Goal: Transaction & Acquisition: Book appointment/travel/reservation

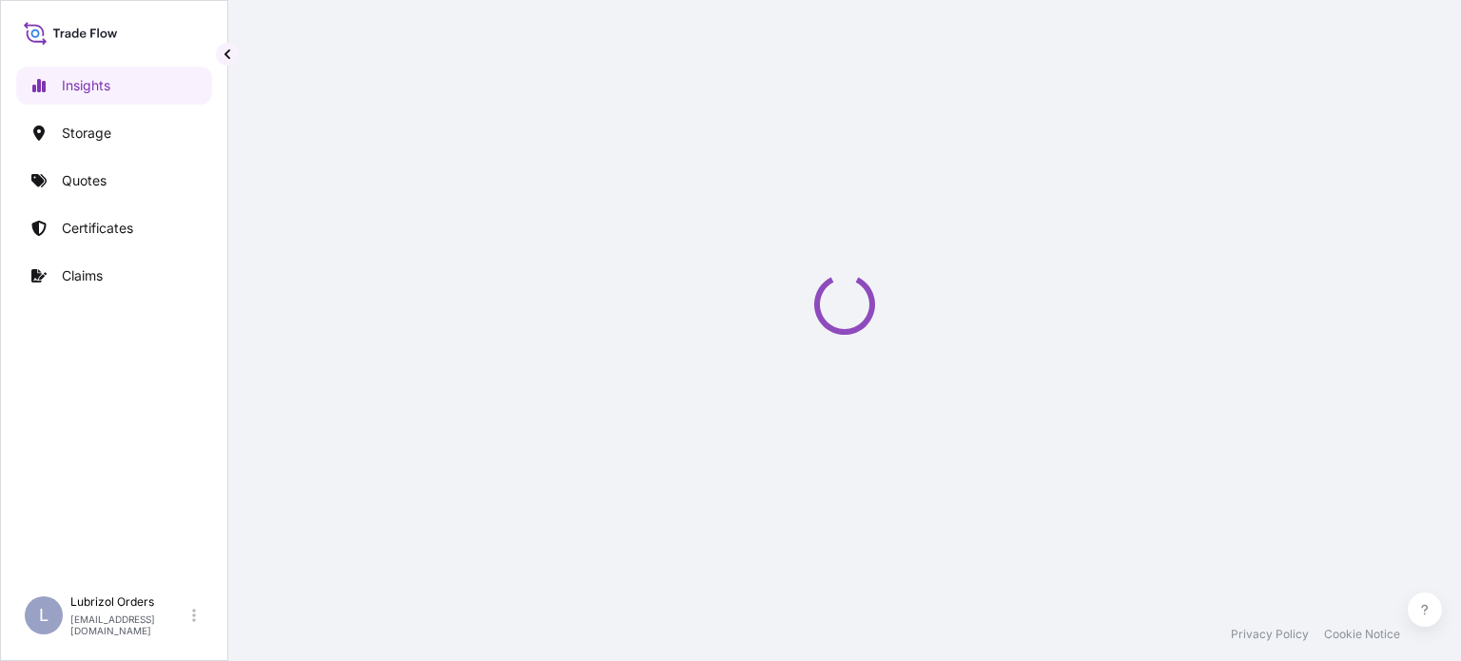
select select "2025"
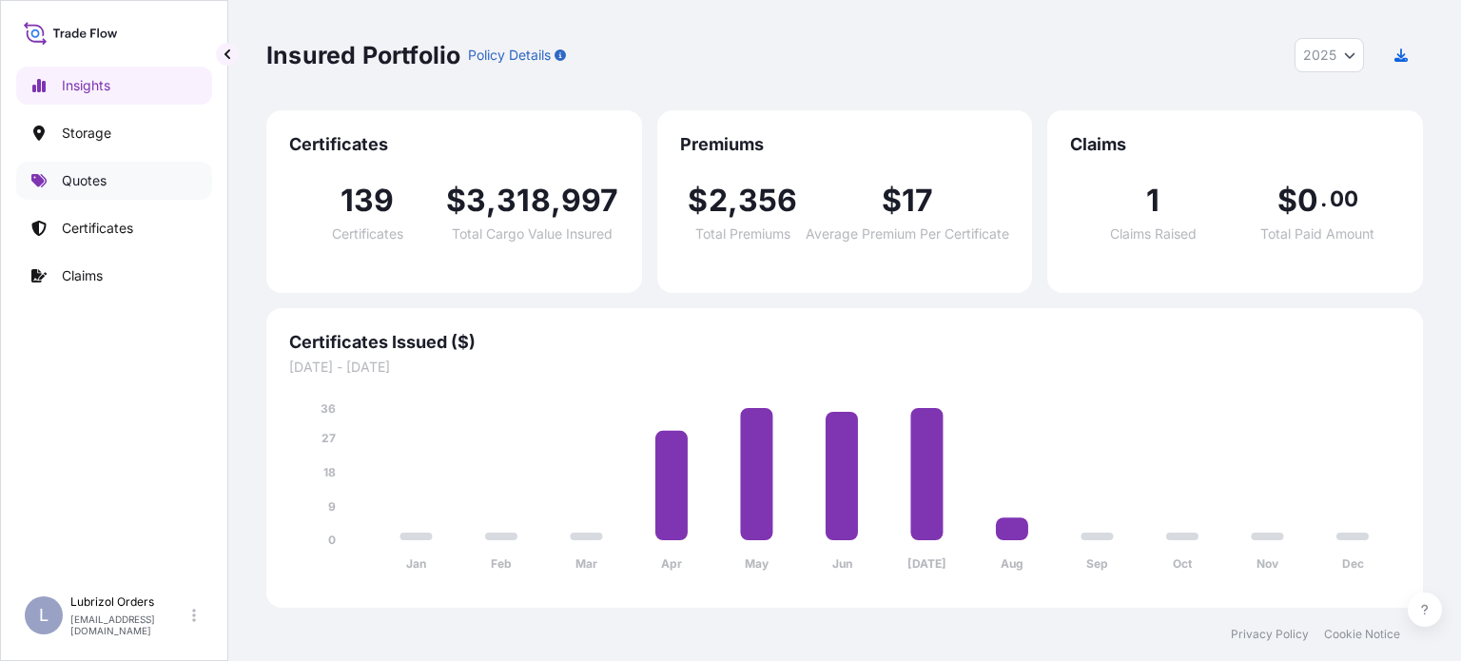
click at [75, 182] on p "Quotes" at bounding box center [84, 180] width 45 height 19
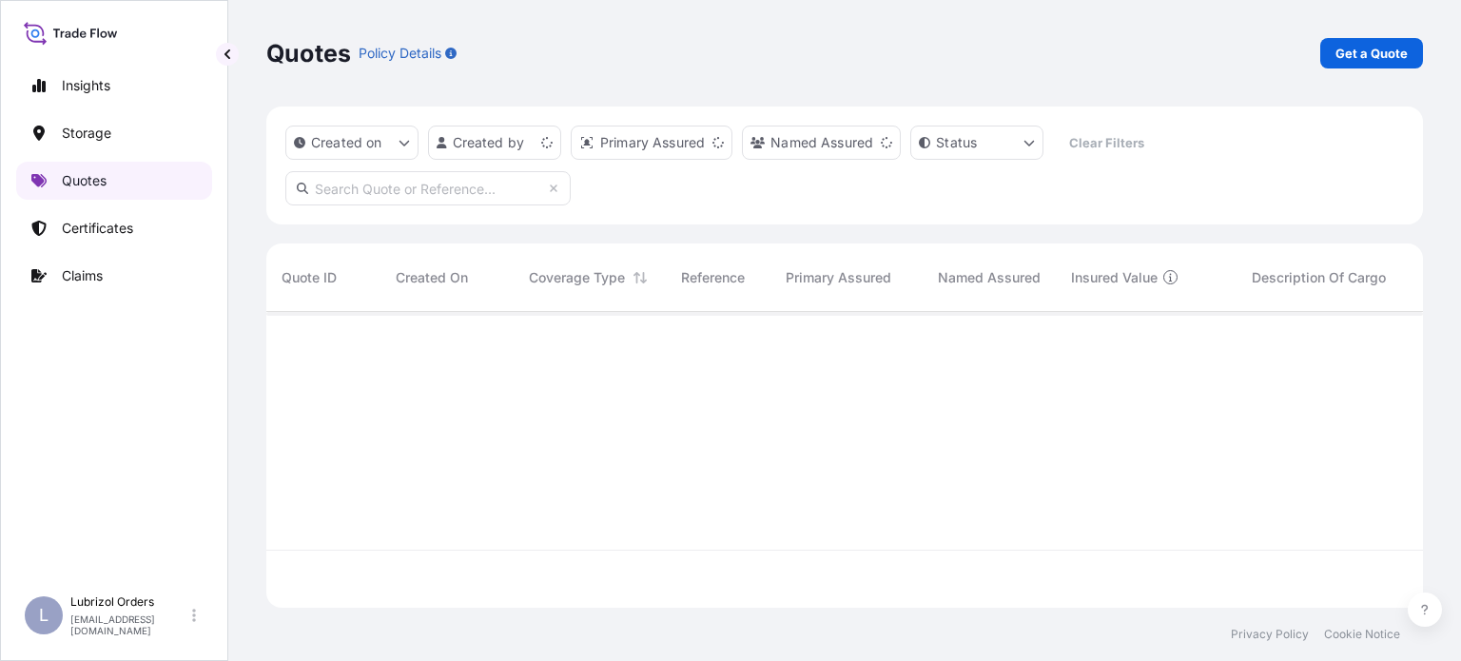
scroll to position [292, 1141]
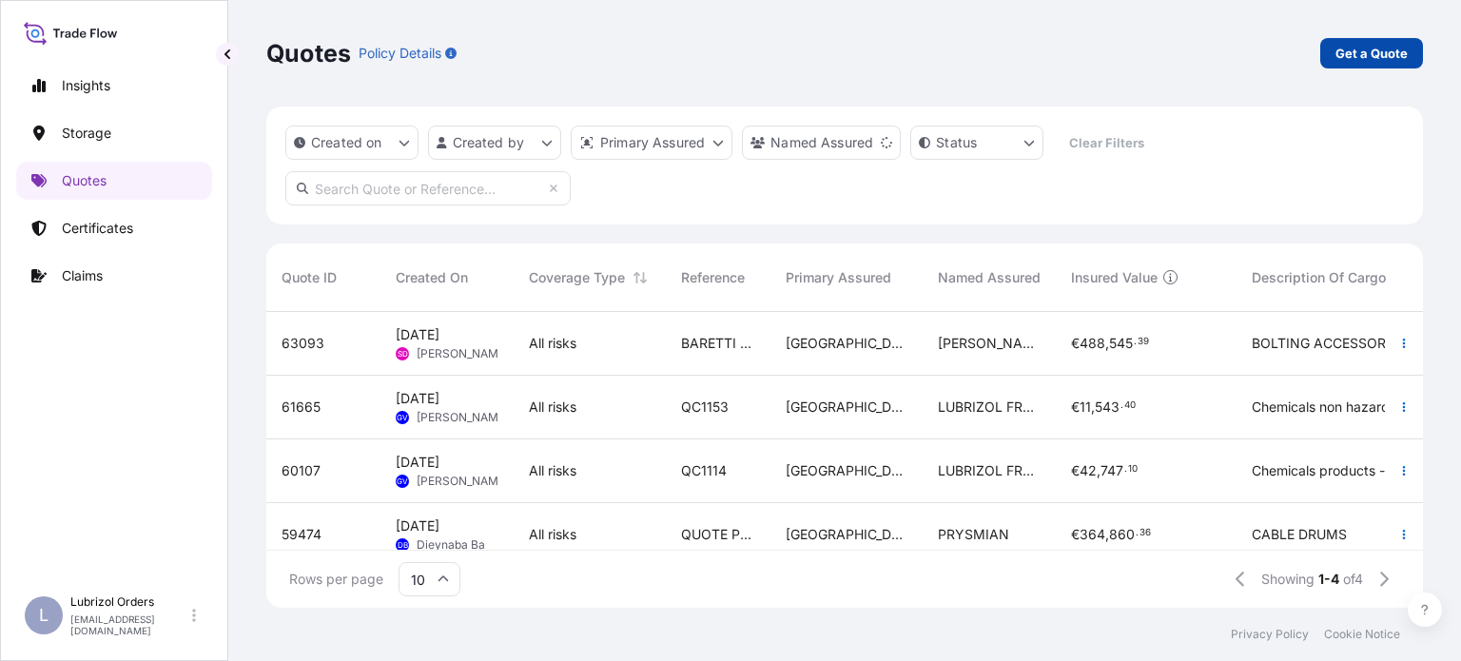
click at [1341, 49] on p "Get a Quote" at bounding box center [1371, 53] width 72 height 19
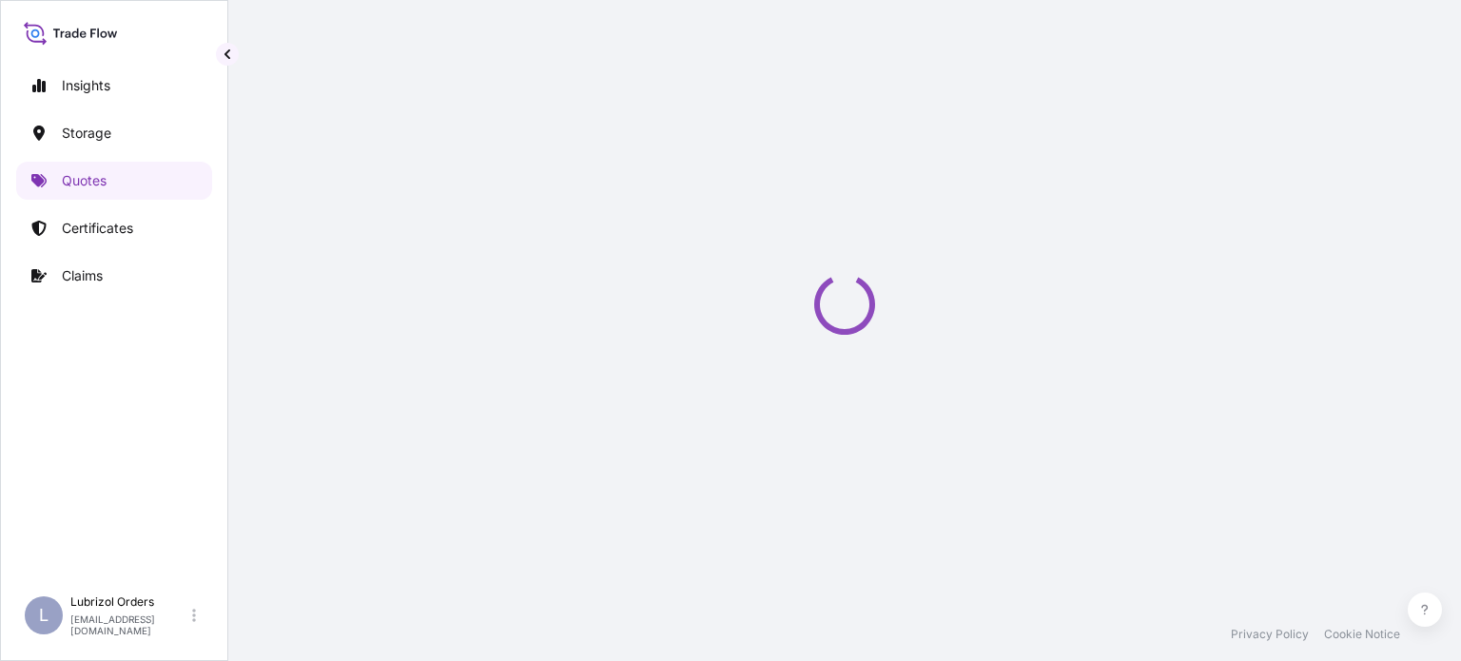
select select "Water"
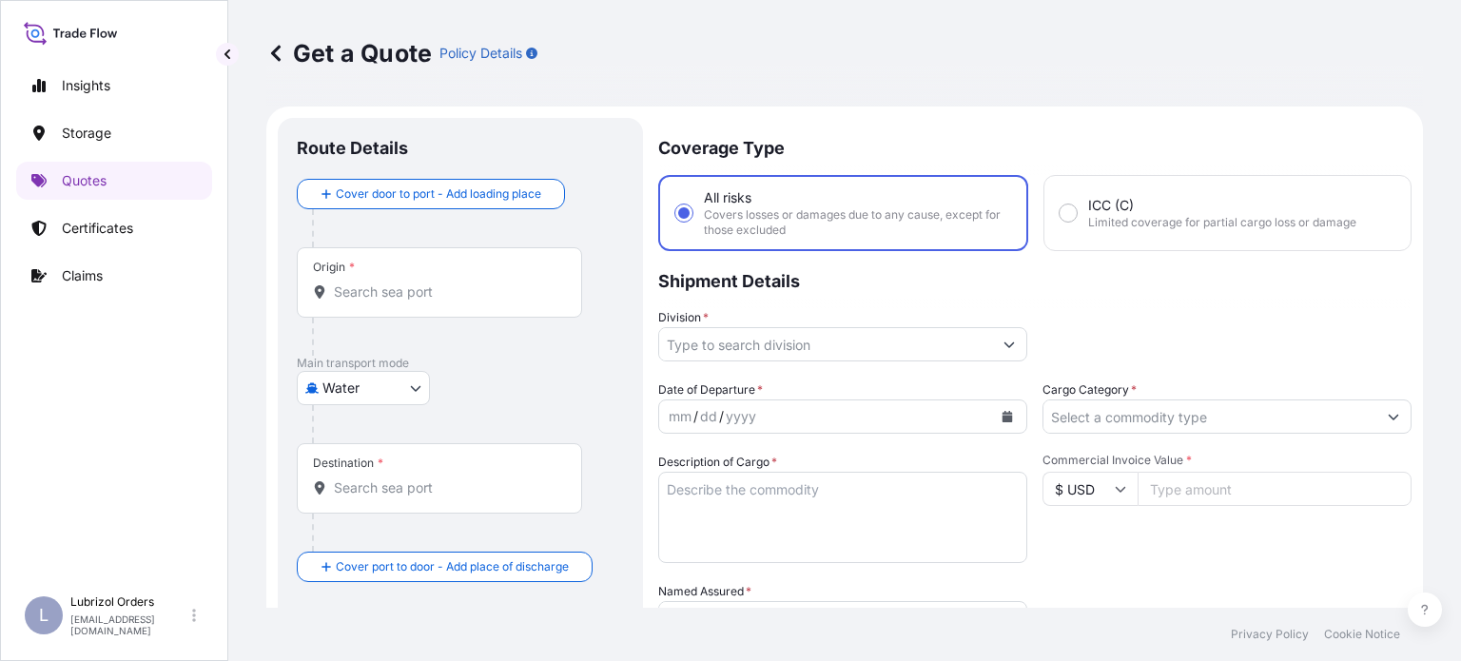
scroll to position [30, 0]
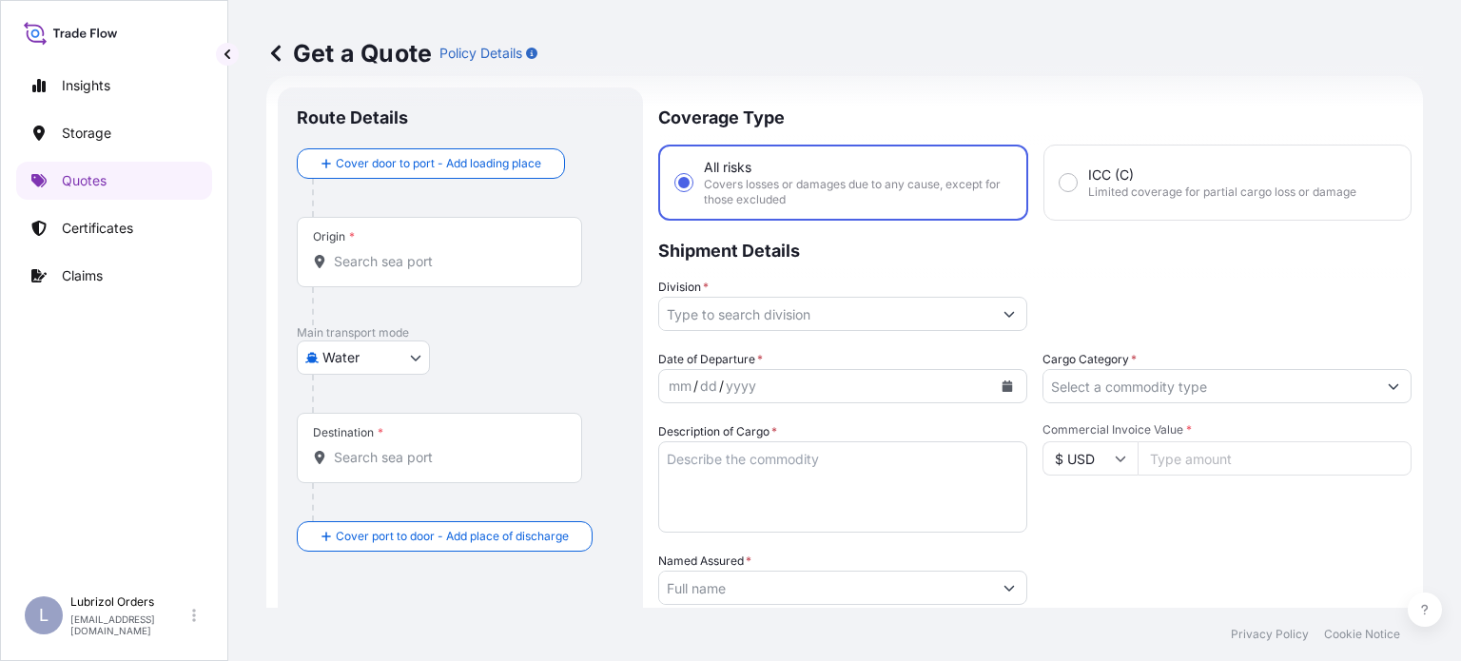
click at [488, 256] on input "Origin *" at bounding box center [446, 261] width 224 height 19
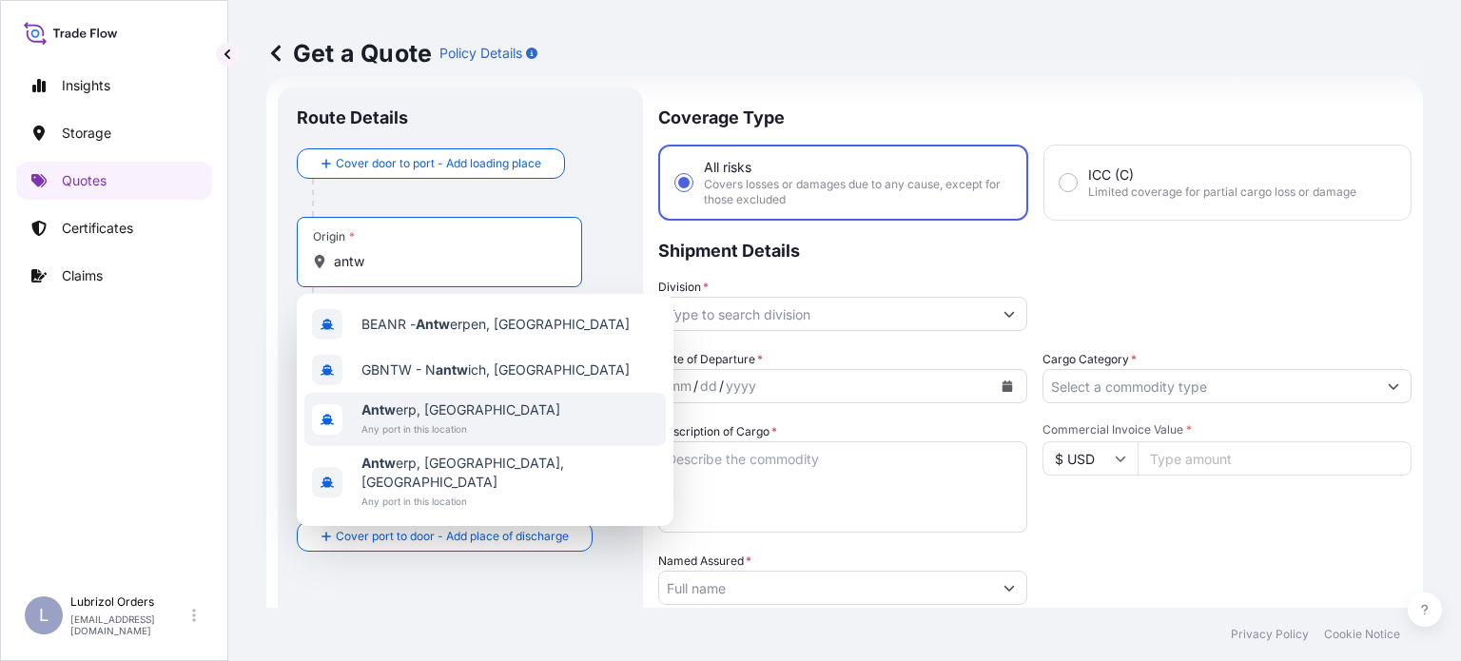
click at [515, 418] on div "Antw erp, [GEOGRAPHIC_DATA] Any port in this location" at bounding box center [484, 419] width 361 height 53
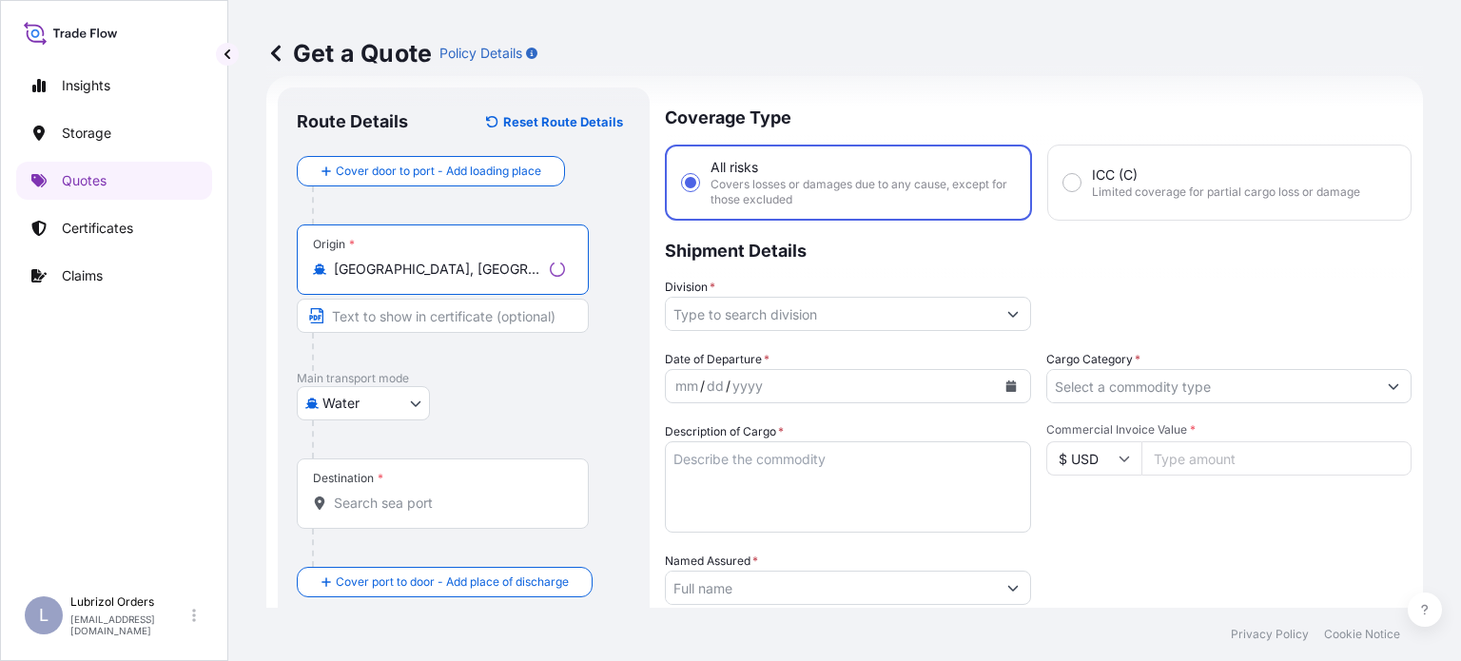
type input "[GEOGRAPHIC_DATA], [GEOGRAPHIC_DATA]"
click at [433, 482] on div "Destination *" at bounding box center [443, 493] width 292 height 70
click at [433, 494] on input "Destination *" at bounding box center [449, 503] width 231 height 19
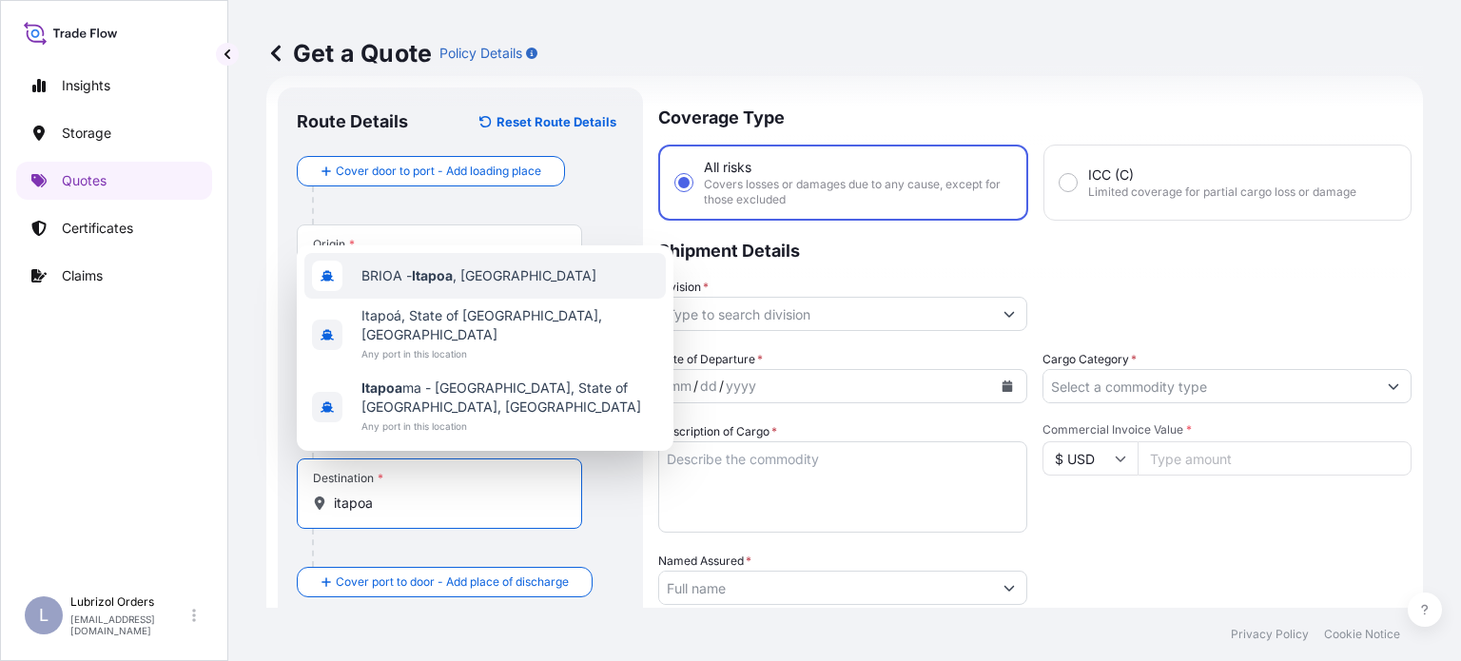
click at [505, 299] on div "BRIOA - Itapoa , [GEOGRAPHIC_DATA]" at bounding box center [484, 276] width 361 height 46
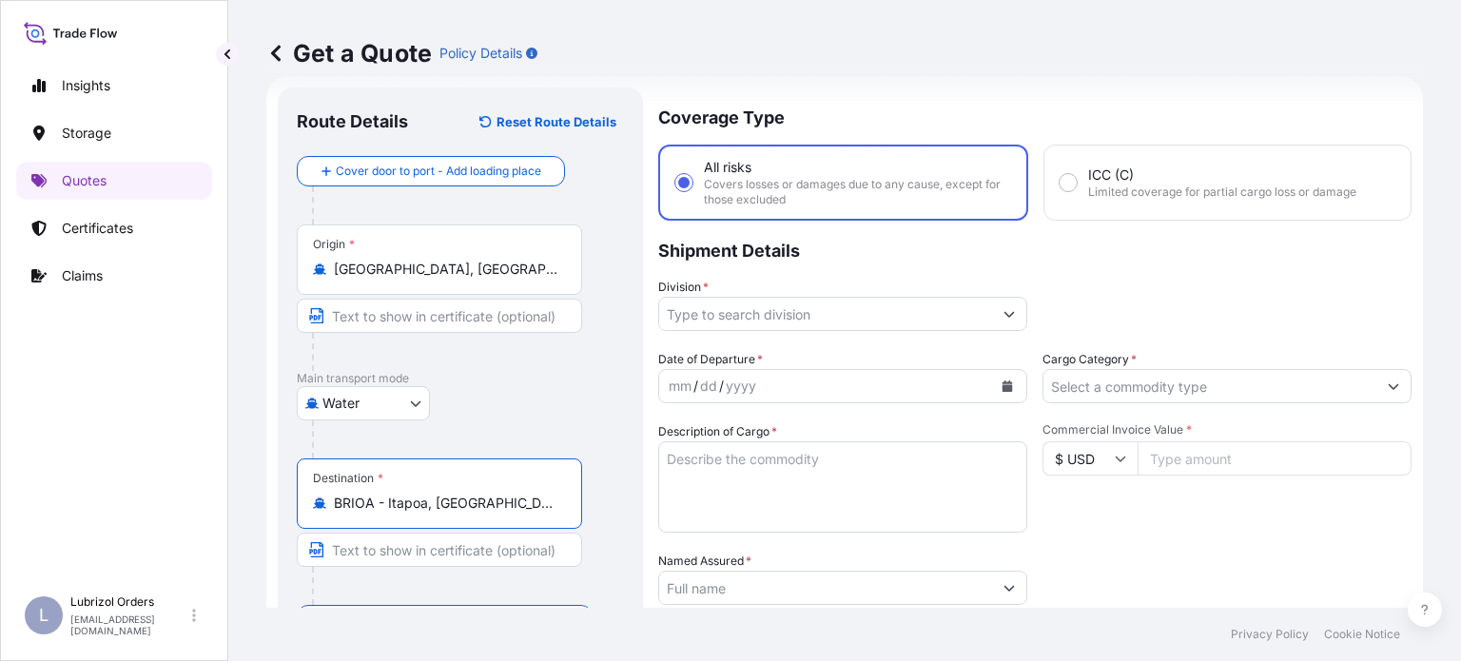
type input "BRIOA - Itapoa, [GEOGRAPHIC_DATA]"
click at [1004, 315] on icon "Show suggestions" at bounding box center [1009, 313] width 11 height 11
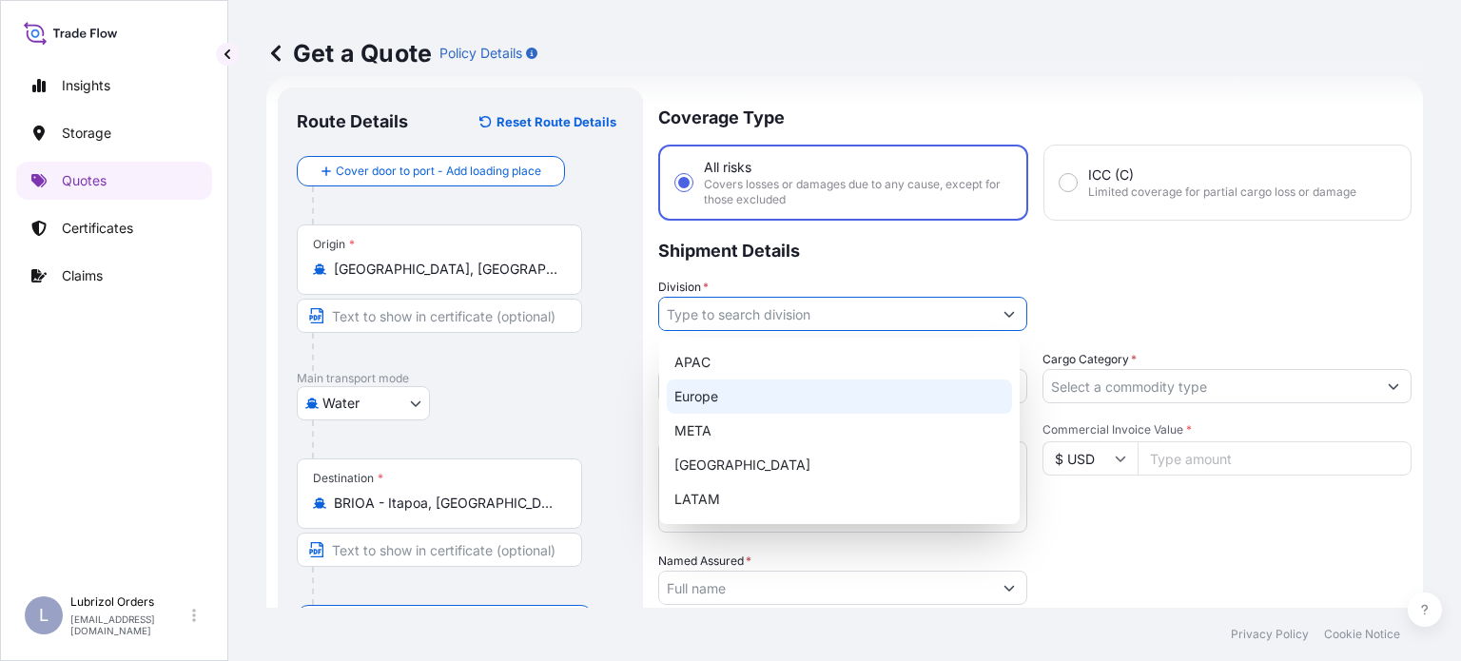
click at [762, 402] on div "Europe" at bounding box center [839, 397] width 345 height 34
type input "Europe"
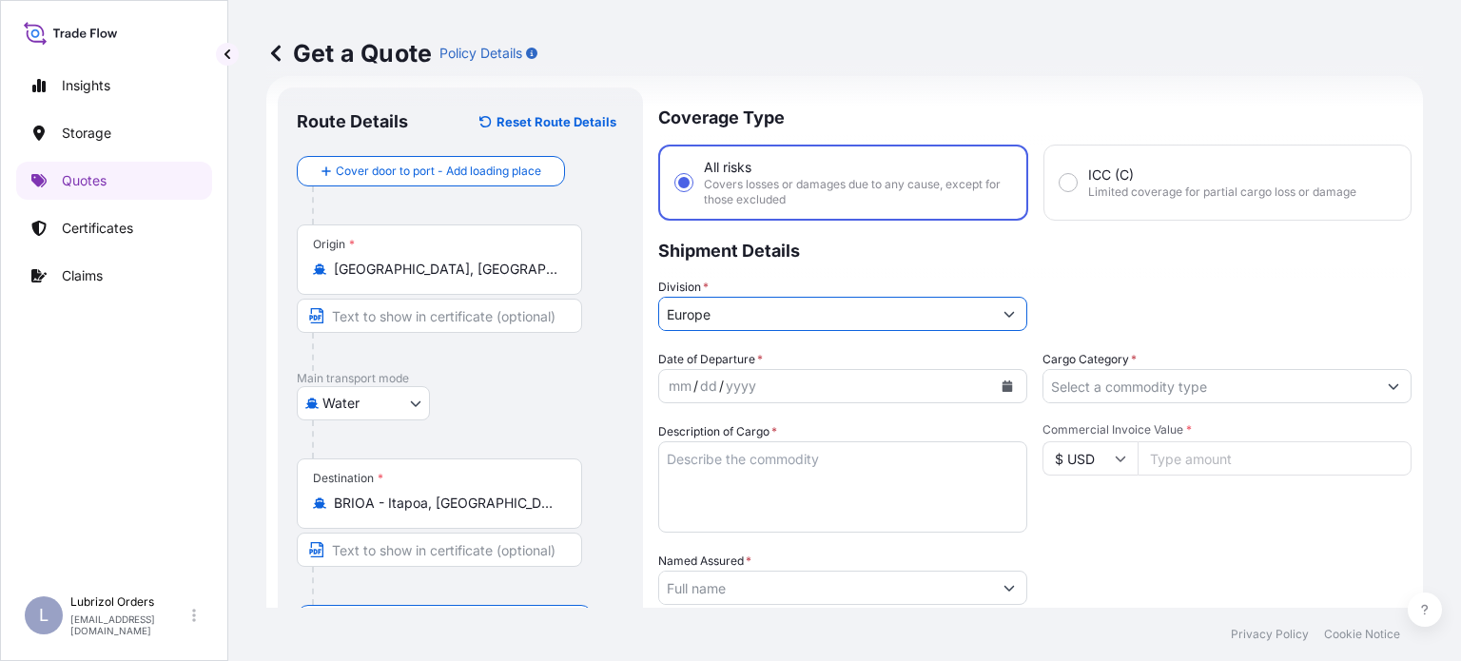
click at [1004, 383] on icon "Calendar" at bounding box center [1008, 385] width 10 height 11
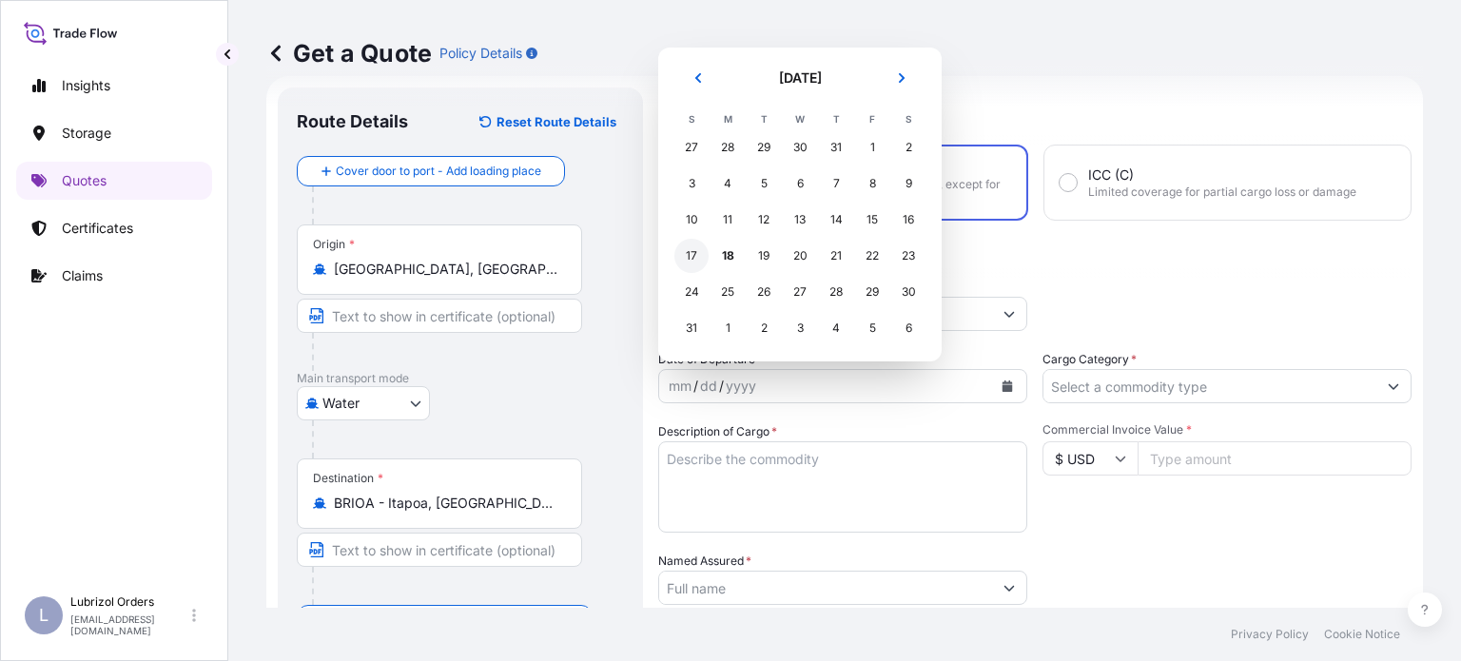
click at [698, 255] on div "17" at bounding box center [691, 256] width 34 height 34
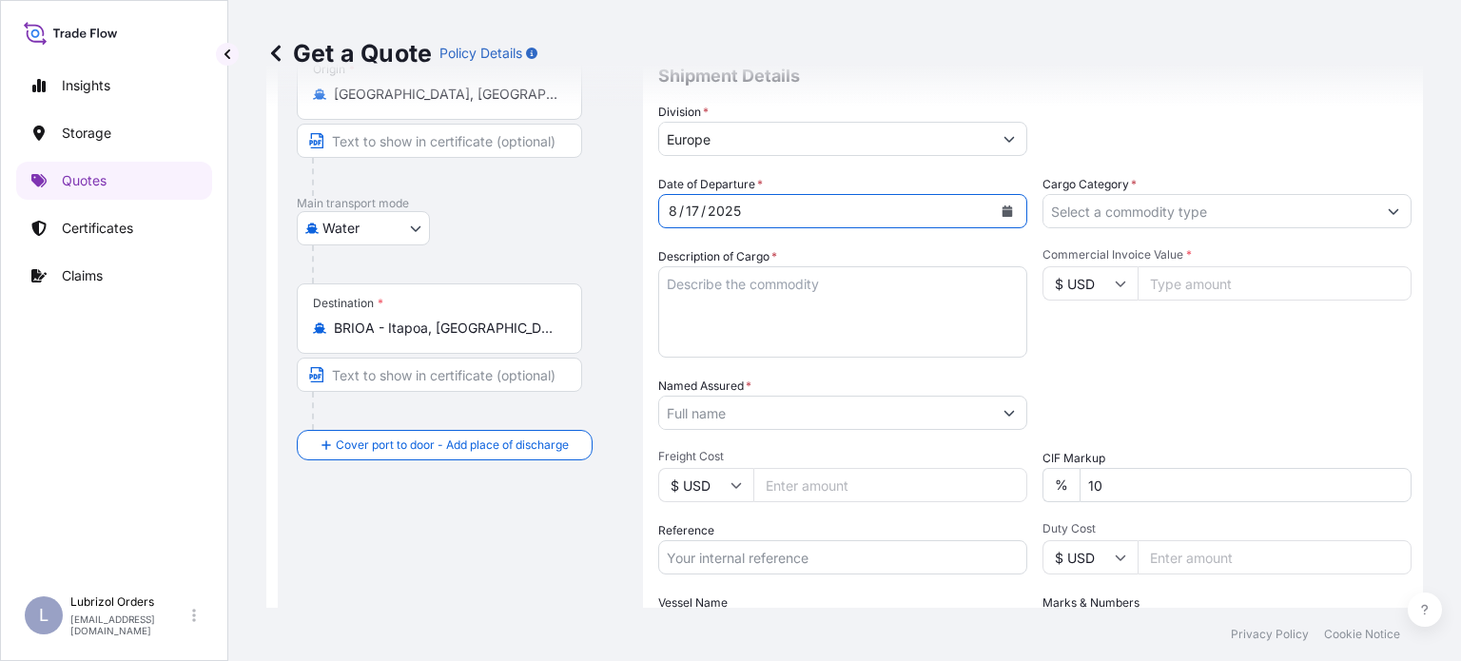
scroll to position [221, 0]
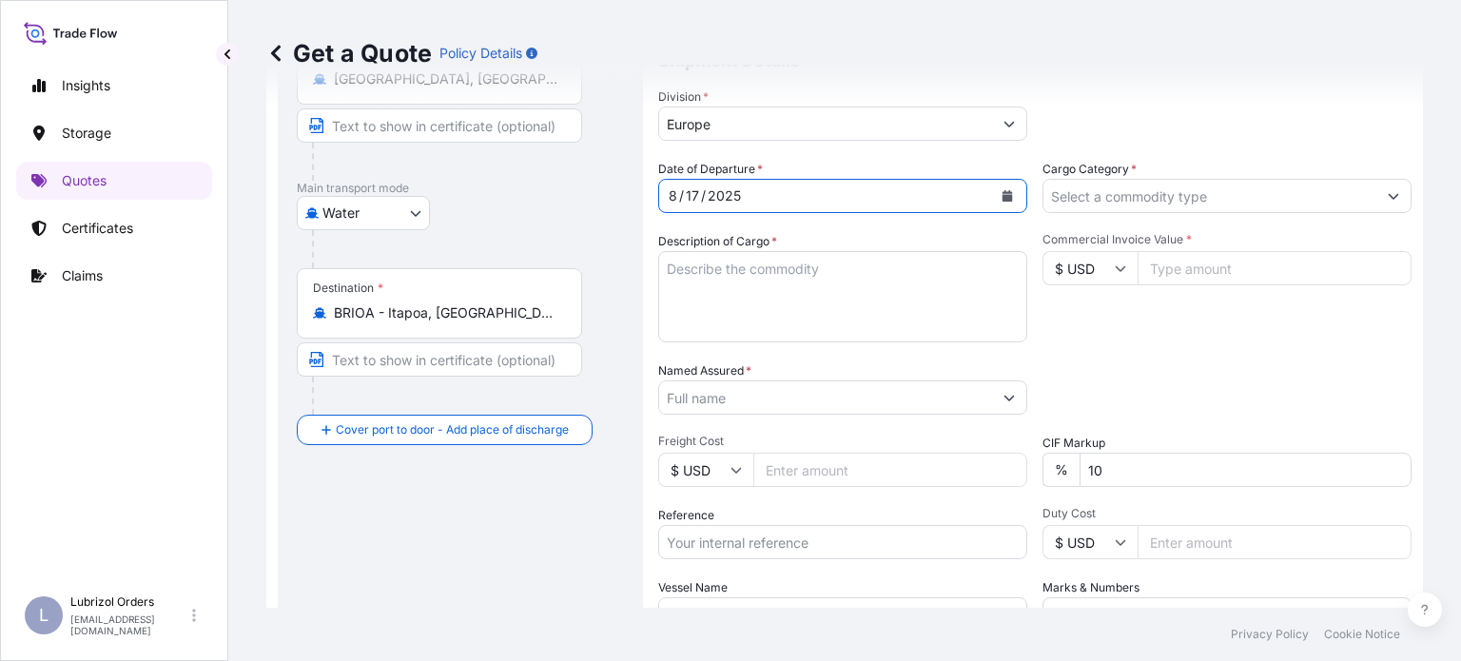
click at [780, 321] on textarea "Description of Cargo *" at bounding box center [842, 296] width 369 height 91
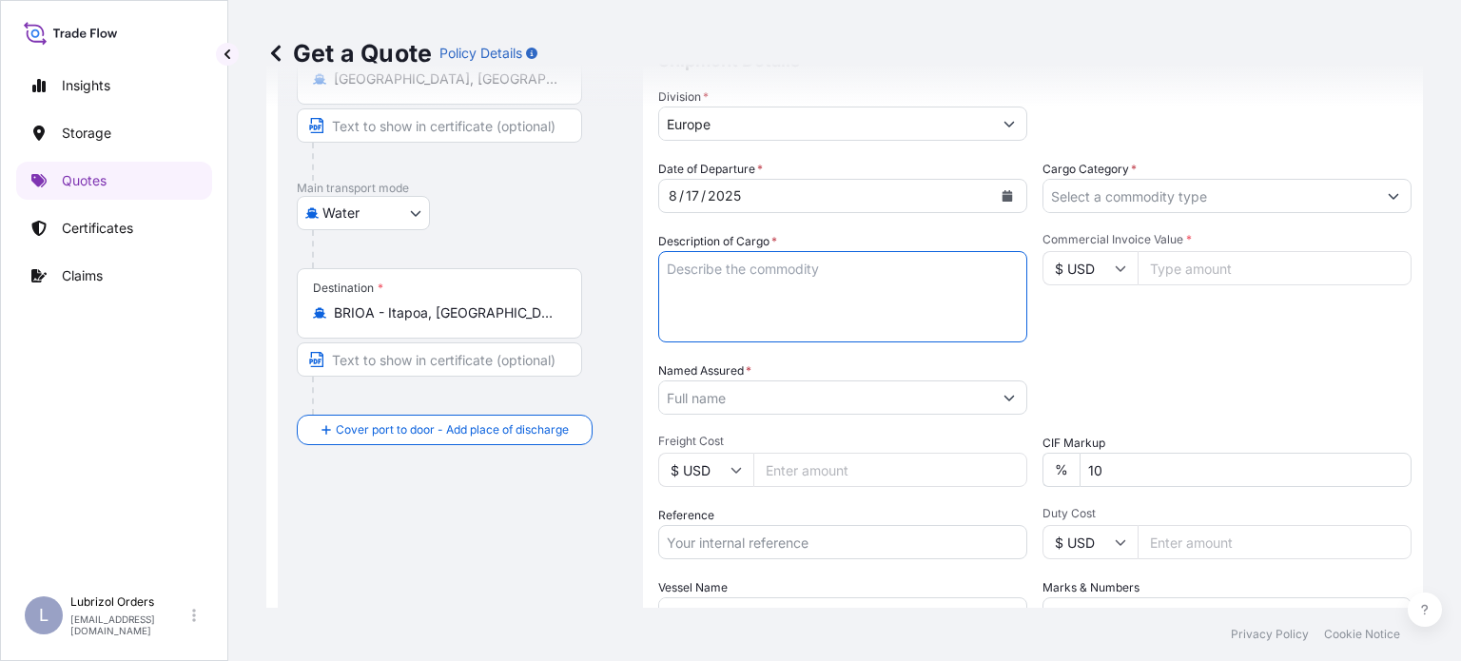
paste textarea "3 DRUMS OF POWERZOL(TM) 9049, STD. BLACK AND YELLOW"
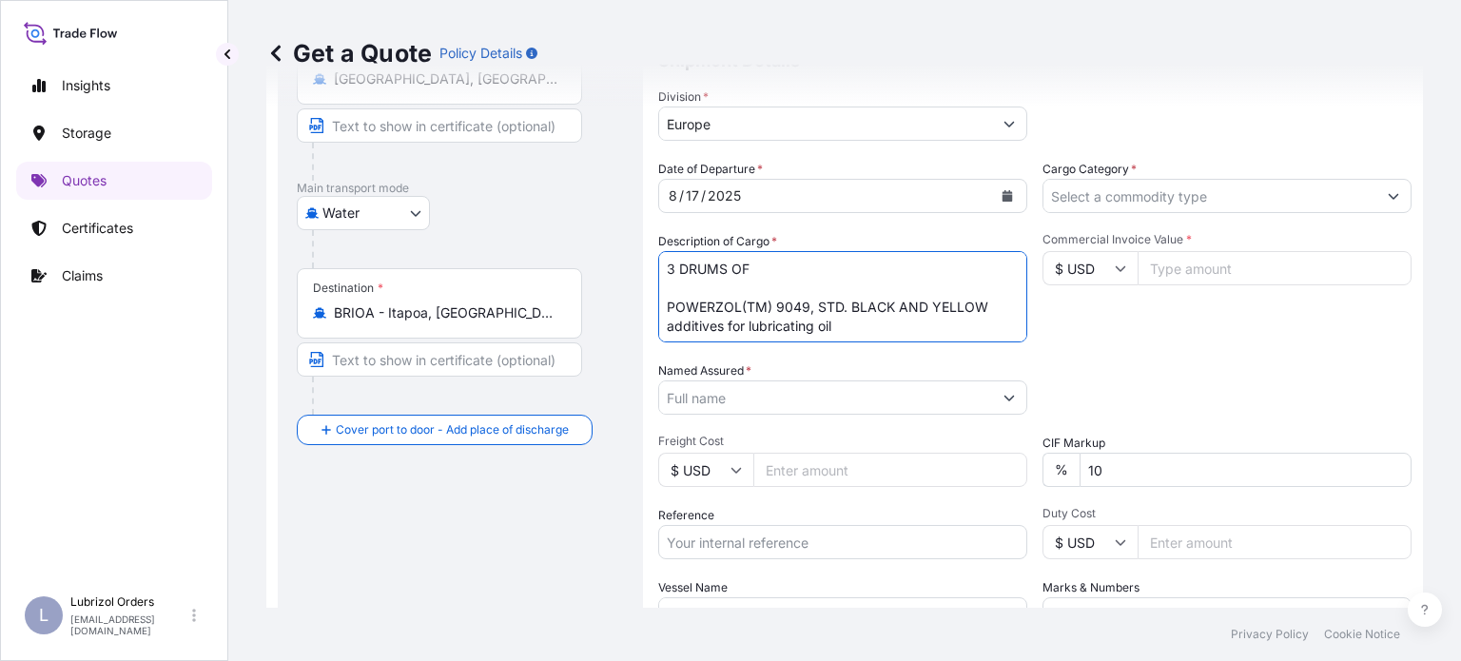
type textarea "3 DRUMS OF POWERZOL(TM) 9049, STD. BLACK AND YELLOW additives for lubricating o…"
click at [1115, 265] on icon at bounding box center [1120, 268] width 11 height 11
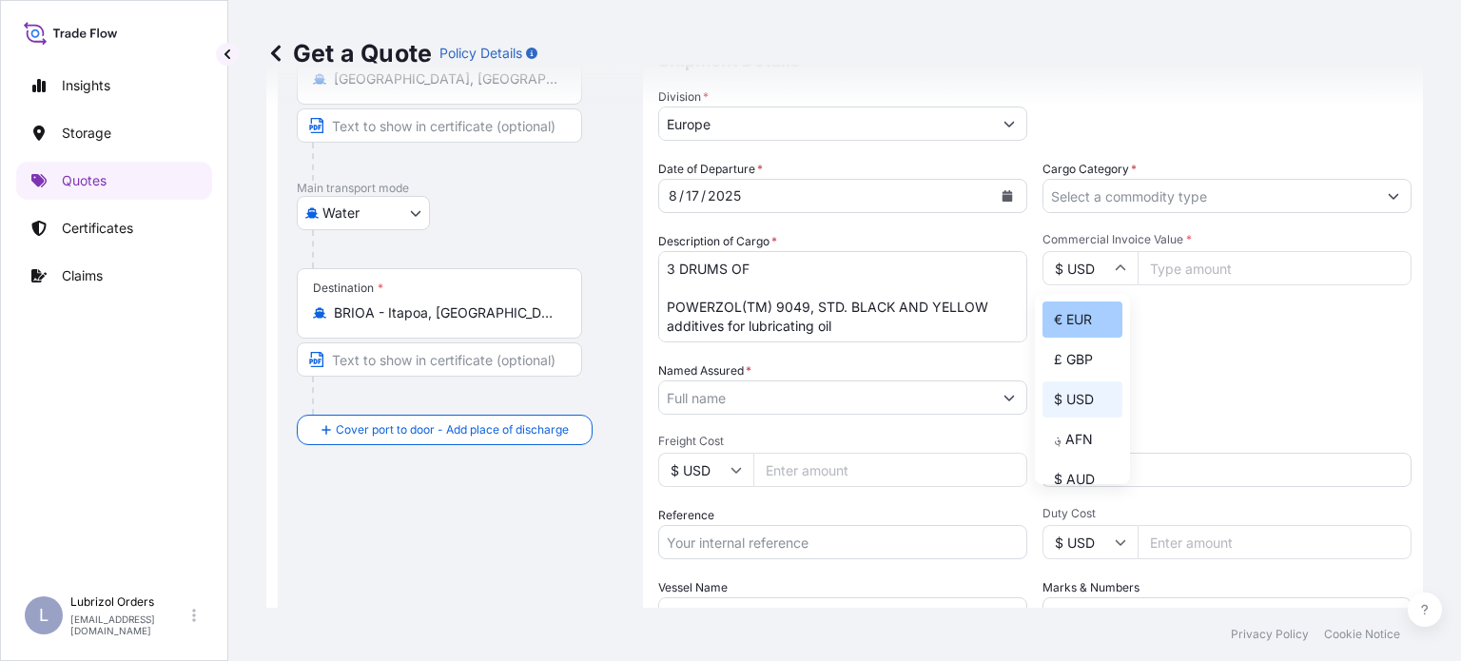
click at [1080, 333] on div "€ EUR" at bounding box center [1083, 320] width 80 height 36
type input "€ EUR"
click at [1192, 265] on input "Commercial Invoice Value *" at bounding box center [1275, 268] width 274 height 34
type input "8803.11"
click at [1179, 364] on div "Packing Category Type to search a container mode Please select a primary mode o…" at bounding box center [1227, 387] width 369 height 53
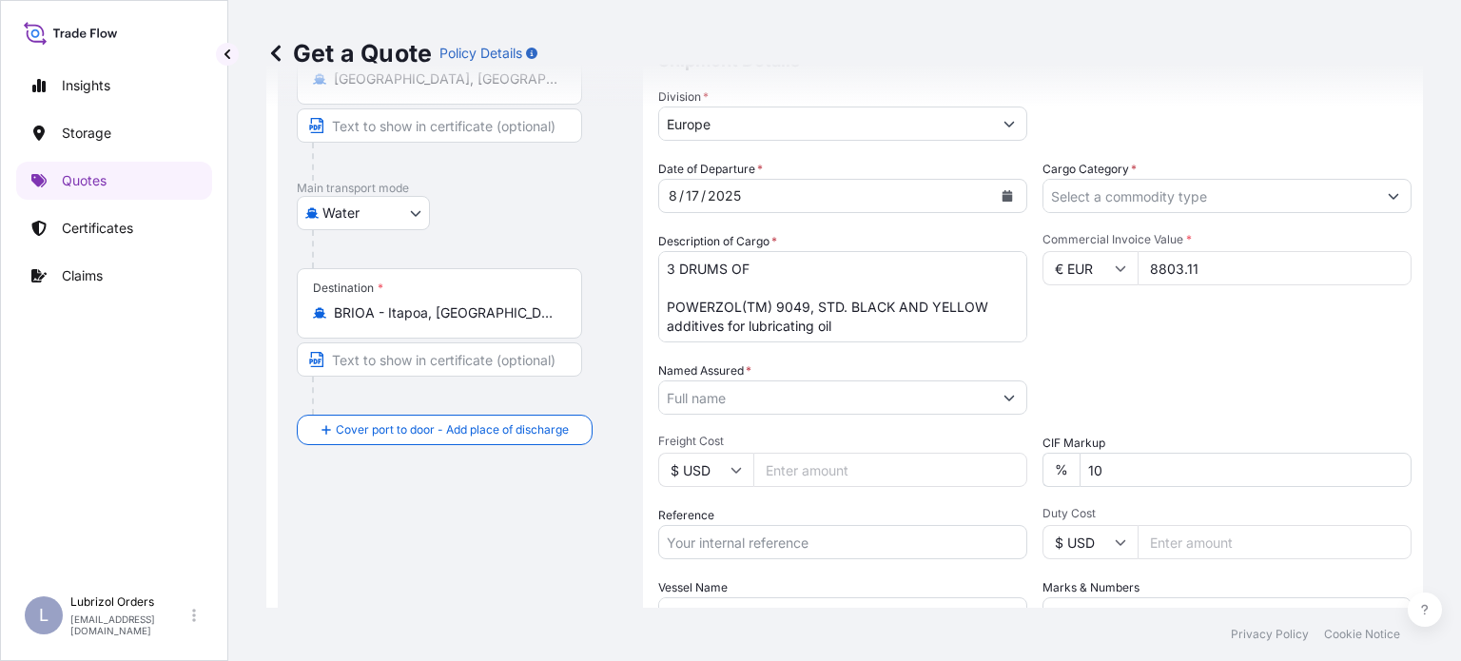
click at [970, 387] on input "Named Assured *" at bounding box center [825, 397] width 333 height 34
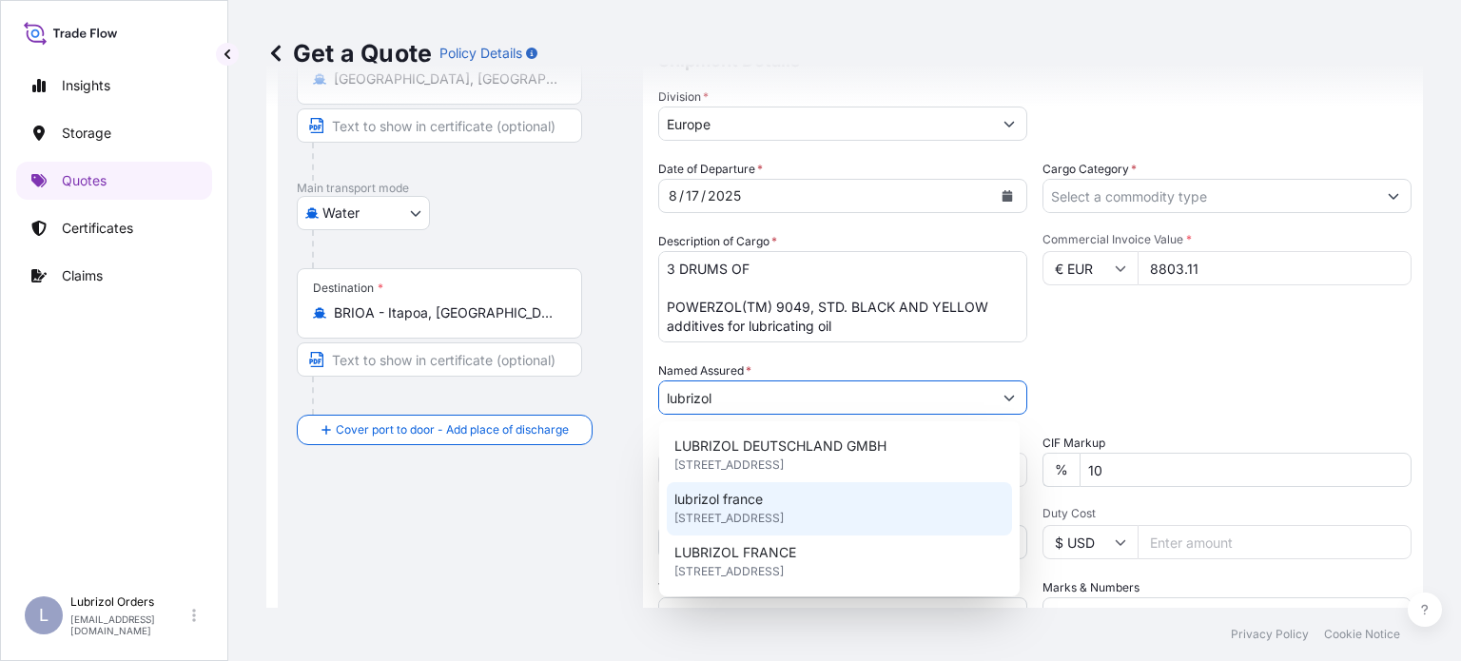
click at [784, 513] on span "[STREET_ADDRESS]" at bounding box center [728, 518] width 109 height 19
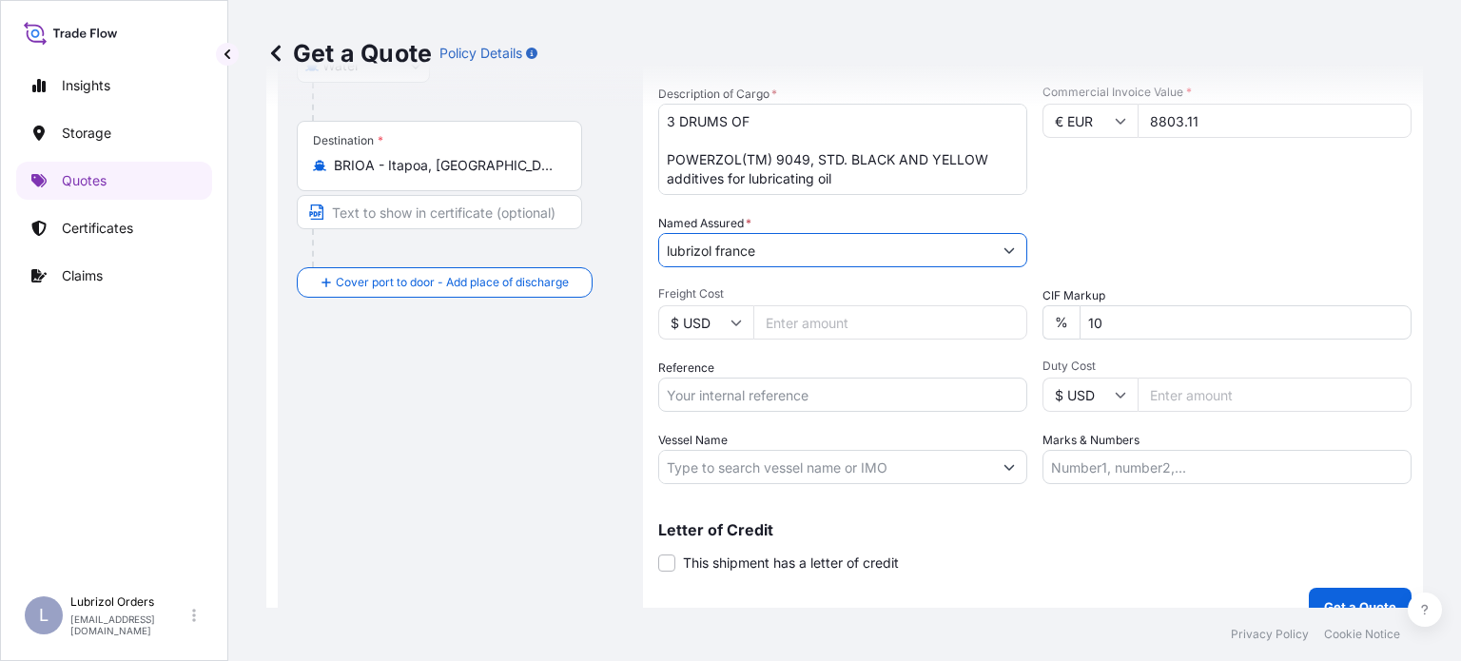
scroll to position [396, 0]
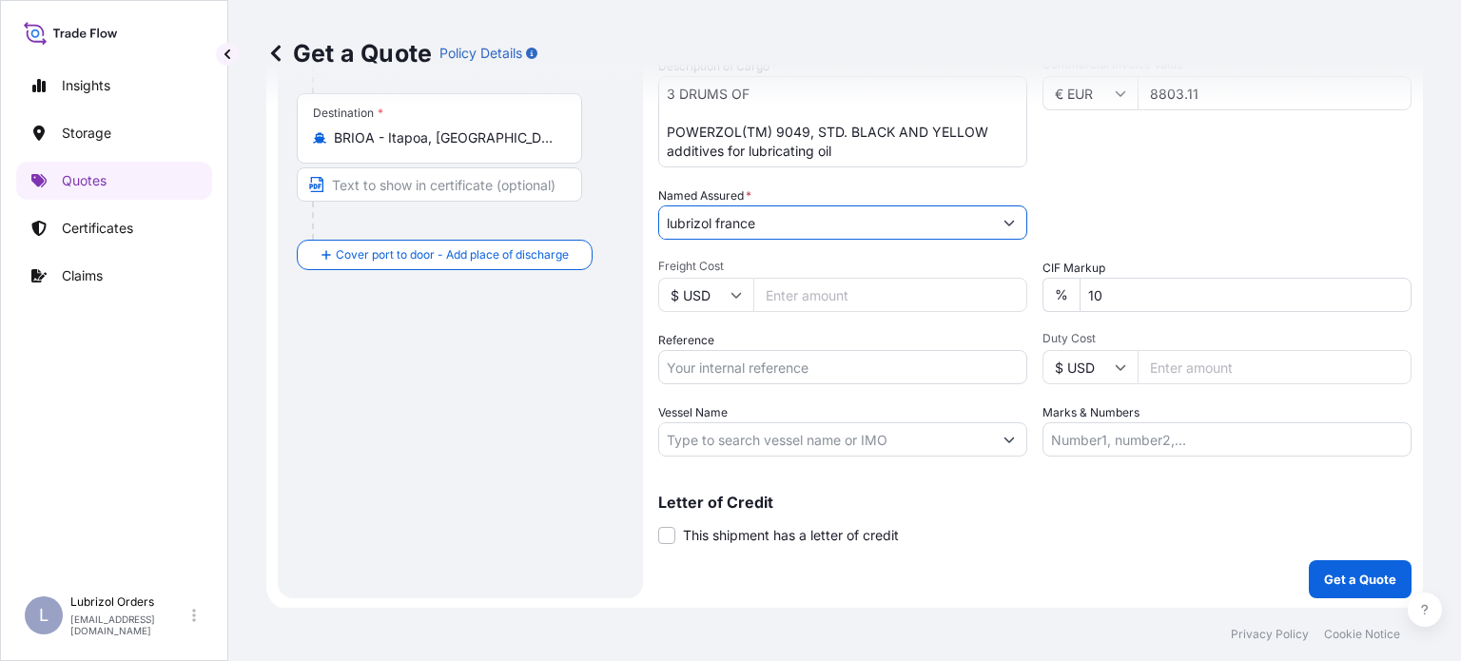
type input "lubrizol france"
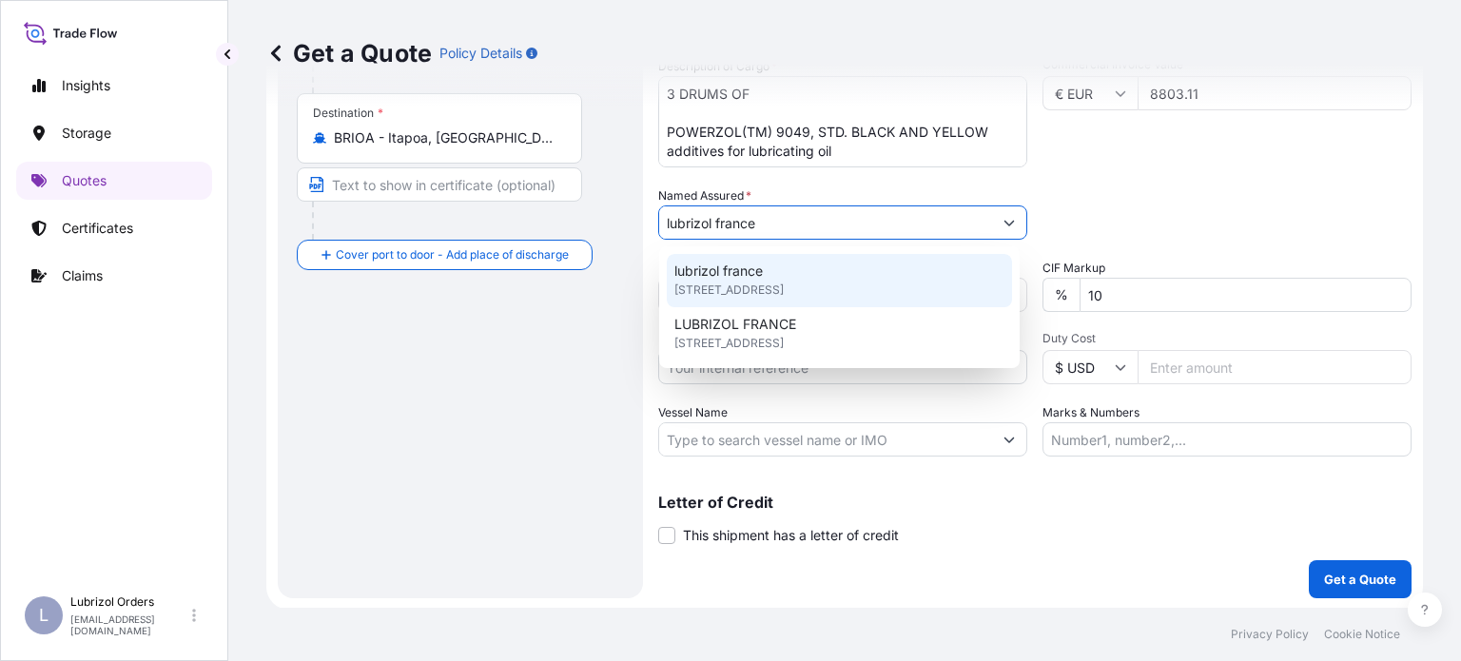
click at [1278, 215] on div "Packing Category Type to search a container mode Please select a primary mode o…" at bounding box center [1227, 212] width 369 height 53
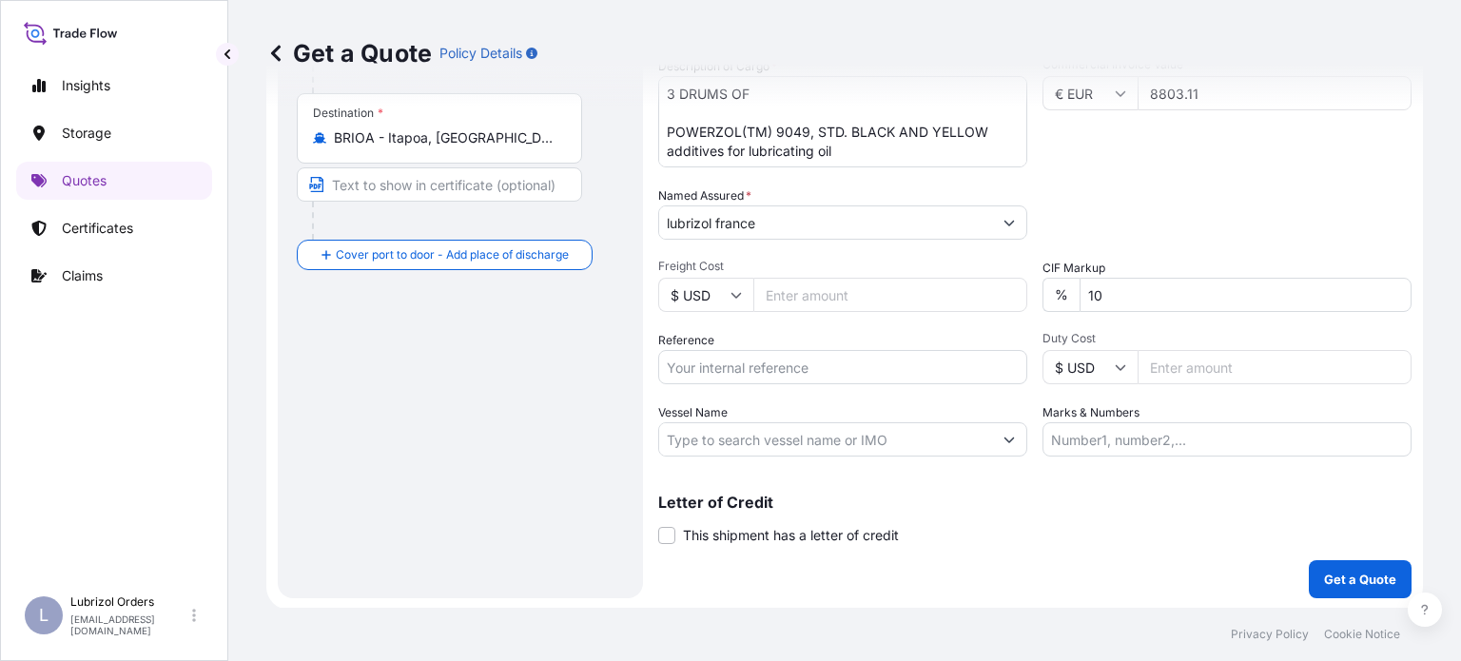
click at [800, 366] on input "Reference" at bounding box center [842, 367] width 369 height 34
paste input "1155534525"
type input "1155534525"
click at [1330, 585] on p "Get a Quote" at bounding box center [1360, 579] width 72 height 19
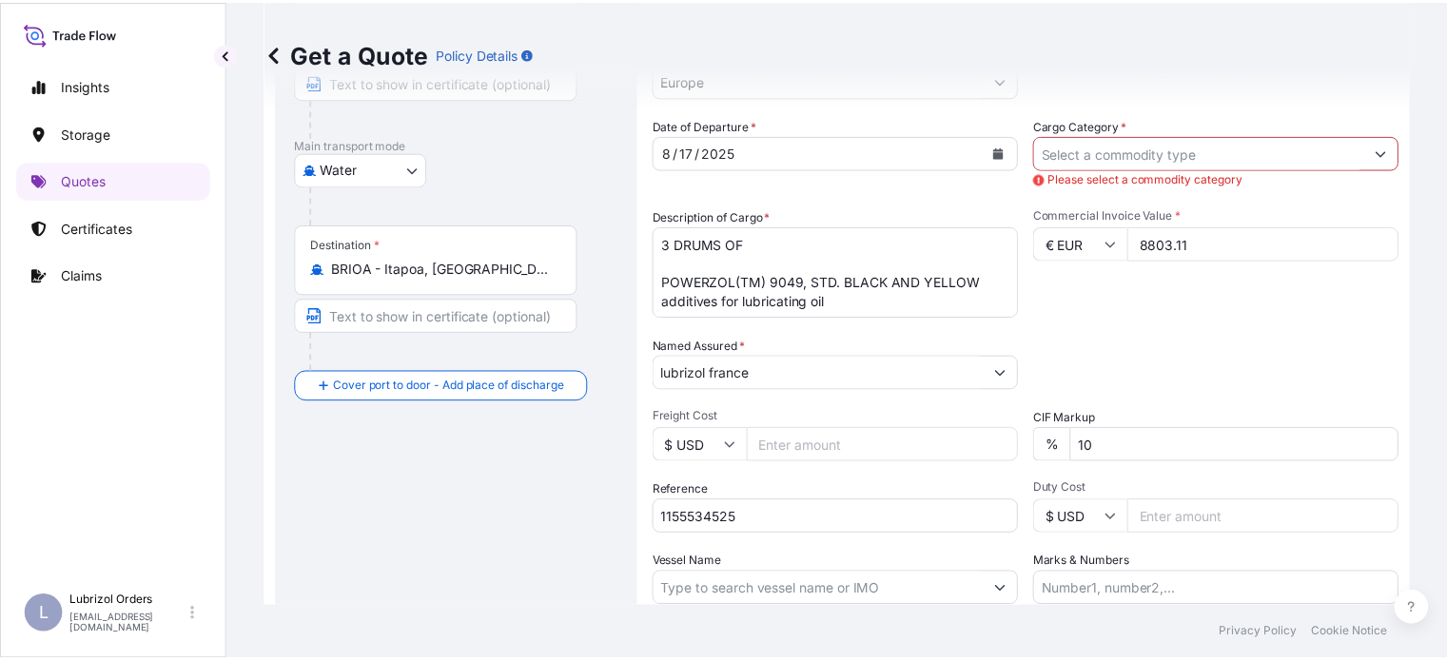
scroll to position [15, 0]
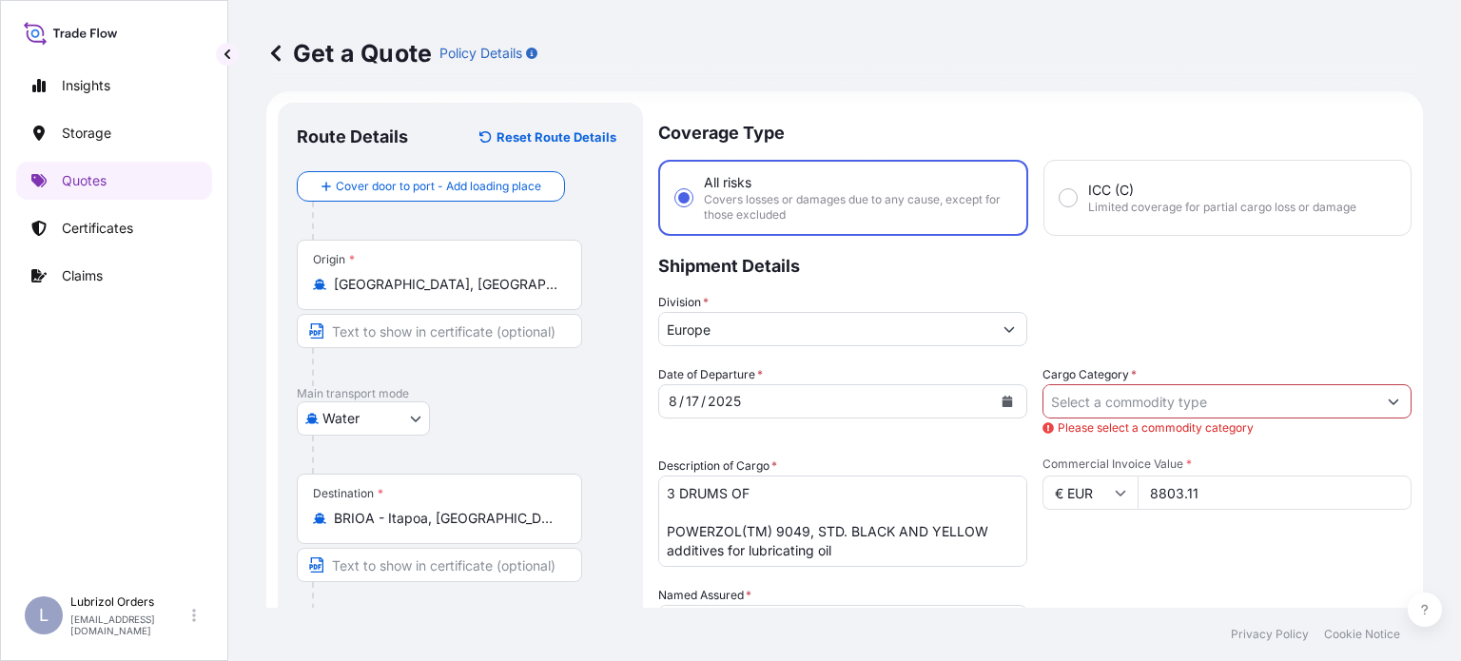
click at [1269, 394] on input "Cargo Category *" at bounding box center [1209, 401] width 333 height 34
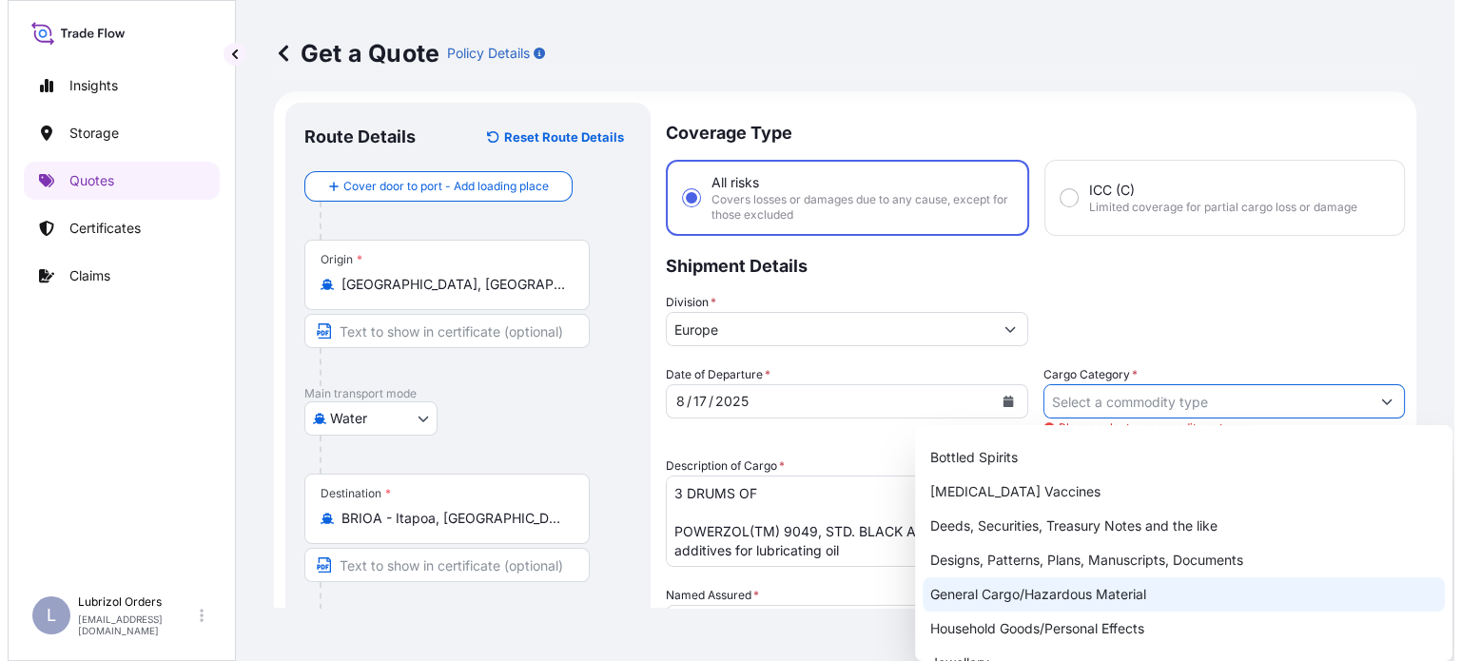
scroll to position [95, 0]
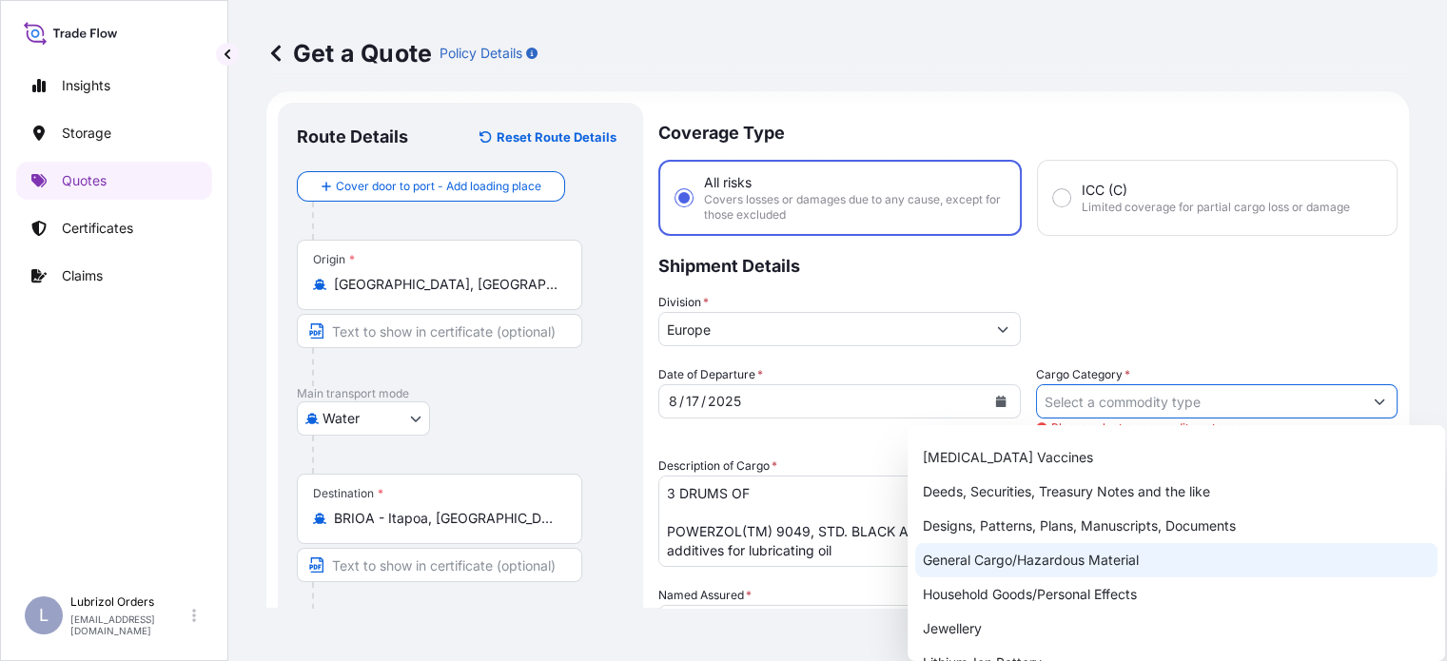
click at [1110, 564] on div "General Cargo/Hazardous Material" at bounding box center [1176, 560] width 522 height 34
type input "General Cargo/Hazardous Material"
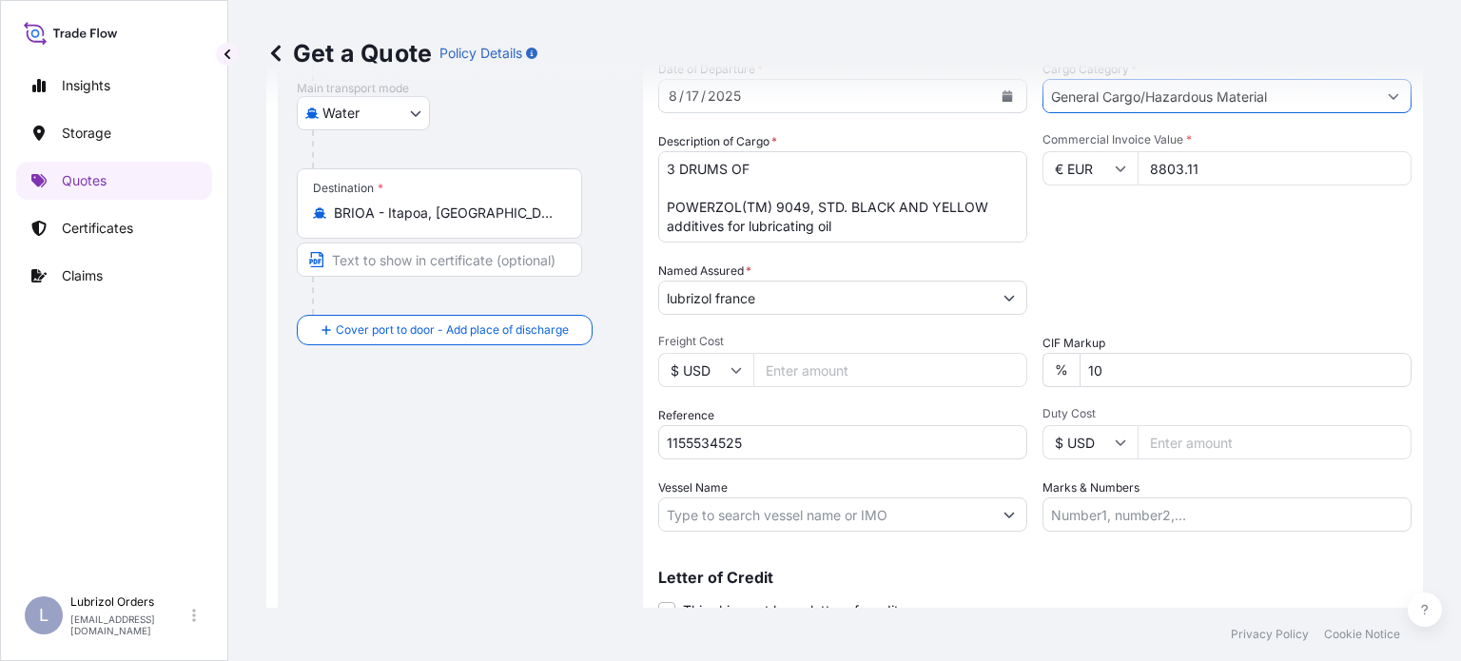
scroll to position [396, 0]
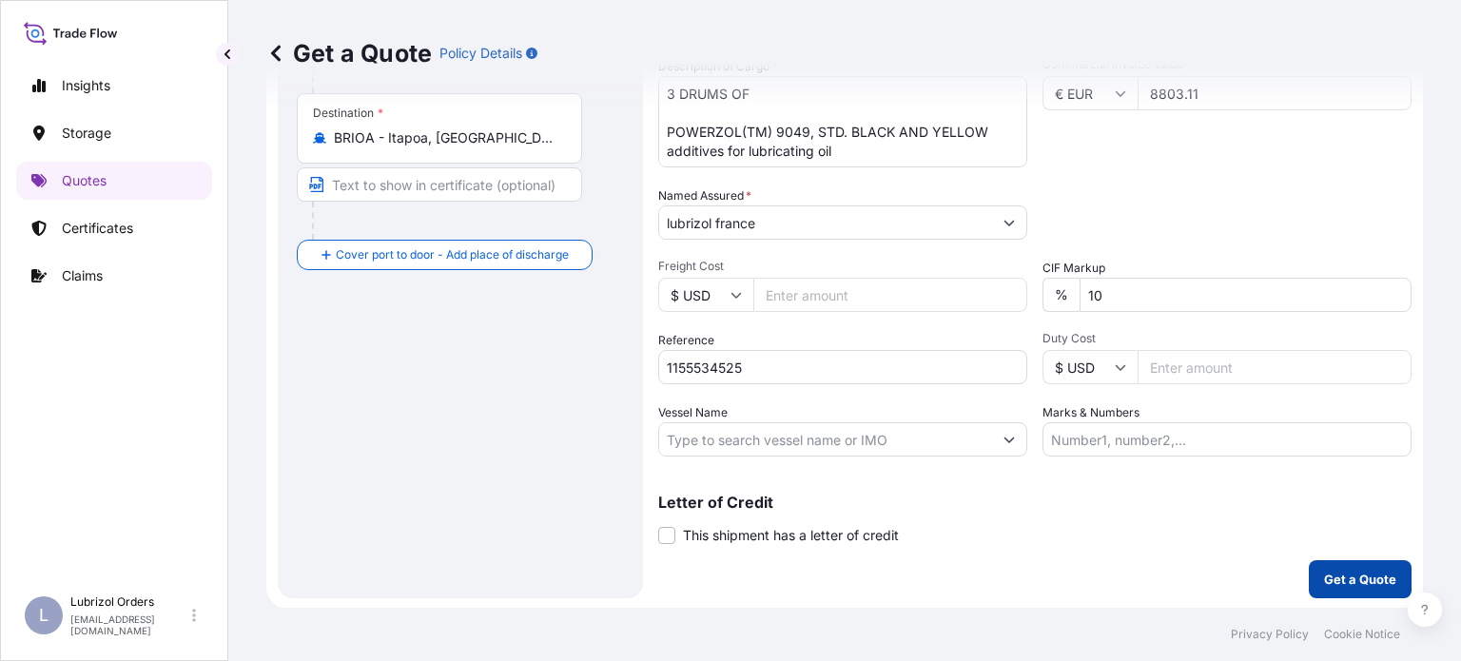
click at [1324, 577] on p "Get a Quote" at bounding box center [1360, 579] width 72 height 19
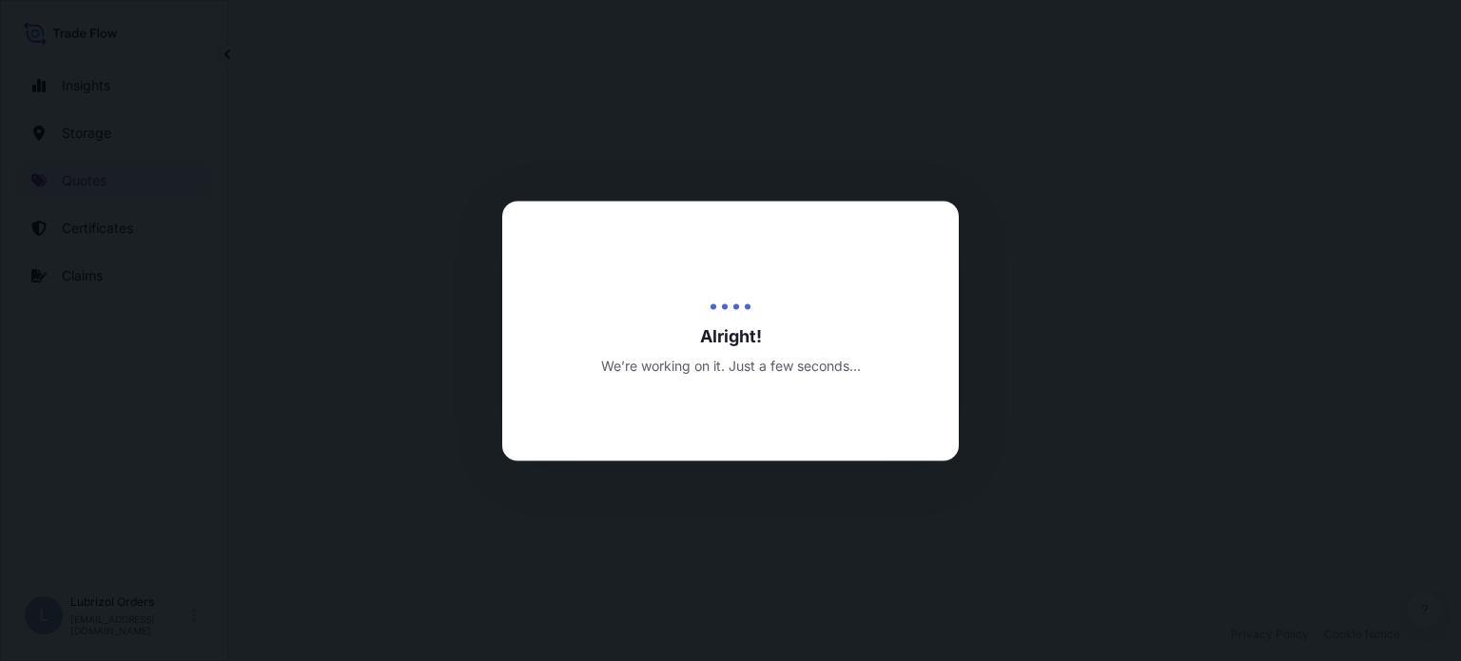
select select "Water"
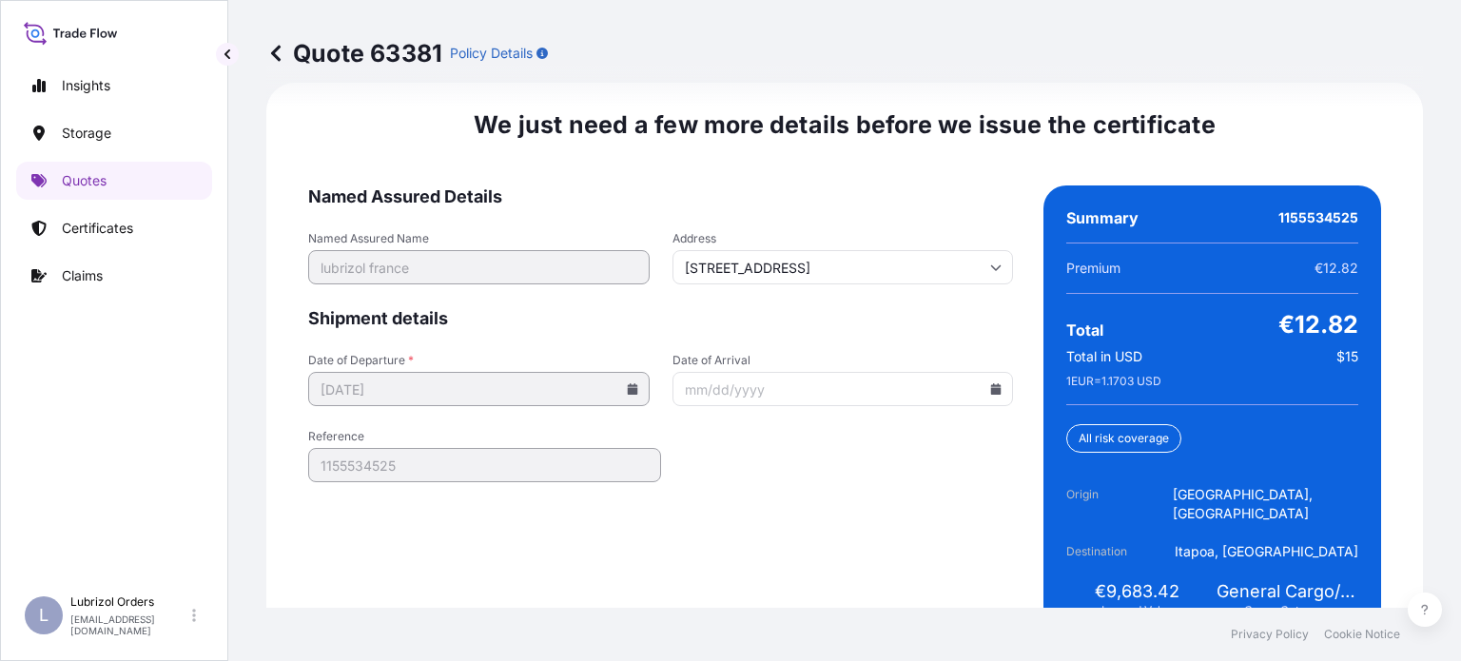
scroll to position [2991, 0]
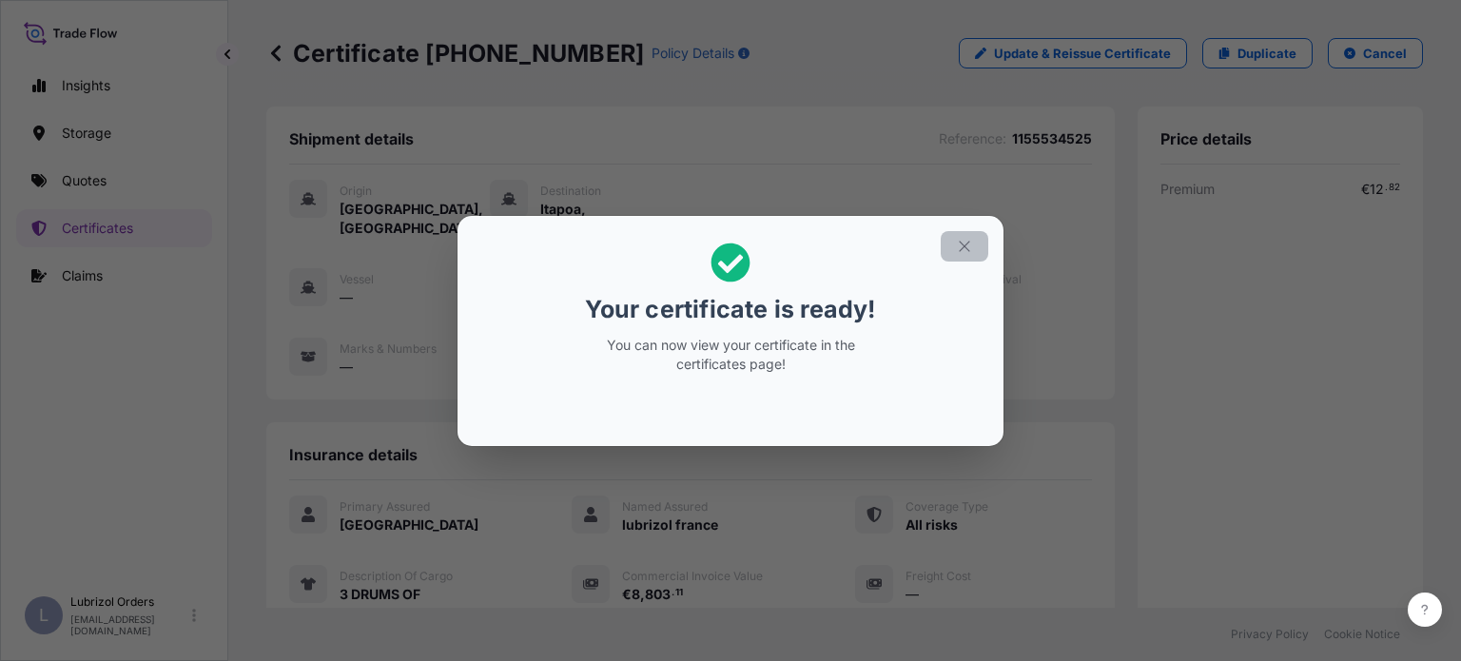
click at [966, 242] on icon "button" at bounding box center [964, 246] width 17 height 17
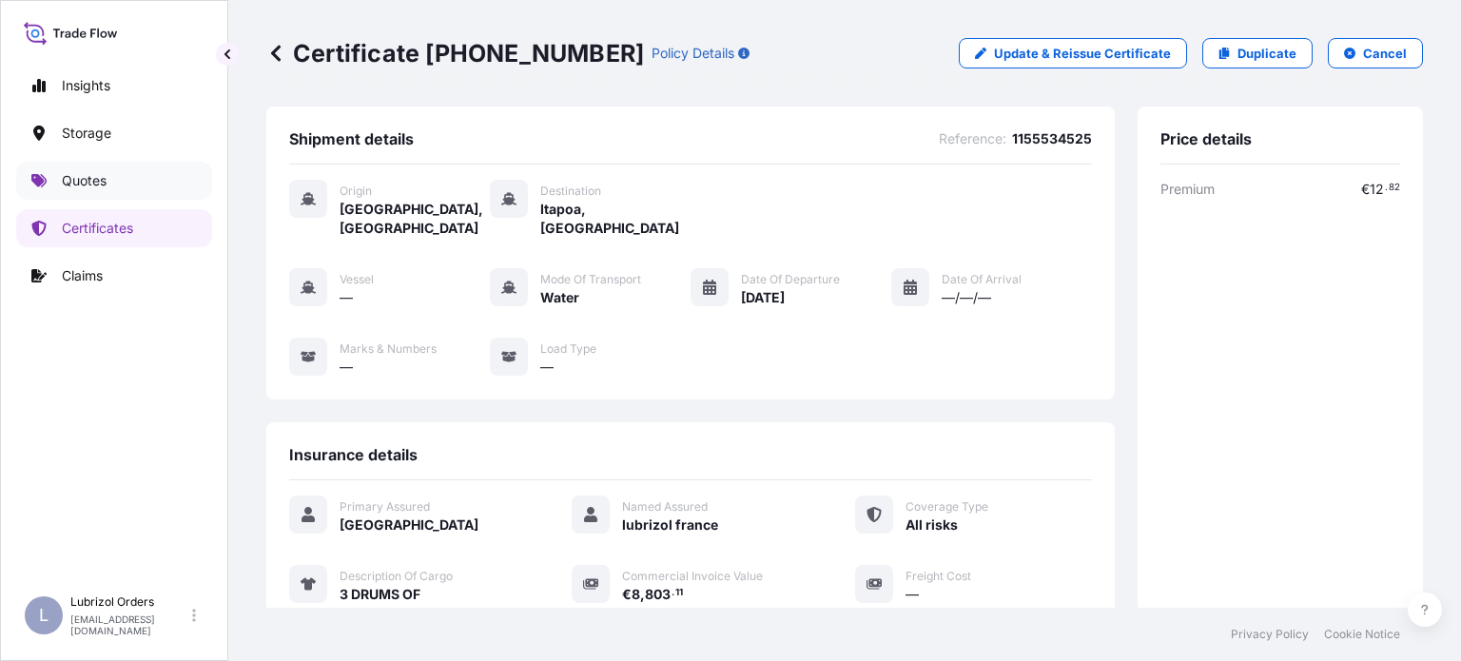
click at [78, 179] on p "Quotes" at bounding box center [84, 180] width 45 height 19
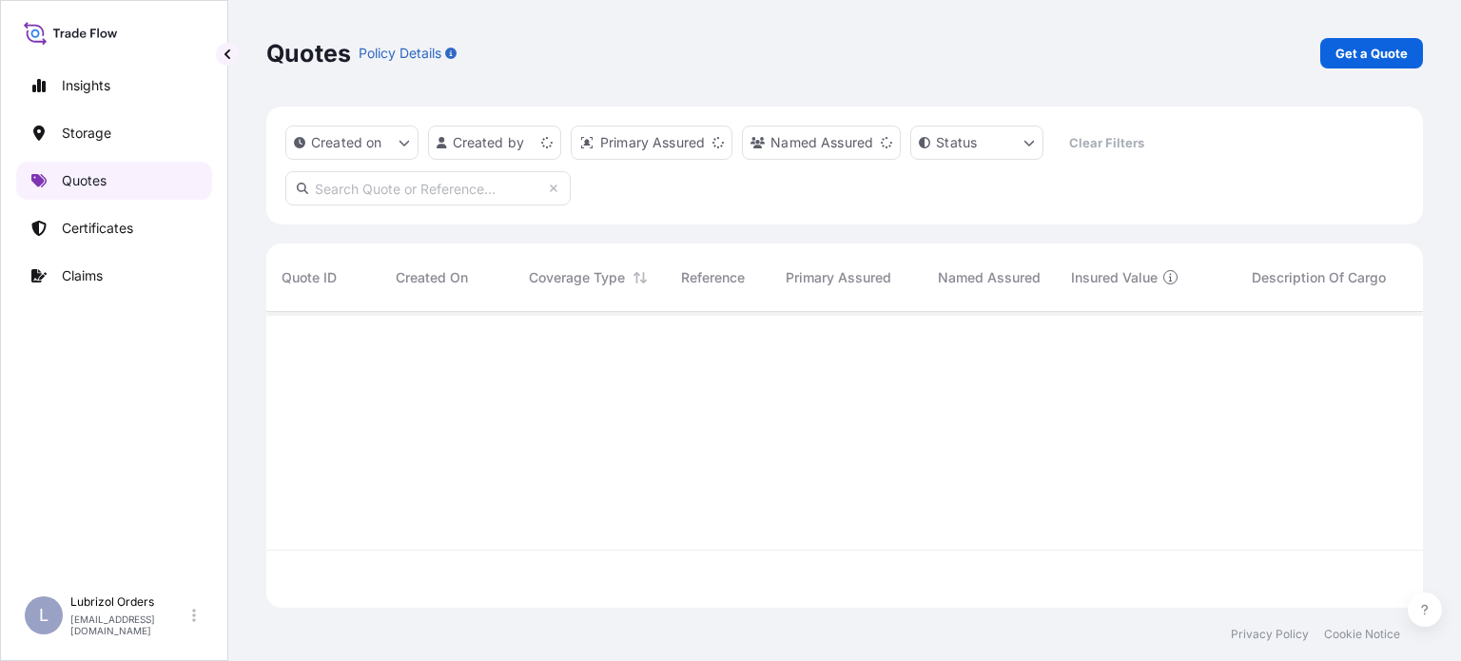
scroll to position [292, 1141]
click at [1355, 51] on p "Get a Quote" at bounding box center [1371, 53] width 72 height 19
select select "Water"
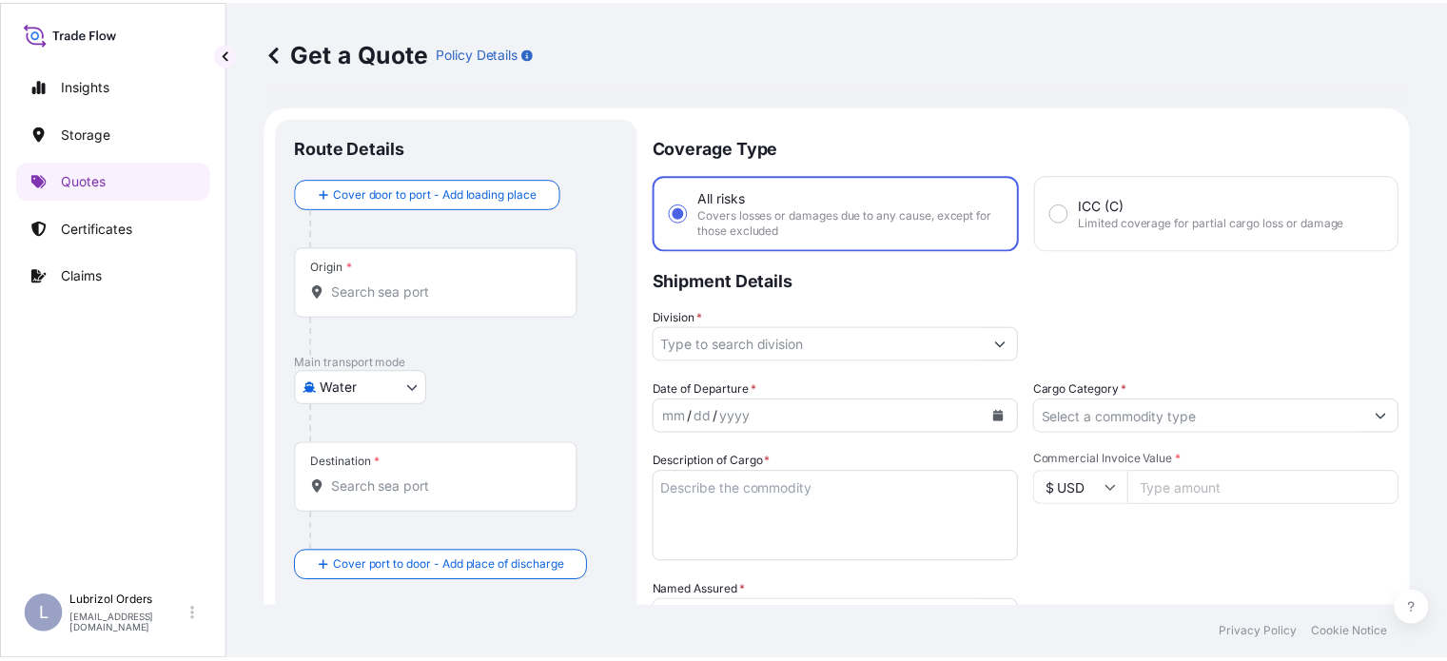
scroll to position [30, 0]
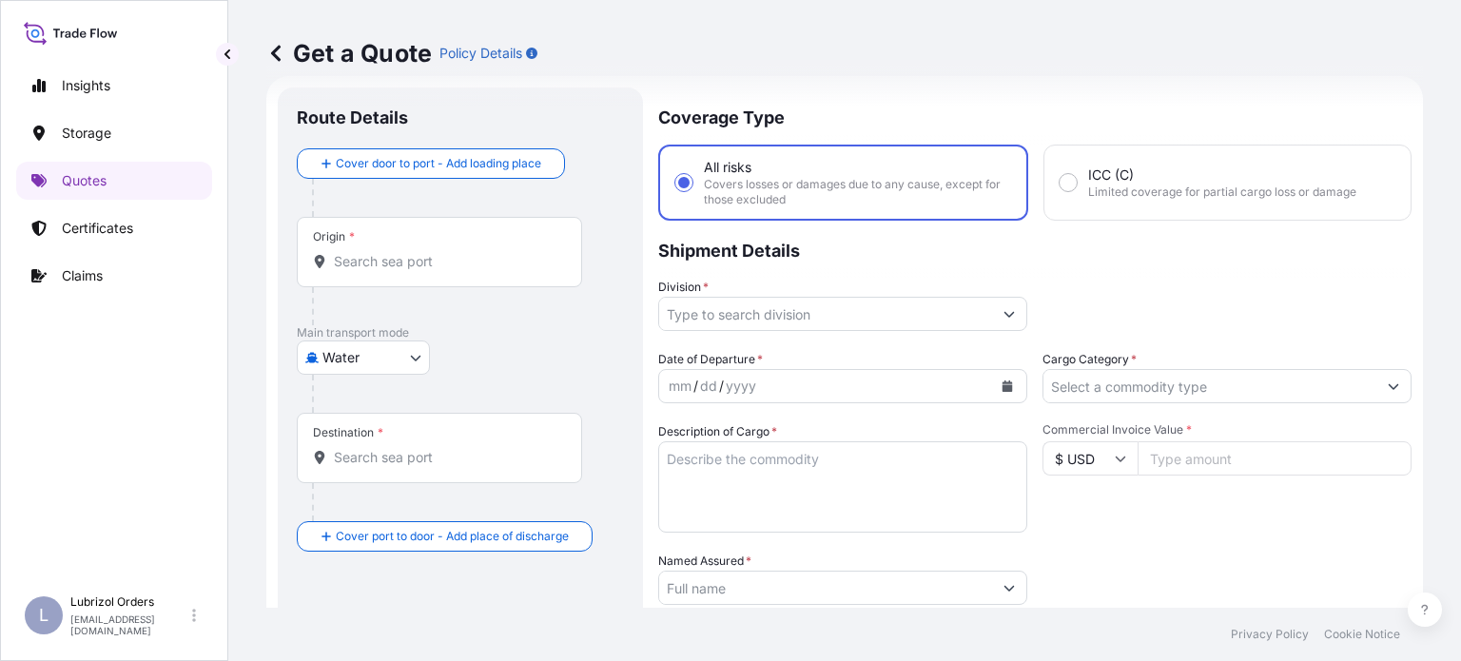
click at [420, 249] on div "Origin *" at bounding box center [439, 252] width 285 height 70
click at [420, 252] on input "Origin *" at bounding box center [446, 261] width 224 height 19
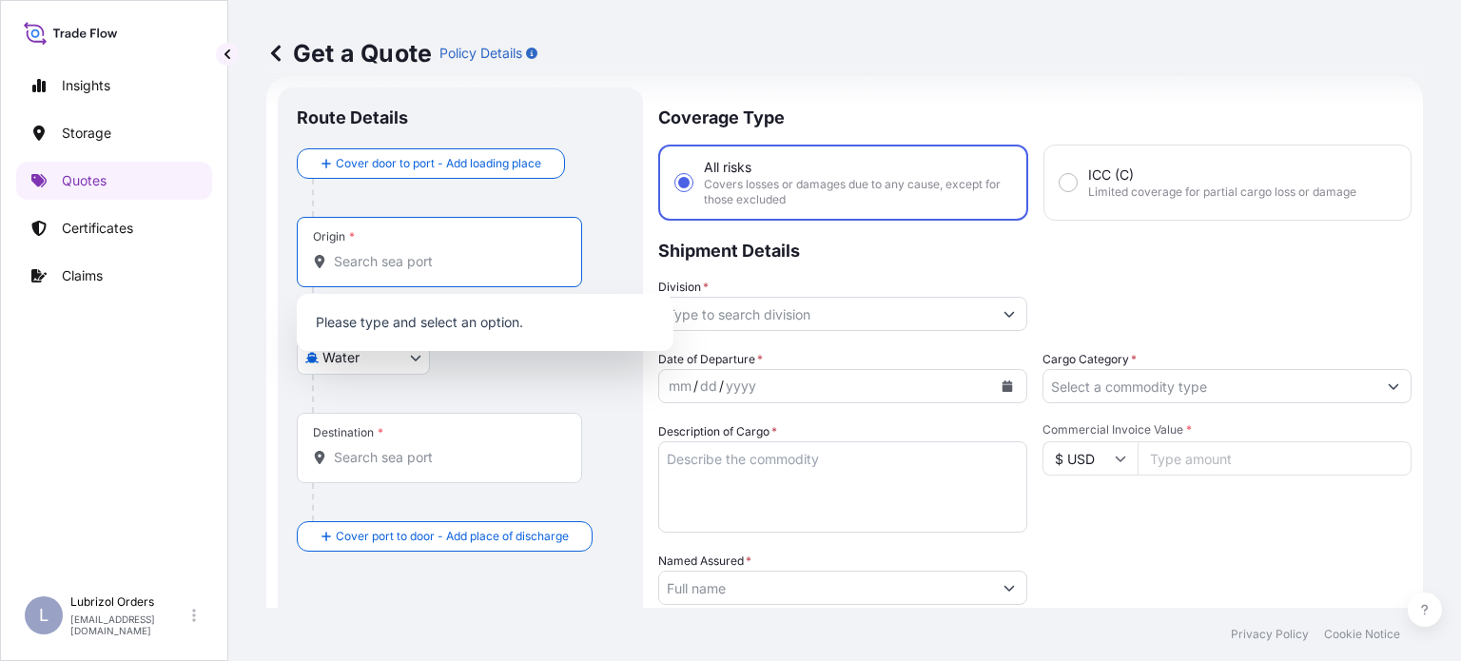
type input "a"
type input "g"
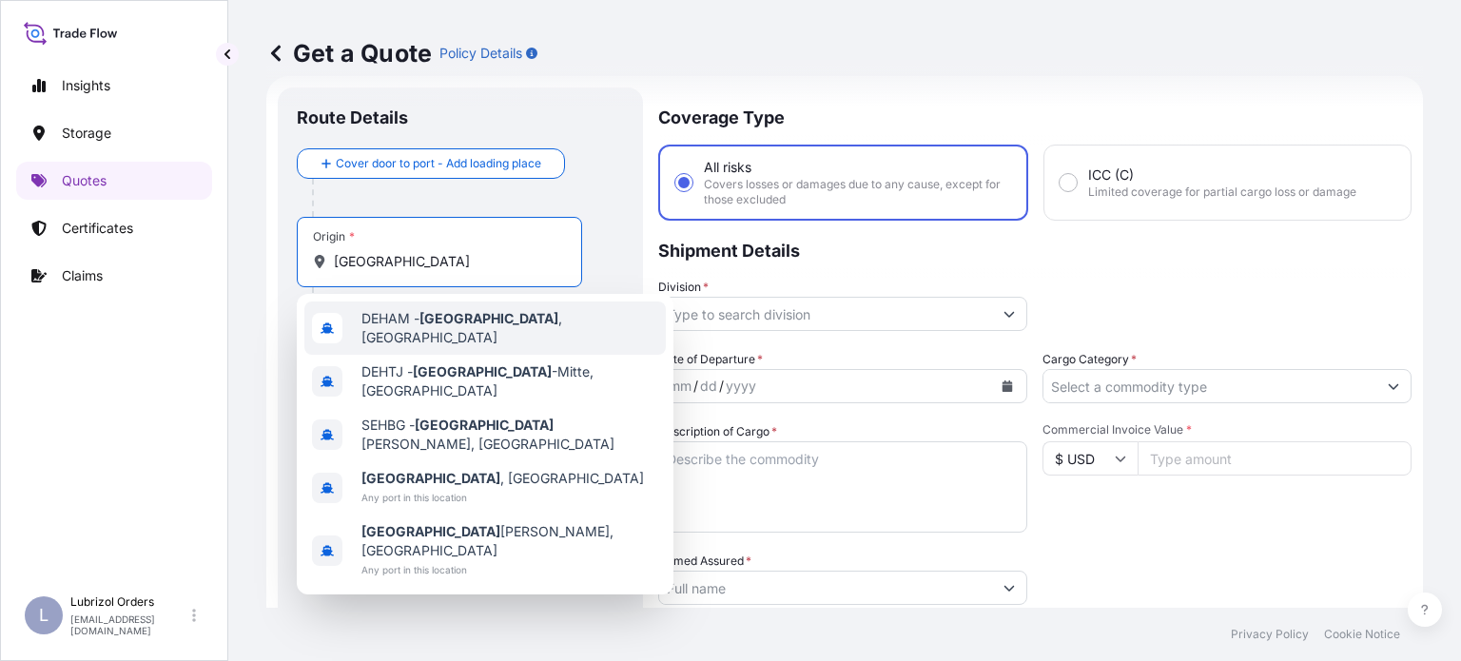
click at [419, 331] on span "DEHAM - [GEOGRAPHIC_DATA] , [GEOGRAPHIC_DATA]" at bounding box center [509, 328] width 297 height 38
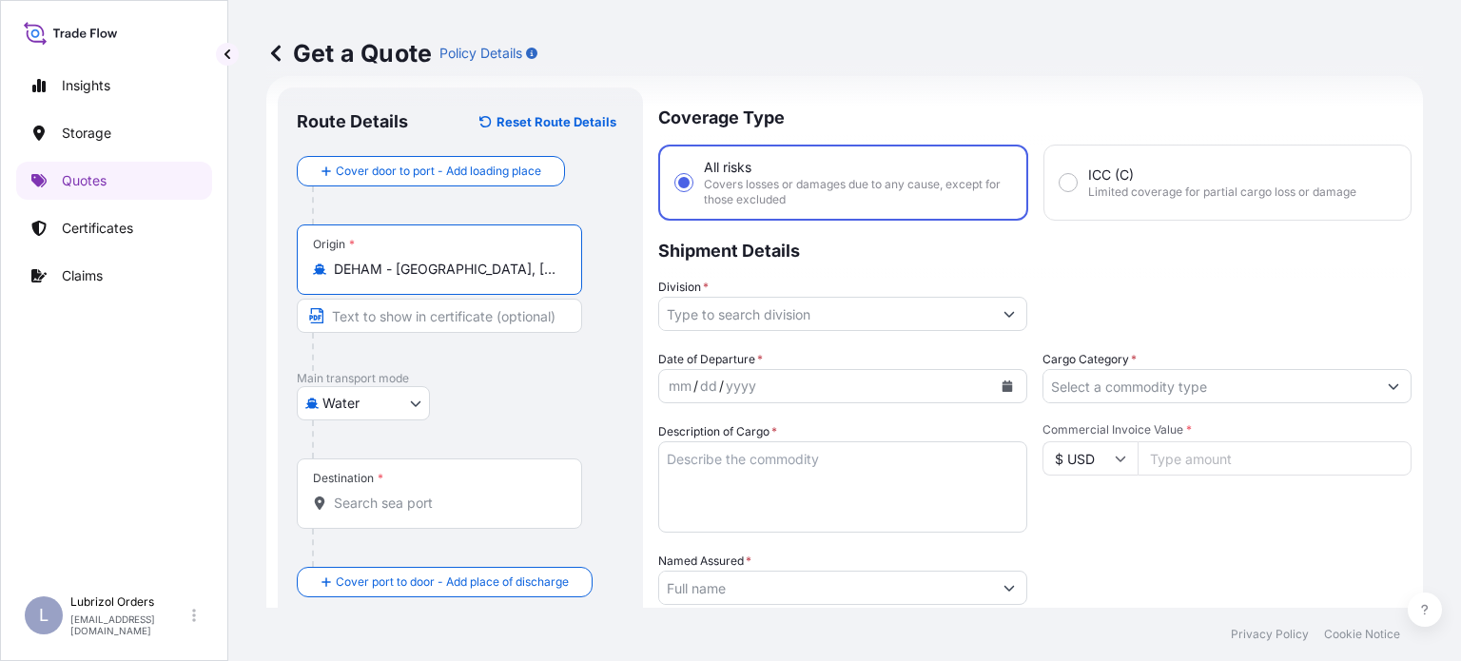
type input "DEHAM - [GEOGRAPHIC_DATA], [GEOGRAPHIC_DATA]"
click at [465, 490] on div "Destination *" at bounding box center [439, 493] width 285 height 70
click at [465, 494] on input "Destination *" at bounding box center [446, 503] width 224 height 19
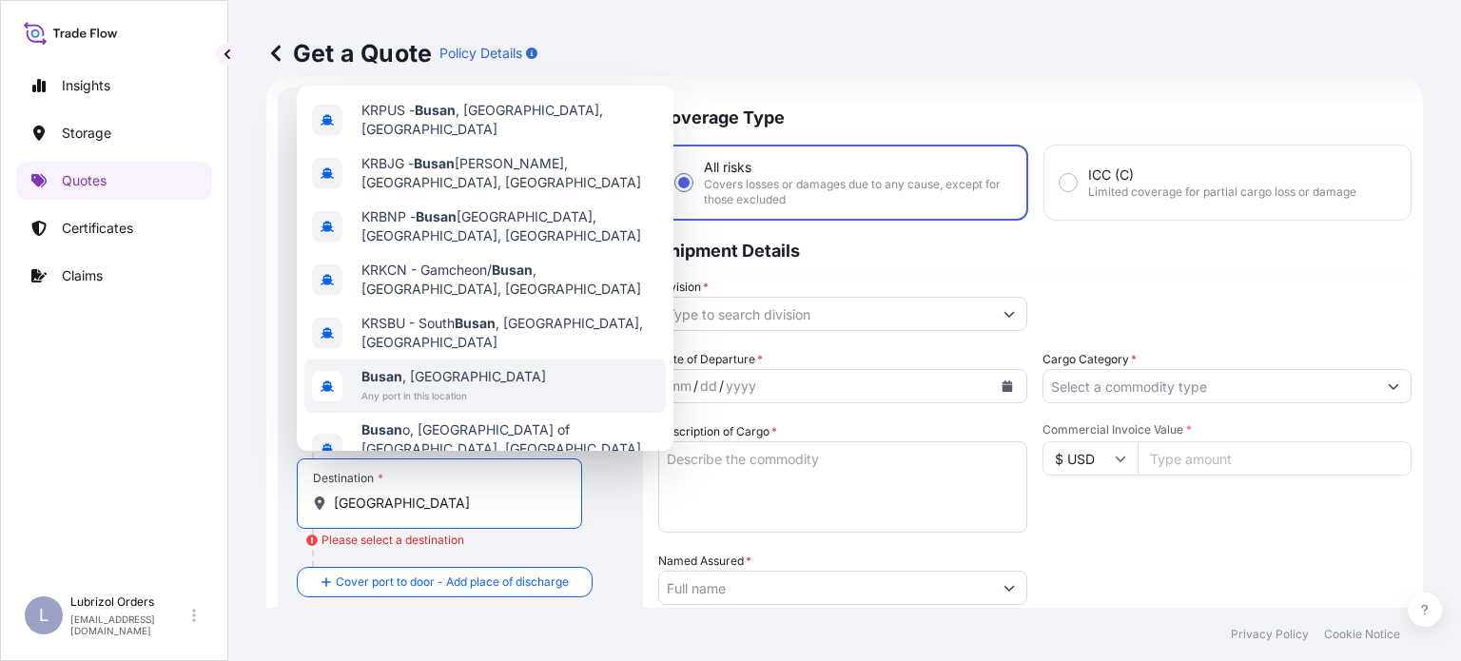
click at [430, 386] on span "Any port in this location" at bounding box center [453, 395] width 185 height 19
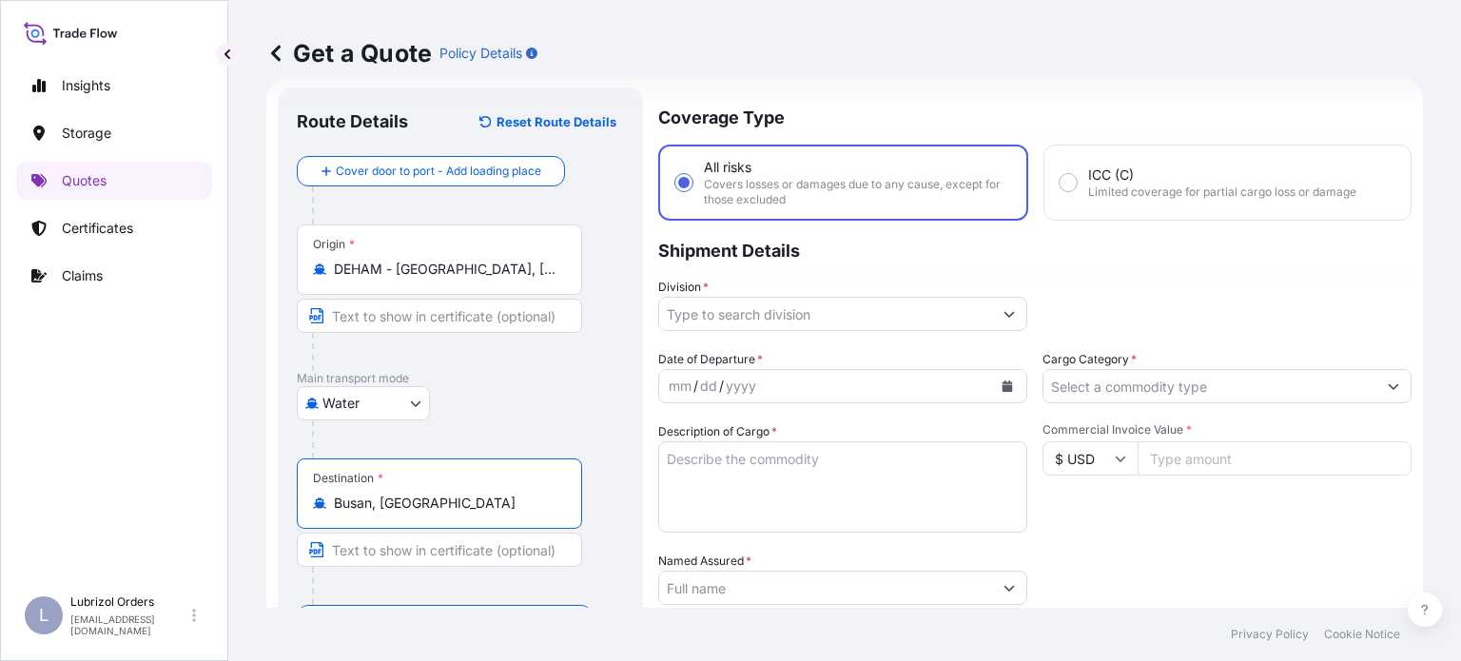
type input "Busan, [GEOGRAPHIC_DATA]"
click at [975, 315] on input "Division *" at bounding box center [825, 314] width 333 height 34
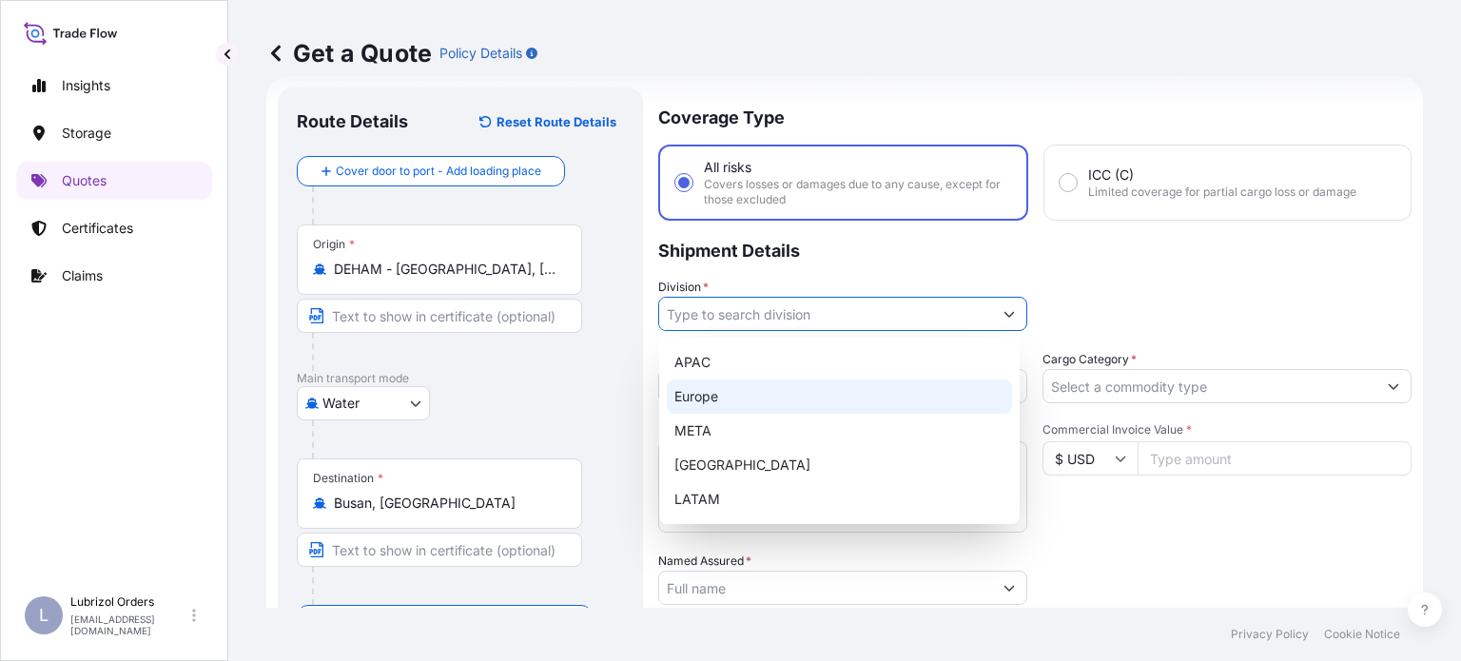
click at [788, 406] on div "Europe" at bounding box center [839, 397] width 345 height 34
type input "Europe"
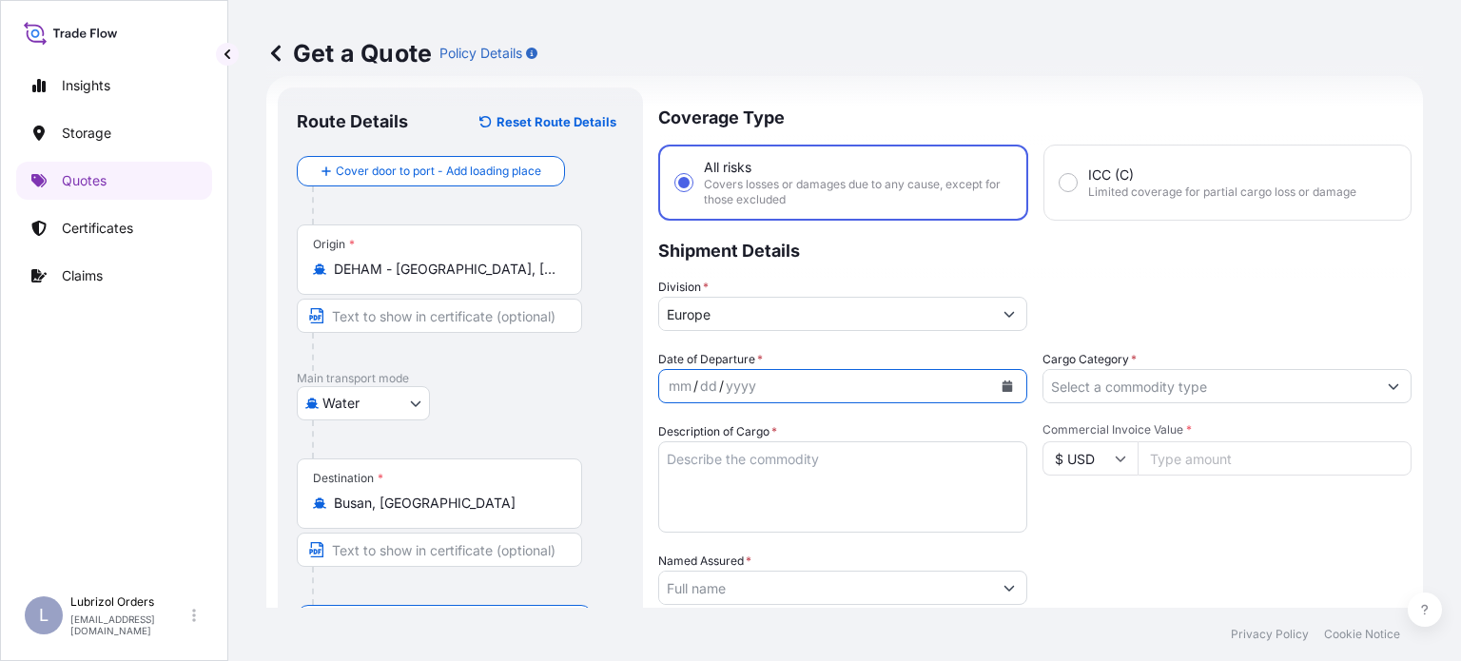
click at [1004, 379] on button "Calendar" at bounding box center [1007, 386] width 30 height 30
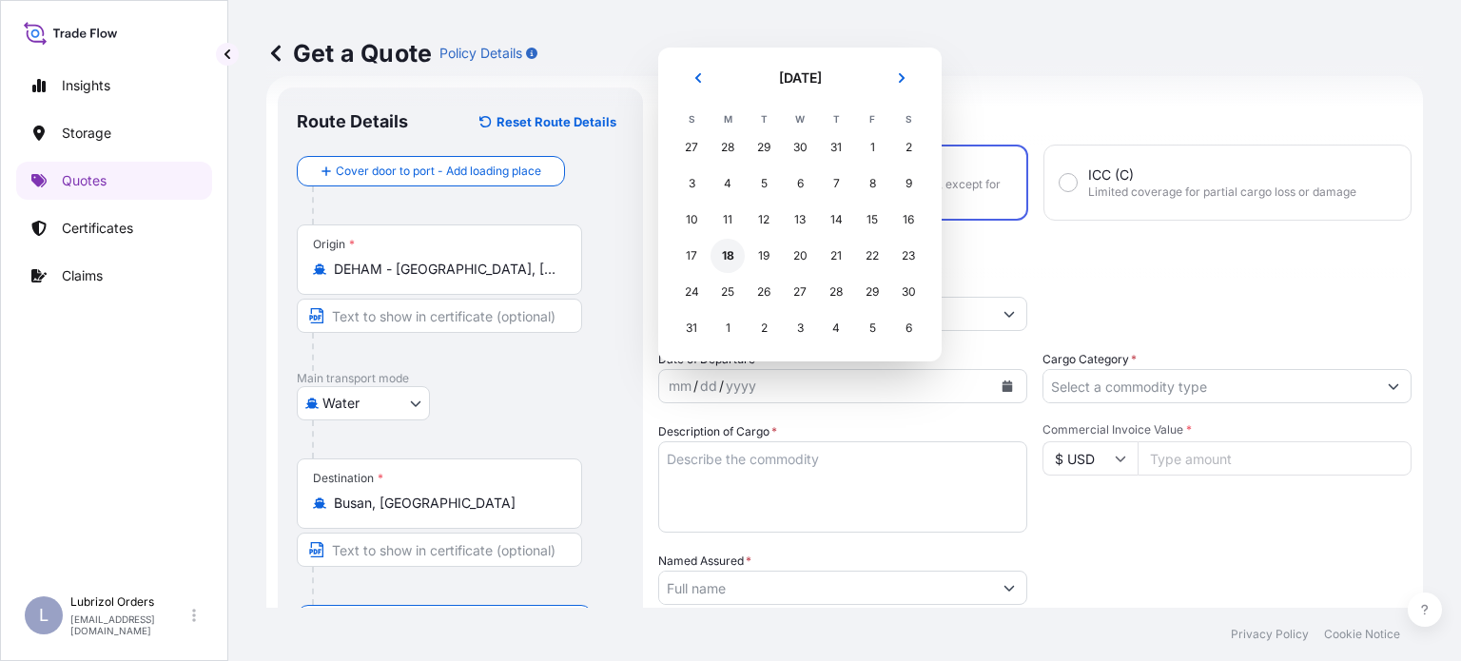
click at [722, 251] on div "18" at bounding box center [728, 256] width 34 height 34
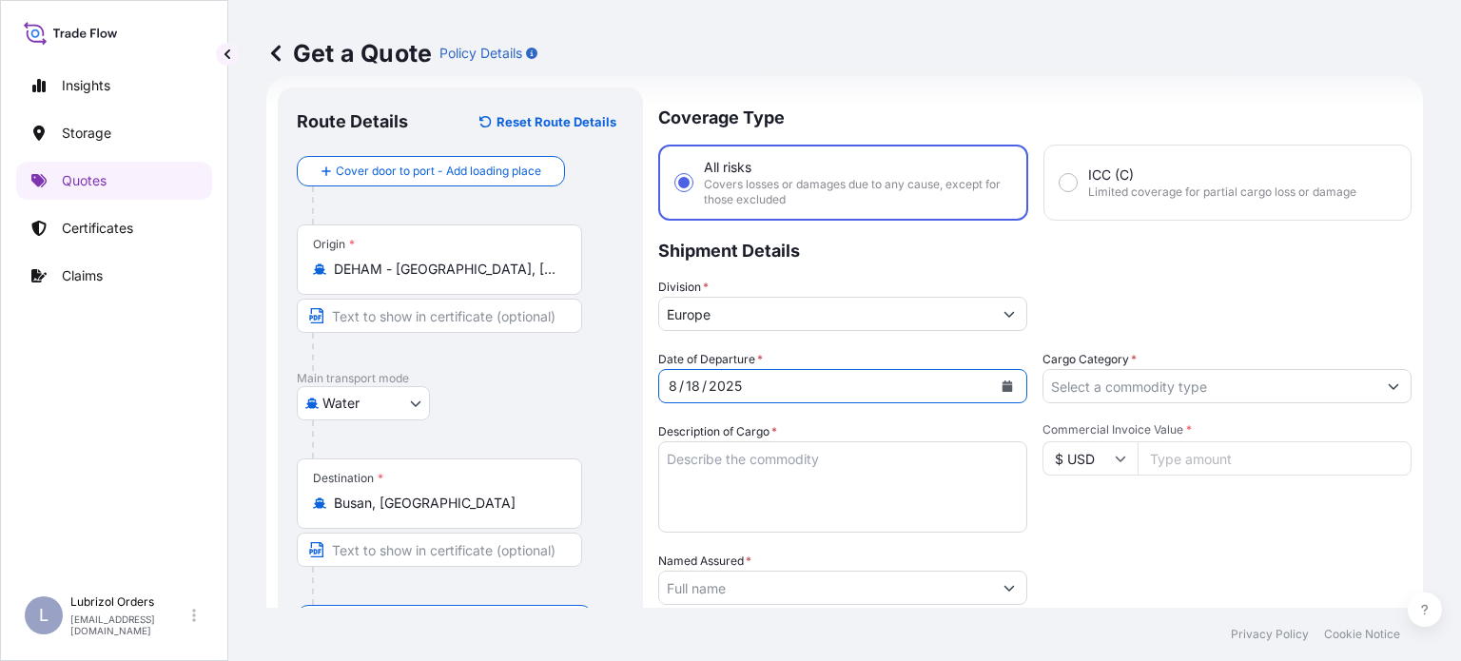
click at [1275, 379] on input "Cargo Category *" at bounding box center [1209, 386] width 333 height 34
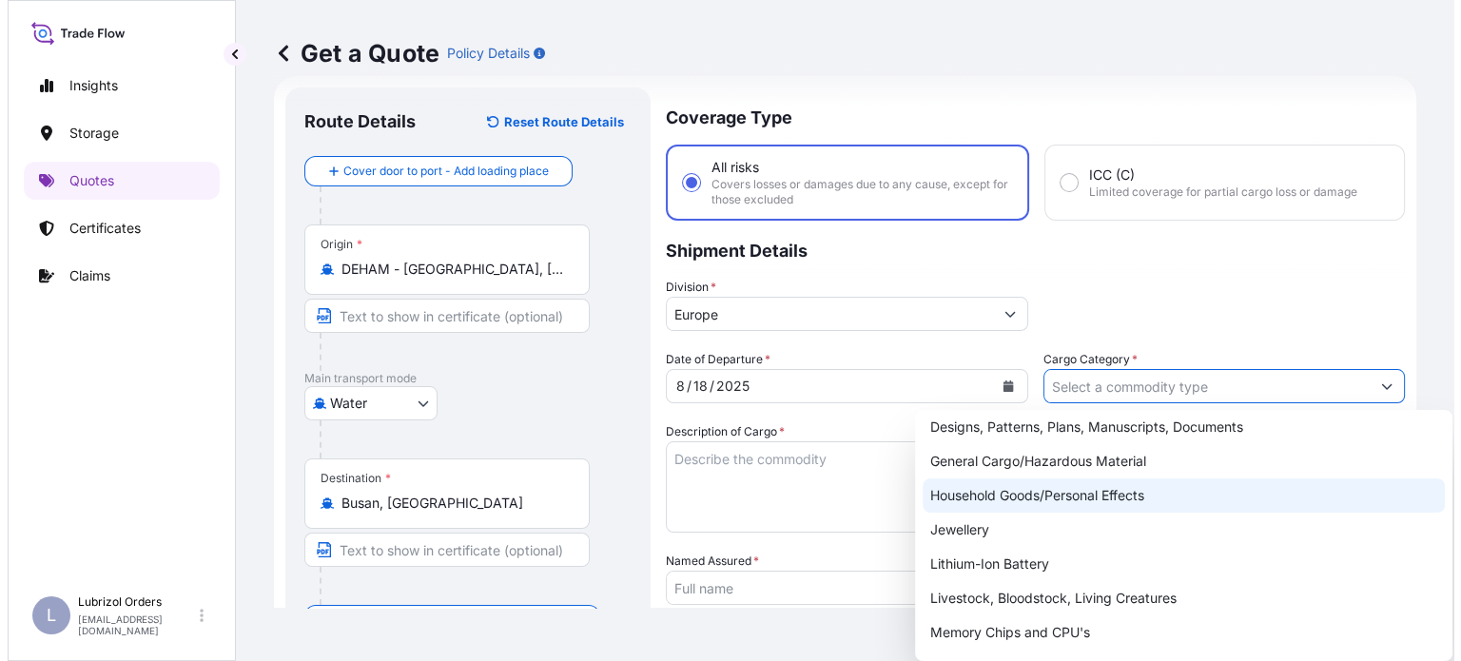
scroll to position [190, 0]
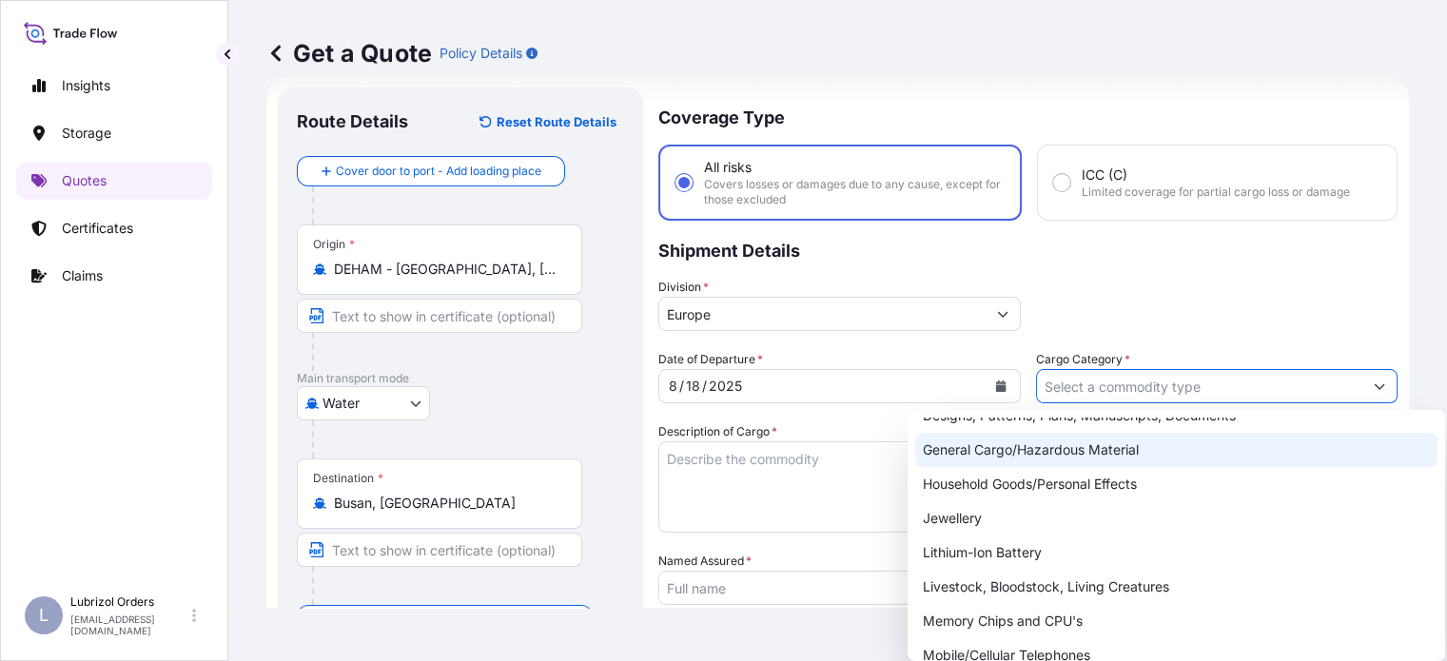
click at [1087, 453] on div "General Cargo/Hazardous Material" at bounding box center [1176, 450] width 522 height 34
type input "General Cargo/Hazardous Material"
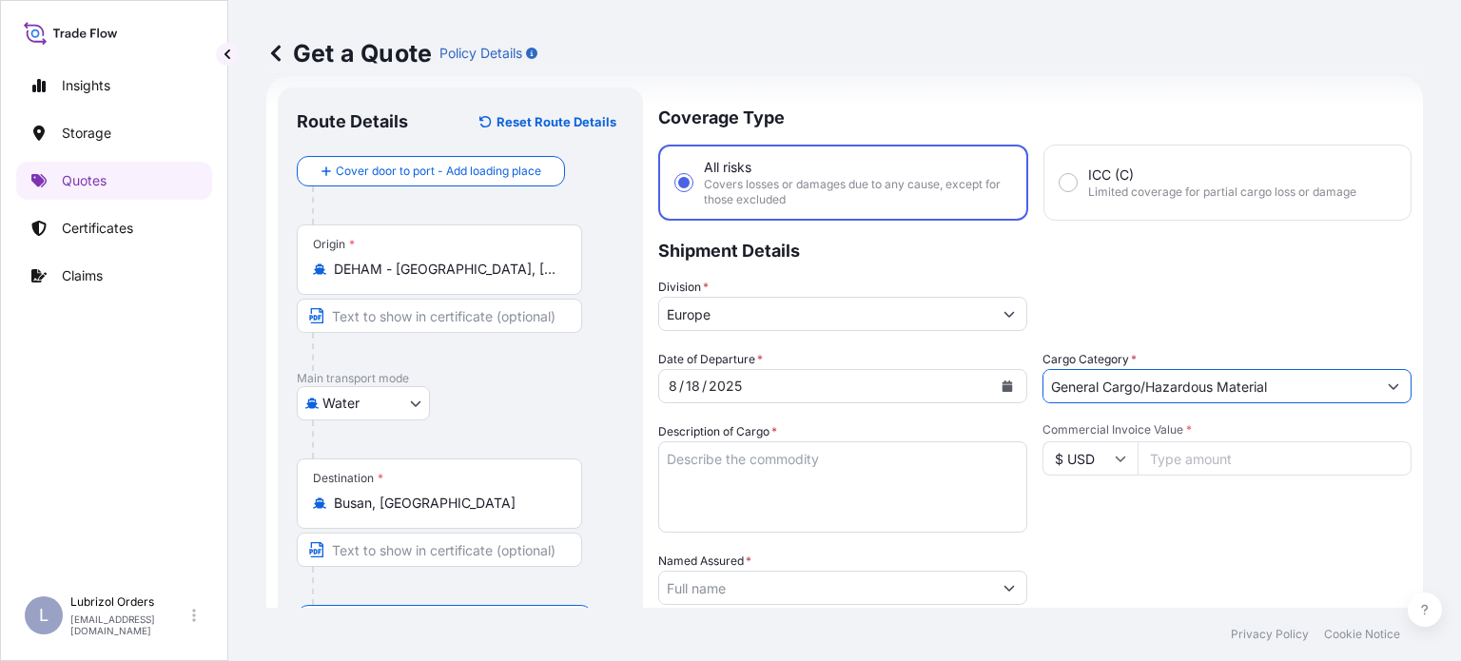
click at [903, 478] on textarea "Description of Cargo *" at bounding box center [842, 486] width 369 height 91
paste textarea "PALLETS OF 12 DRUMS OF B146161"
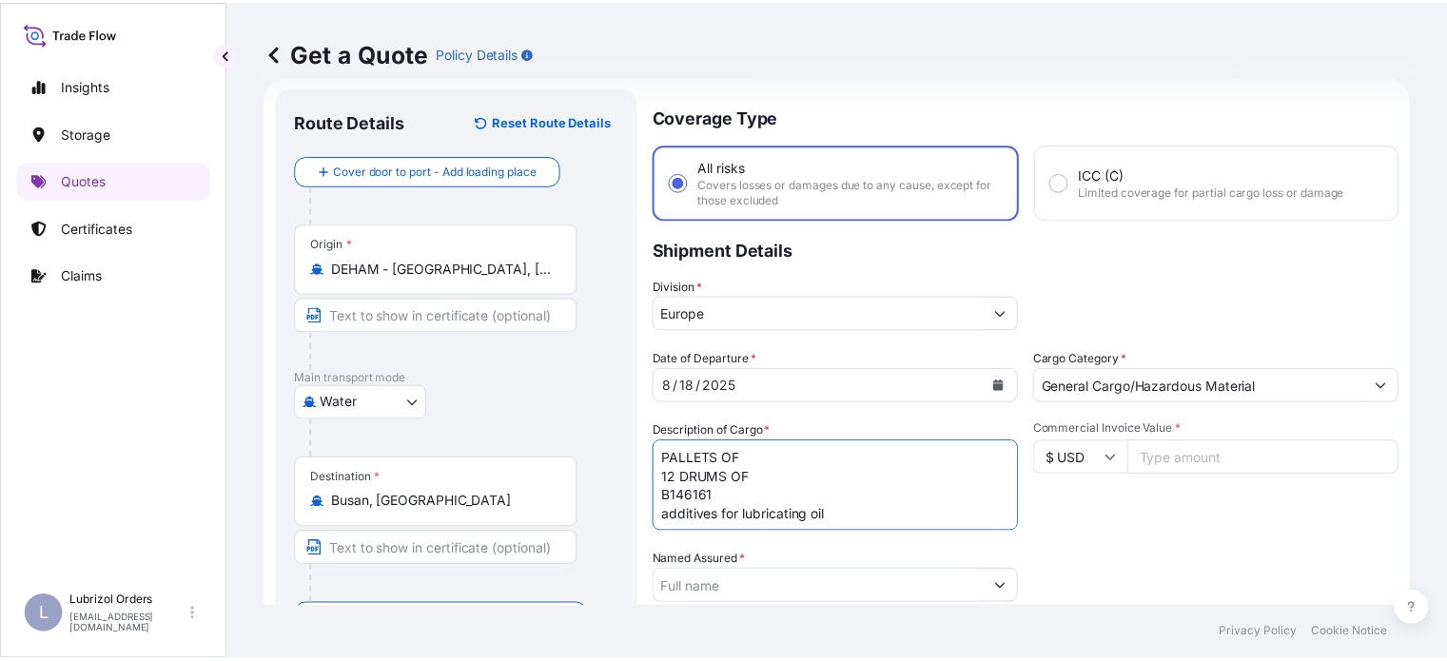
scroll to position [1, 0]
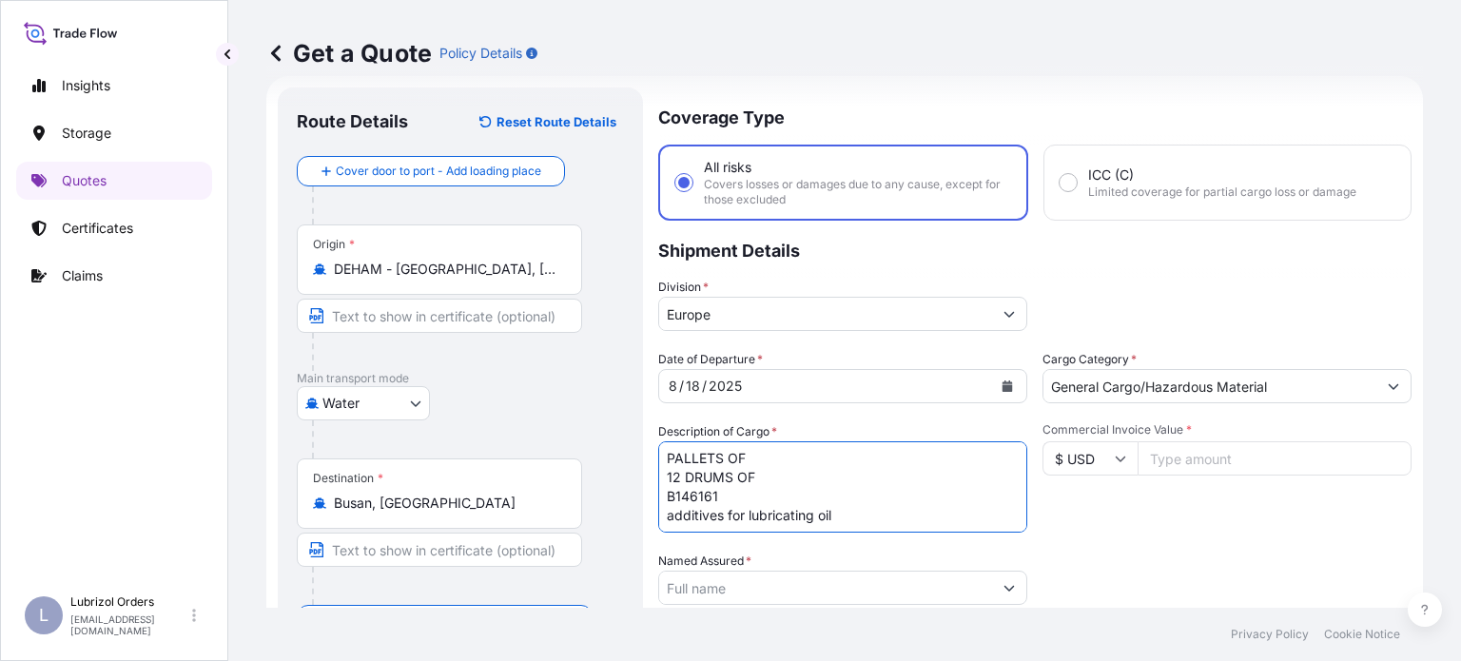
type textarea "PALLETS OF 12 DRUMS OF B146161 additives for lubricating oil"
click at [1004, 589] on icon "Show suggestions" at bounding box center [1009, 587] width 11 height 11
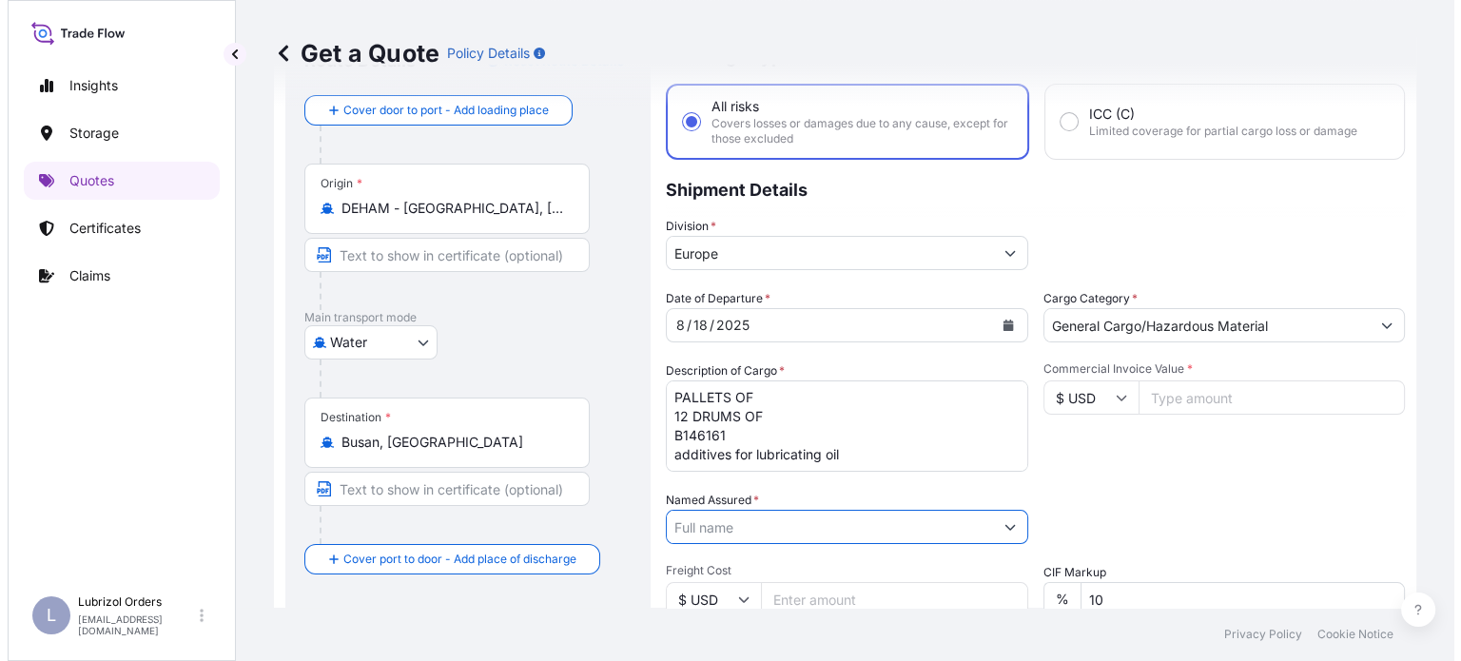
scroll to position [126, 0]
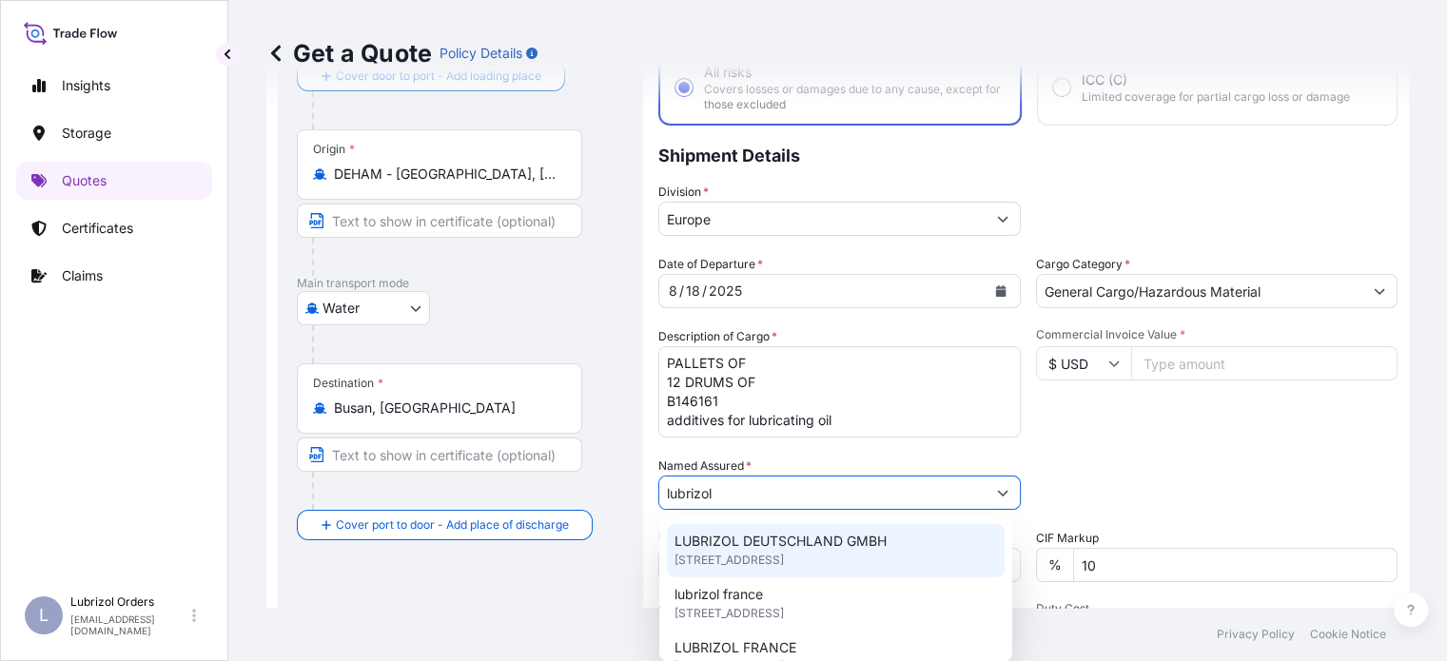
click at [863, 549] on span "LUBRIZOL DEUTSCHLAND GMBH" at bounding box center [780, 541] width 212 height 19
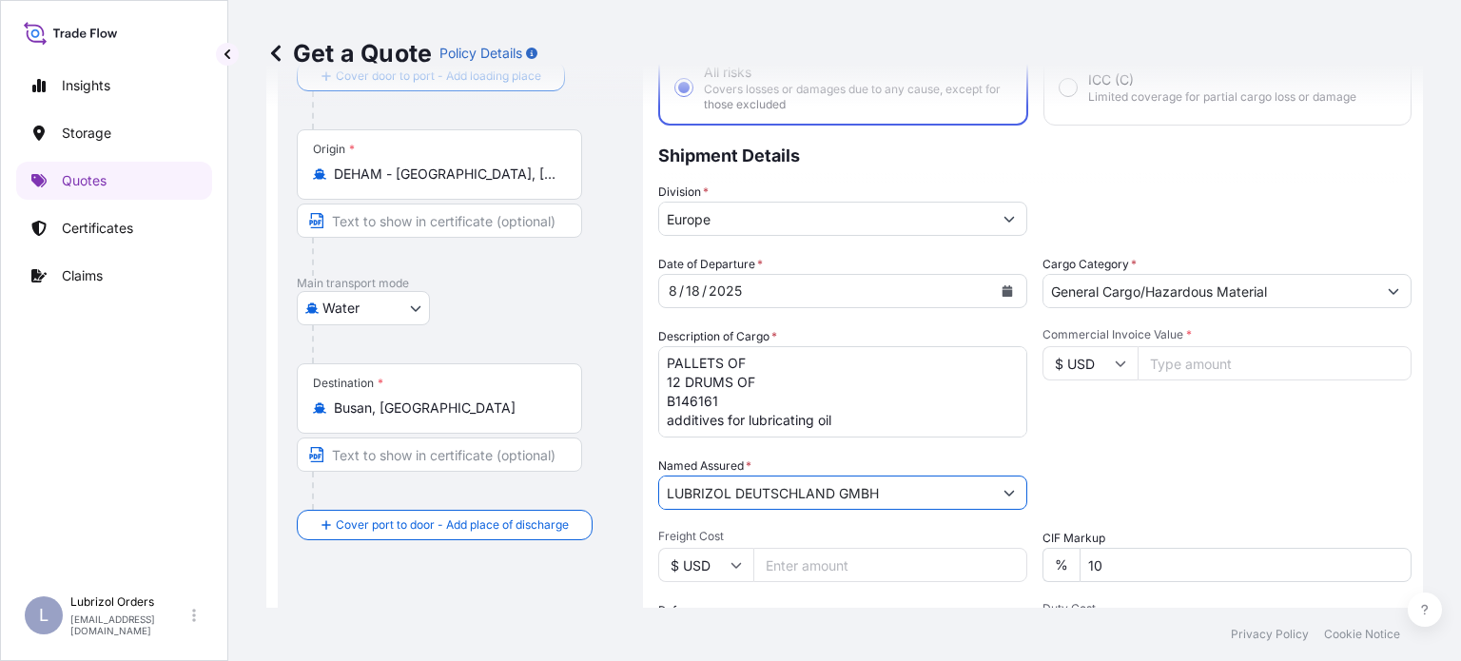
type input "LUBRIZOL DEUTSCHLAND GMBH"
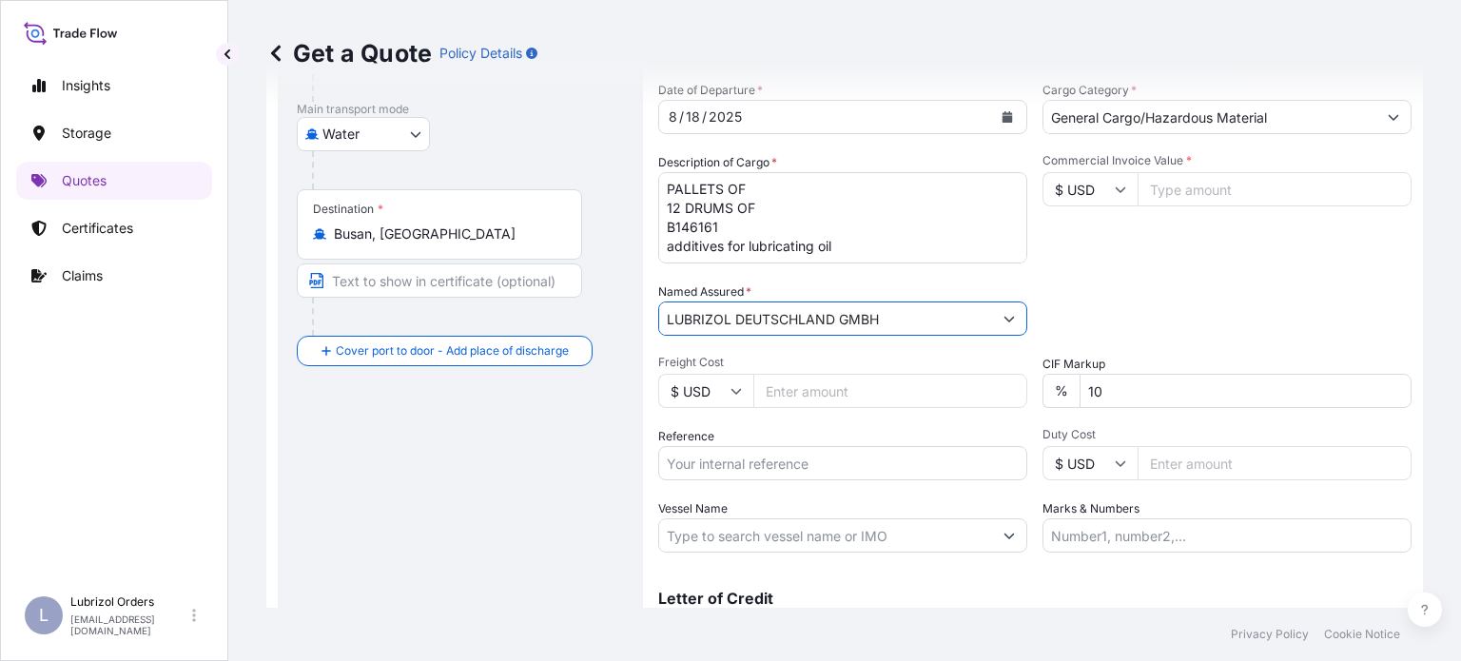
scroll to position [316, 0]
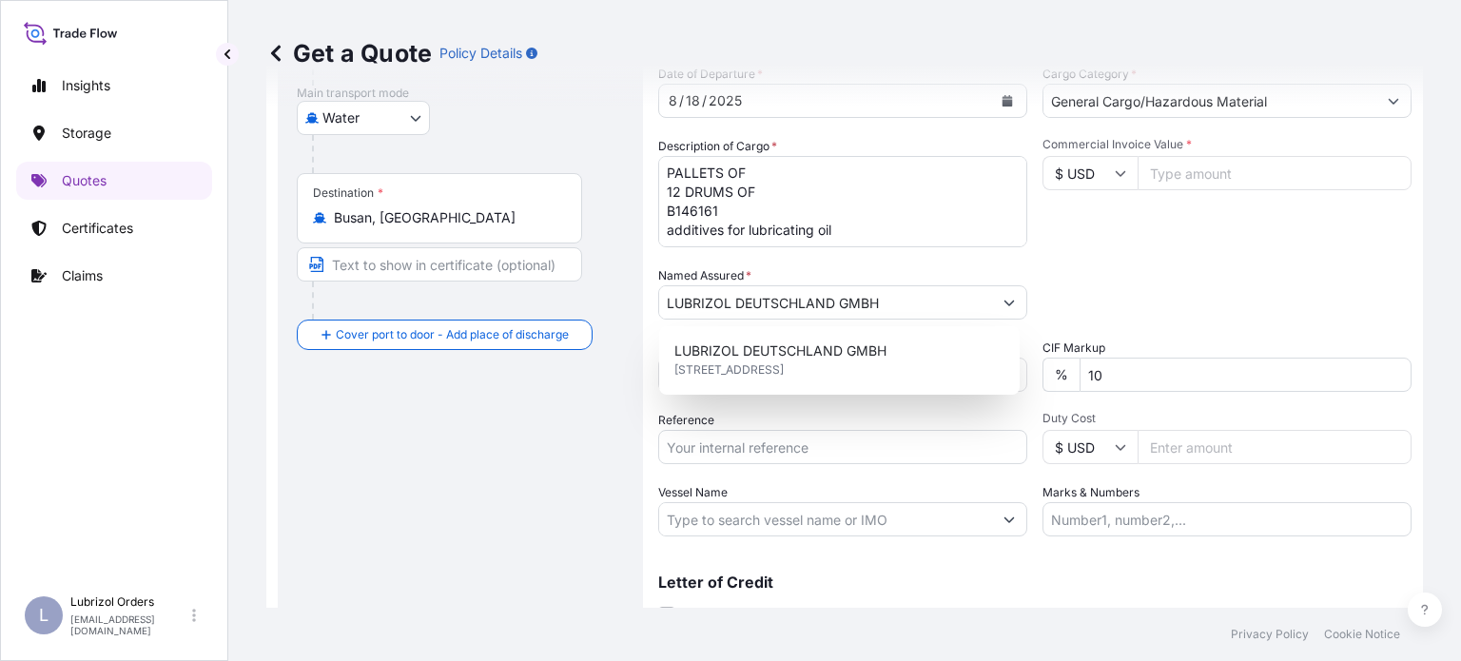
click at [1225, 282] on div "Packing Category Type to search a container mode Please select a primary mode o…" at bounding box center [1227, 292] width 369 height 53
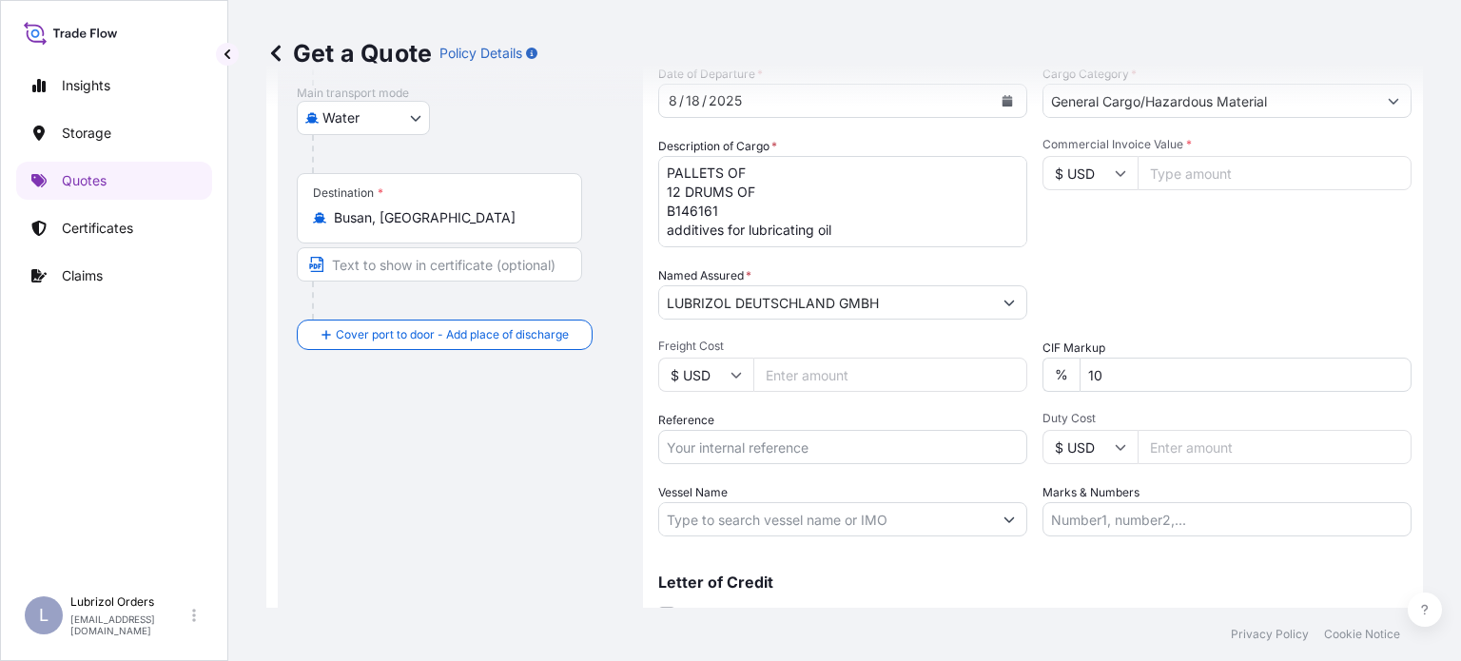
click at [868, 435] on div "Reference" at bounding box center [842, 437] width 369 height 53
click at [868, 437] on input "Reference" at bounding box center [842, 447] width 369 height 34
paste input "1155535420"
type input "1155535420"
click at [1115, 168] on icon at bounding box center [1120, 172] width 11 height 11
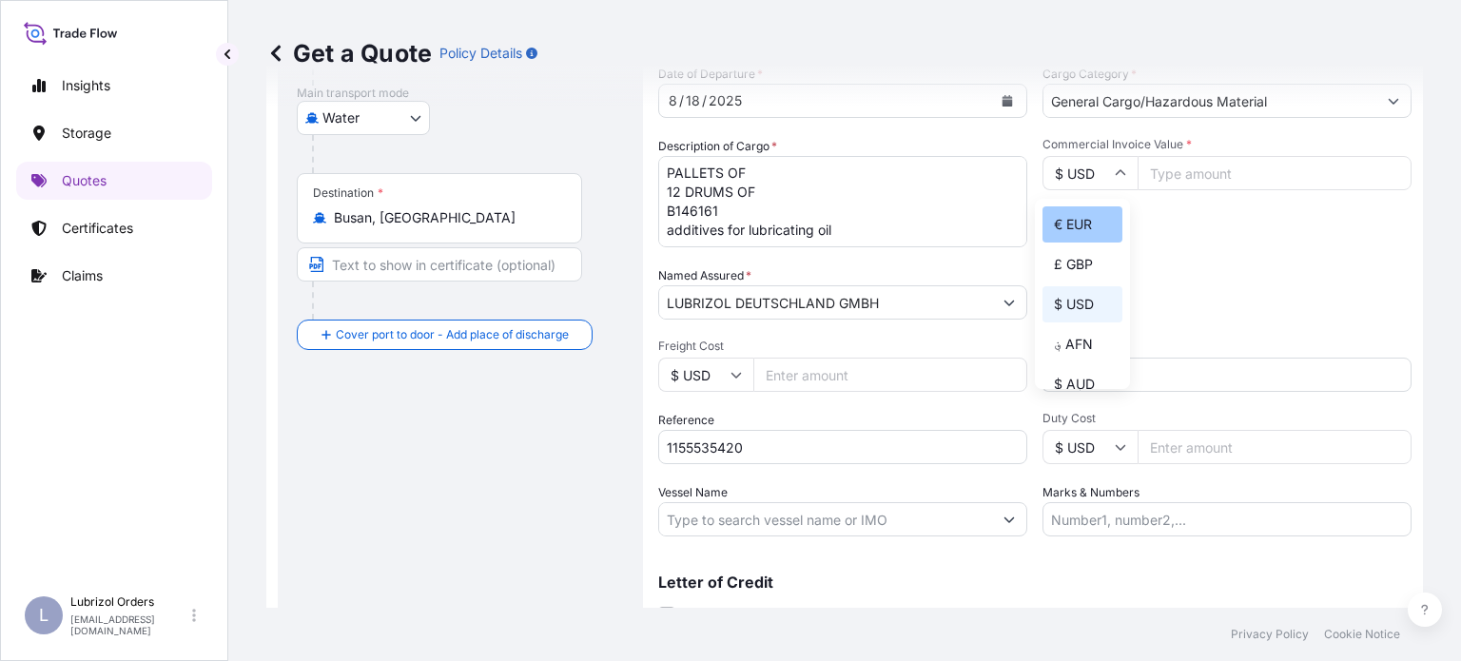
click at [1066, 239] on div "€ EUR" at bounding box center [1083, 224] width 80 height 36
type input "€ EUR"
click at [1172, 184] on input "Commercial Invoice Value *" at bounding box center [1275, 173] width 274 height 34
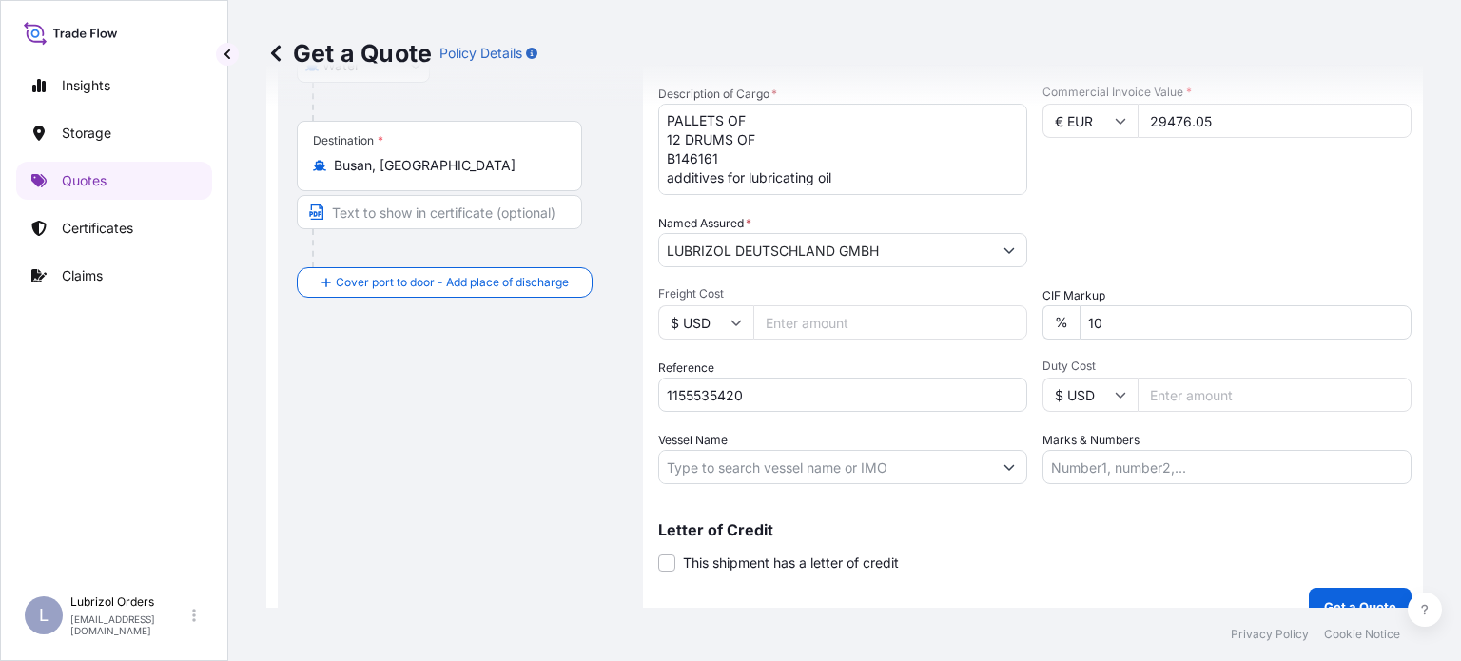
scroll to position [396, 0]
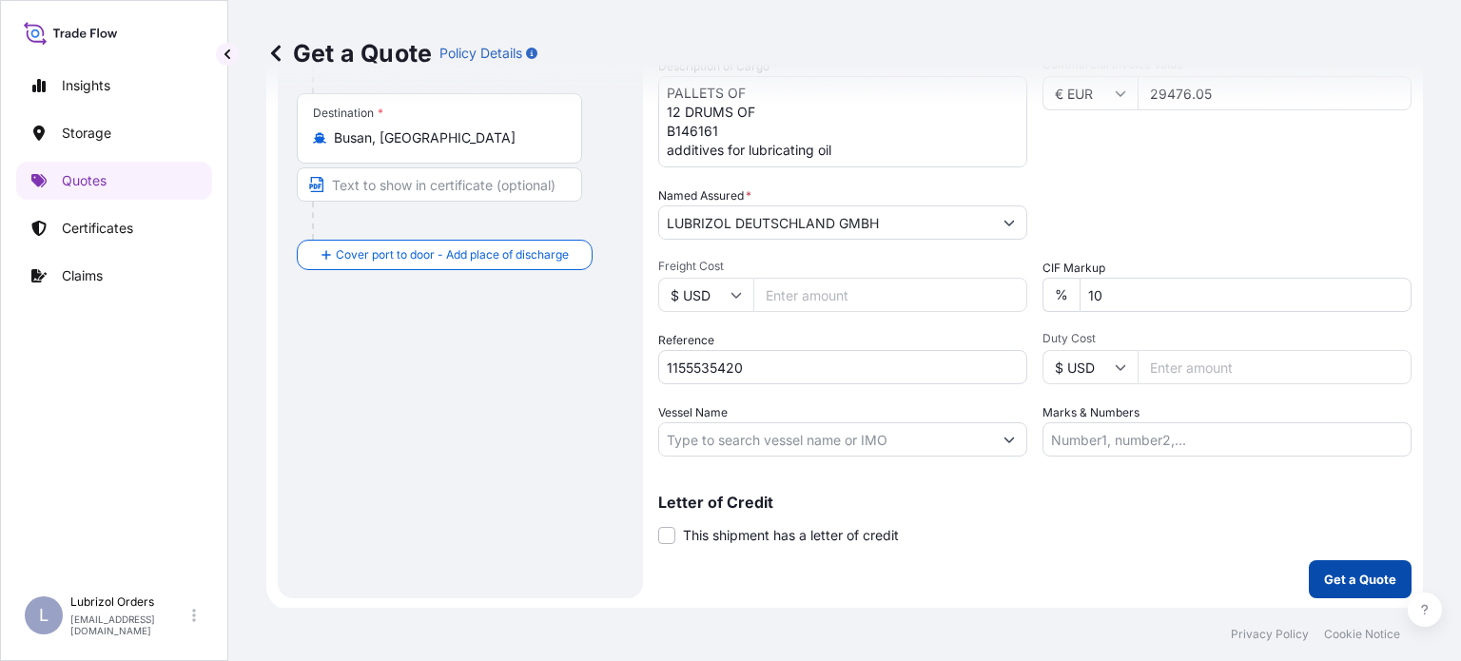
type input "29476.05"
click at [1355, 570] on p "Get a Quote" at bounding box center [1360, 579] width 72 height 19
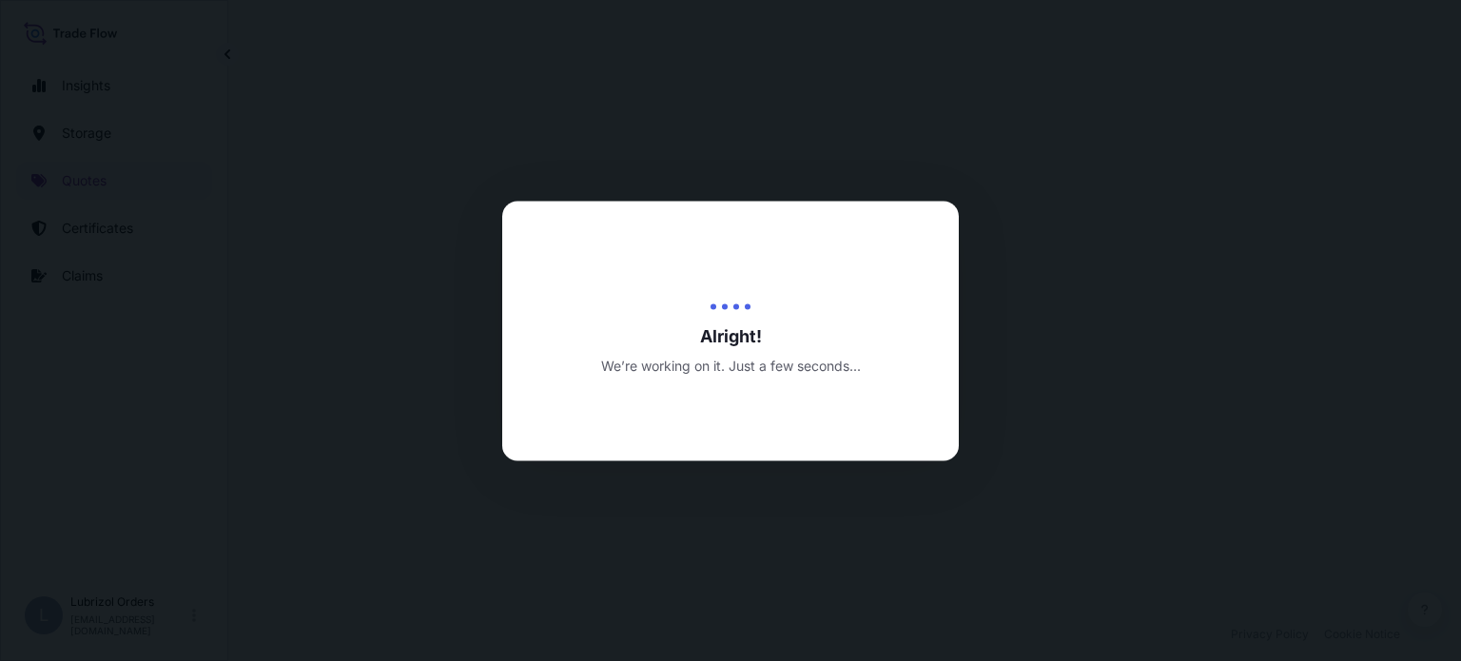
select select "Water"
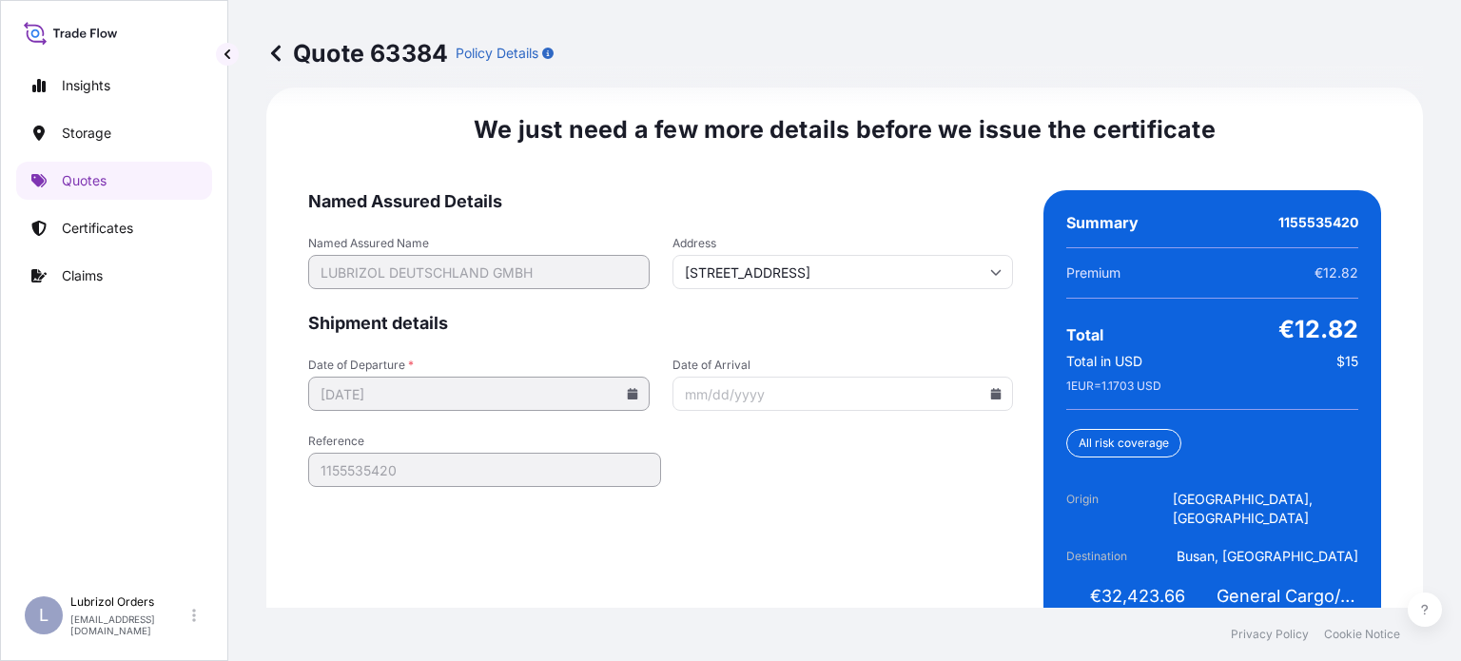
scroll to position [2991, 0]
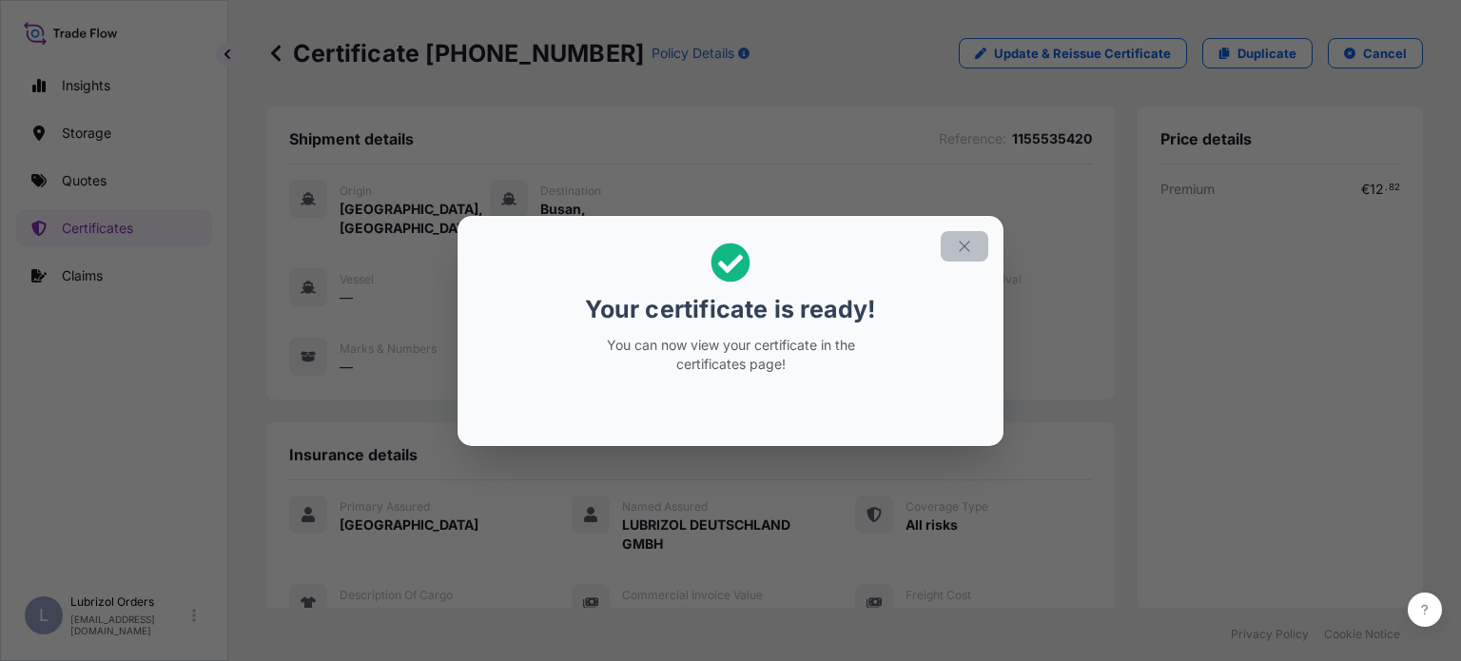
click at [953, 244] on button "button" at bounding box center [965, 246] width 48 height 30
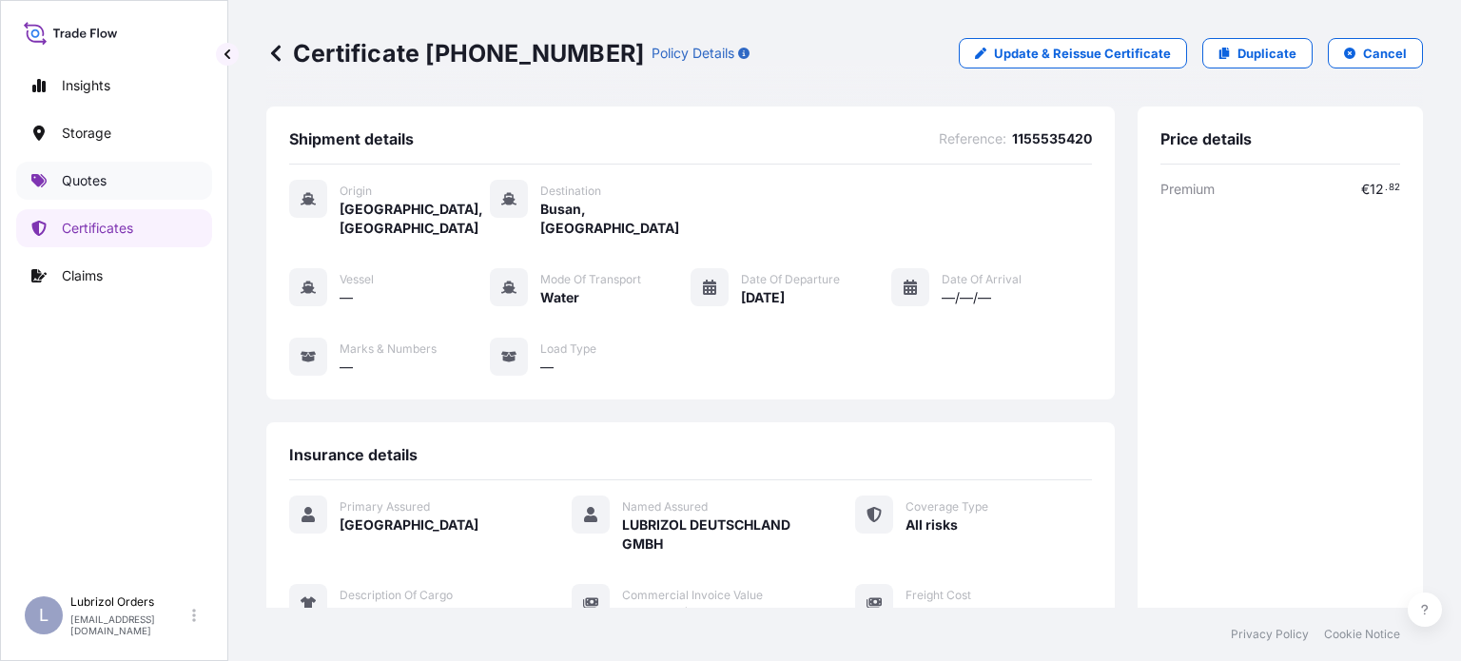
click at [88, 174] on p "Quotes" at bounding box center [84, 180] width 45 height 19
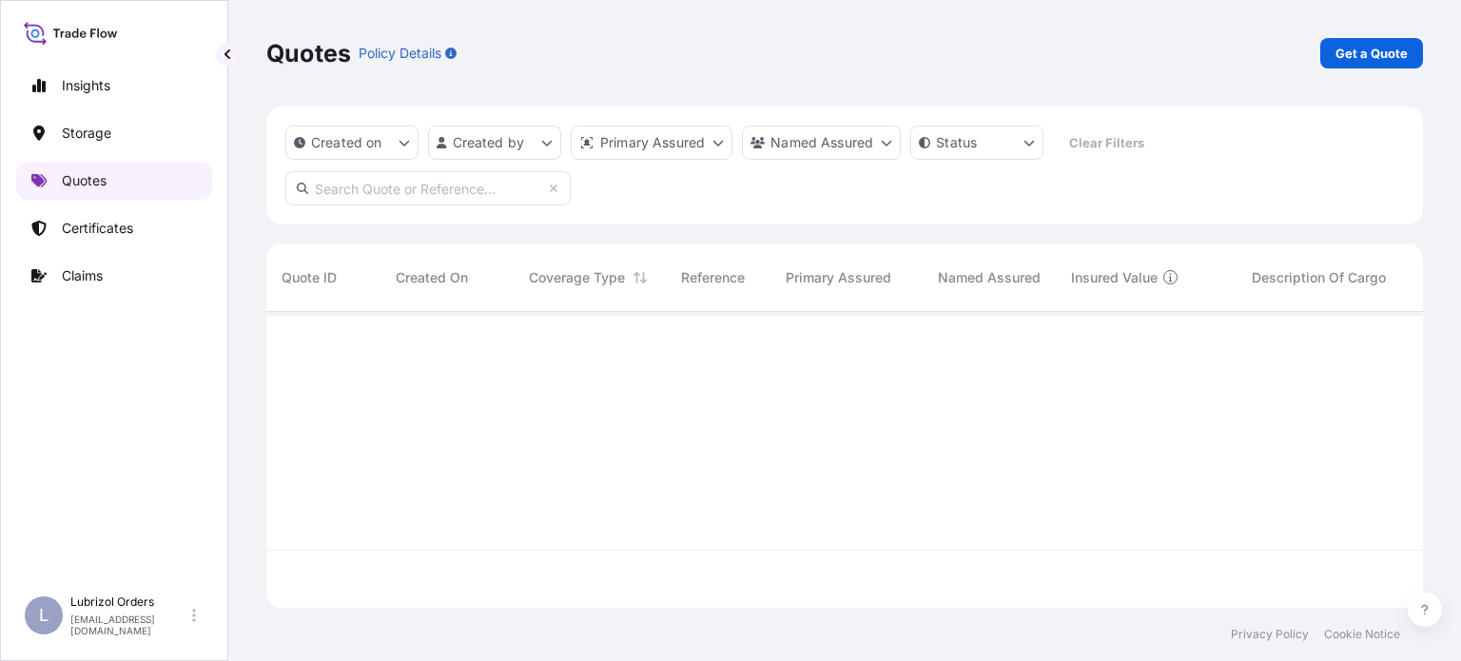
scroll to position [292, 1141]
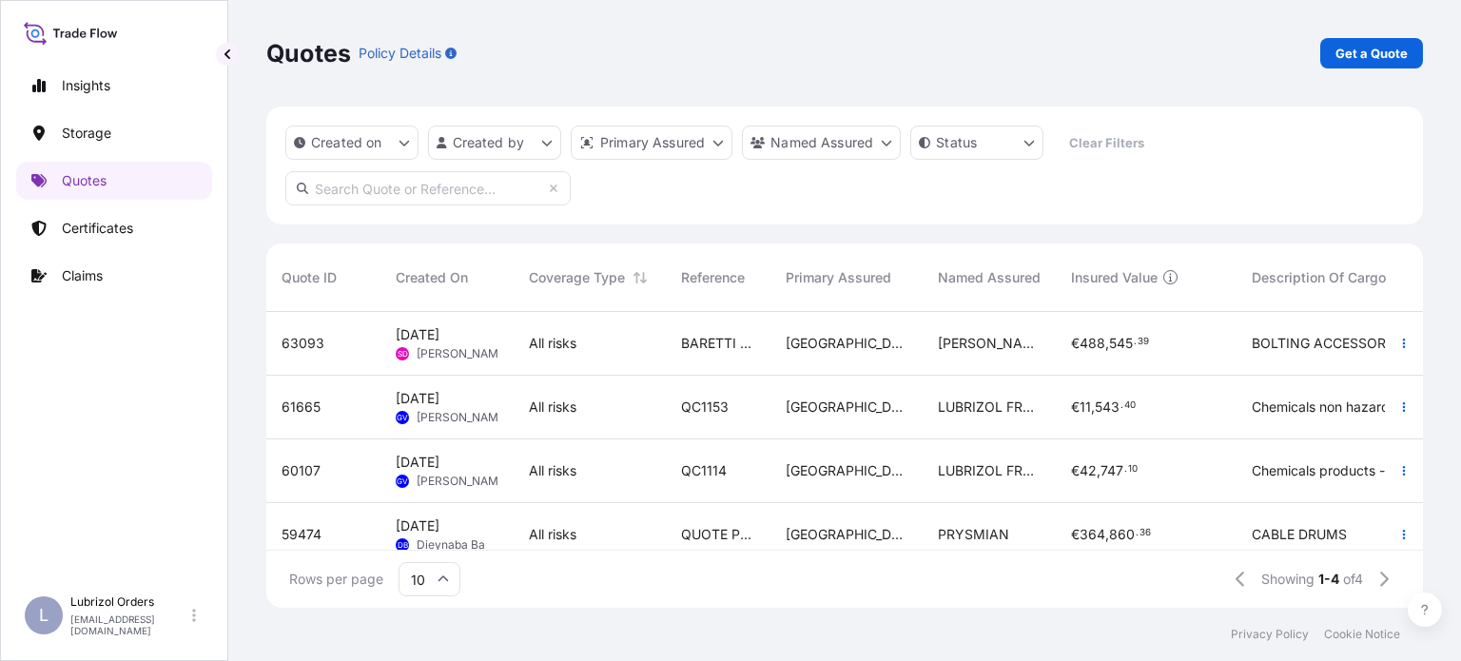
click at [1374, 58] on p "Get a Quote" at bounding box center [1371, 53] width 72 height 19
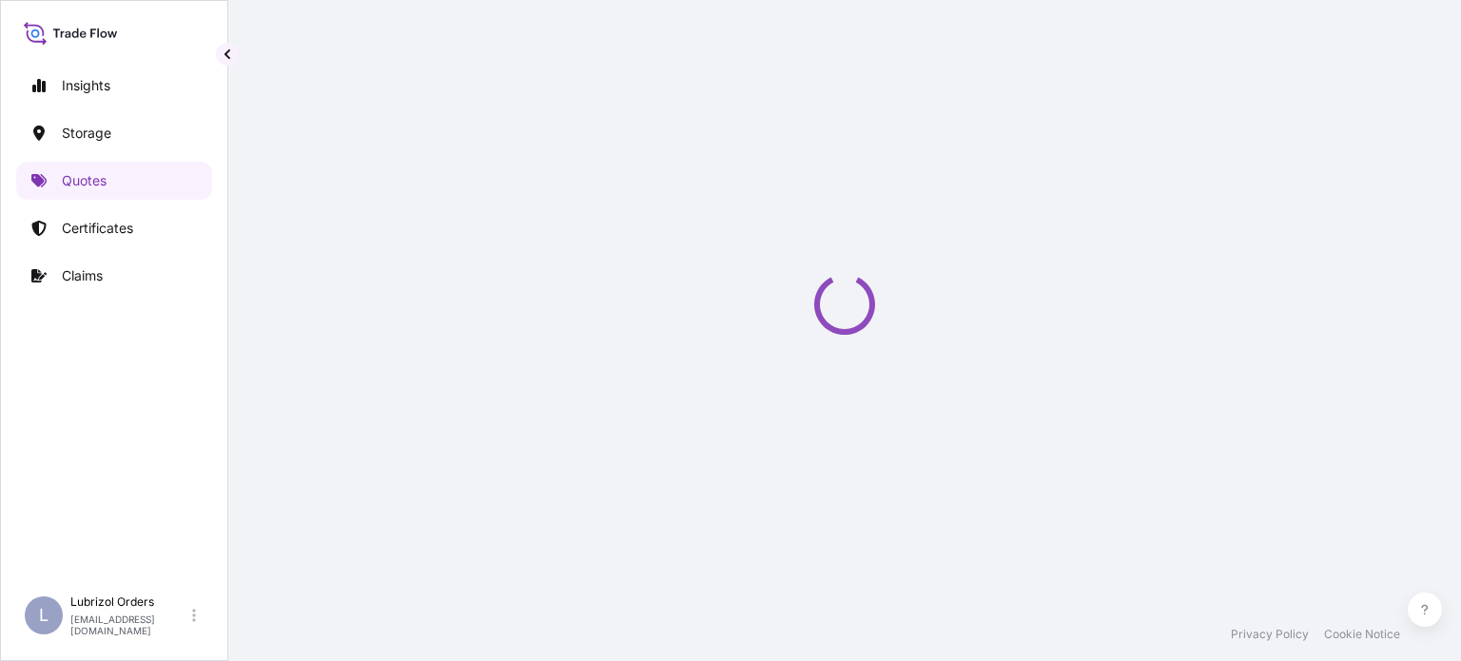
select select "Water"
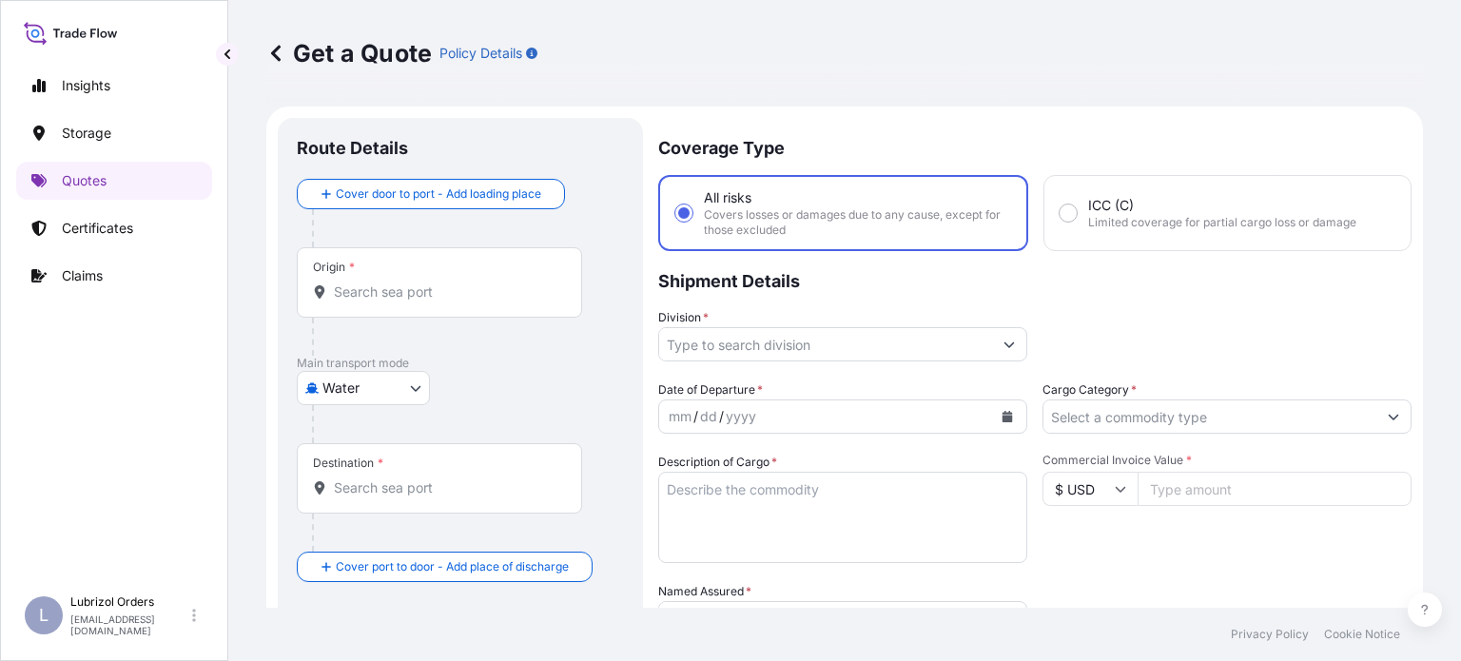
scroll to position [30, 0]
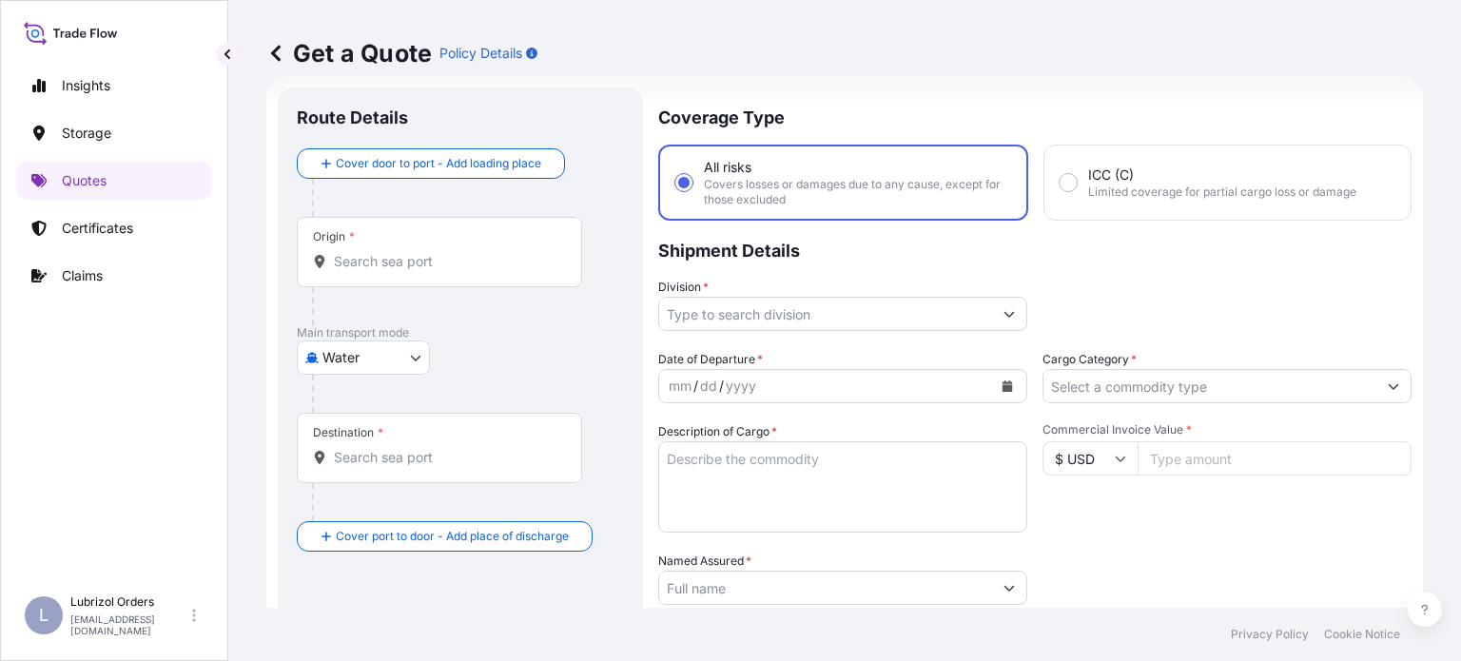
click at [497, 236] on div "Origin *" at bounding box center [439, 252] width 285 height 70
click at [497, 252] on input "Origin *" at bounding box center [446, 261] width 224 height 19
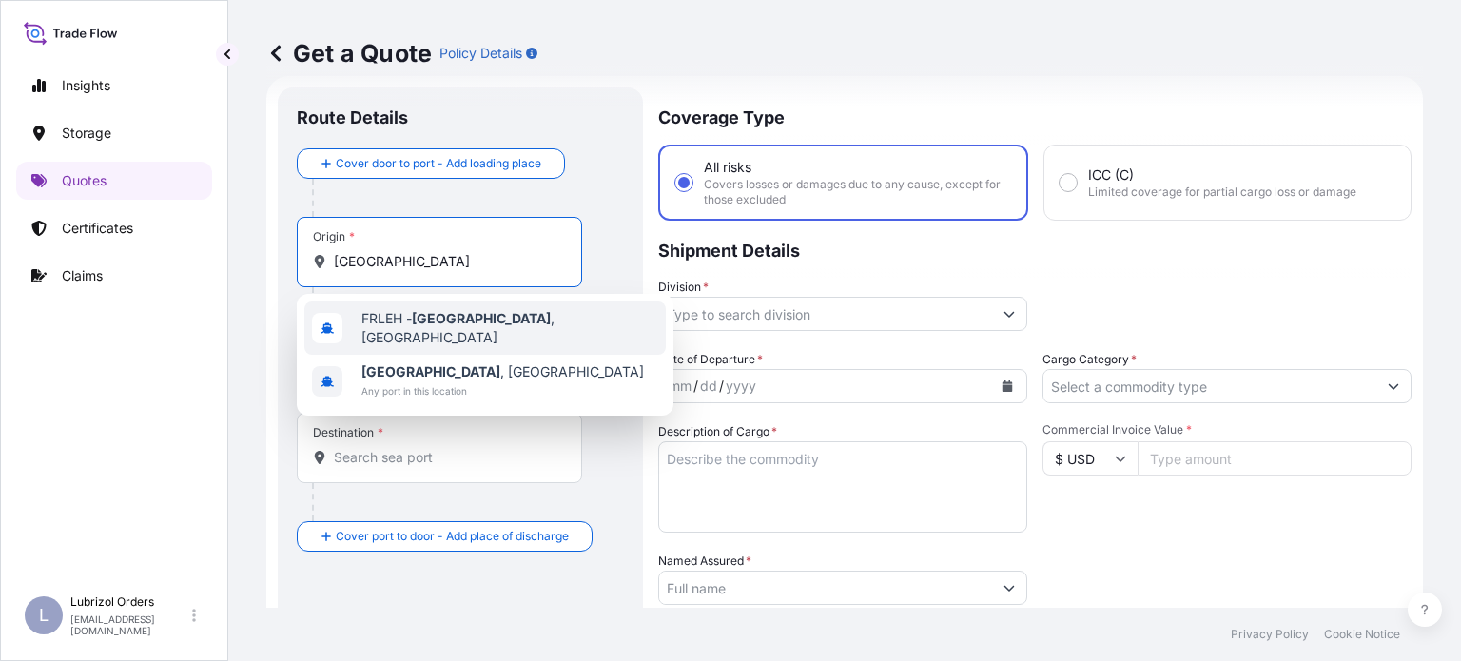
click at [449, 338] on div "FRLEH - [GEOGRAPHIC_DATA] , [GEOGRAPHIC_DATA]" at bounding box center [484, 328] width 361 height 53
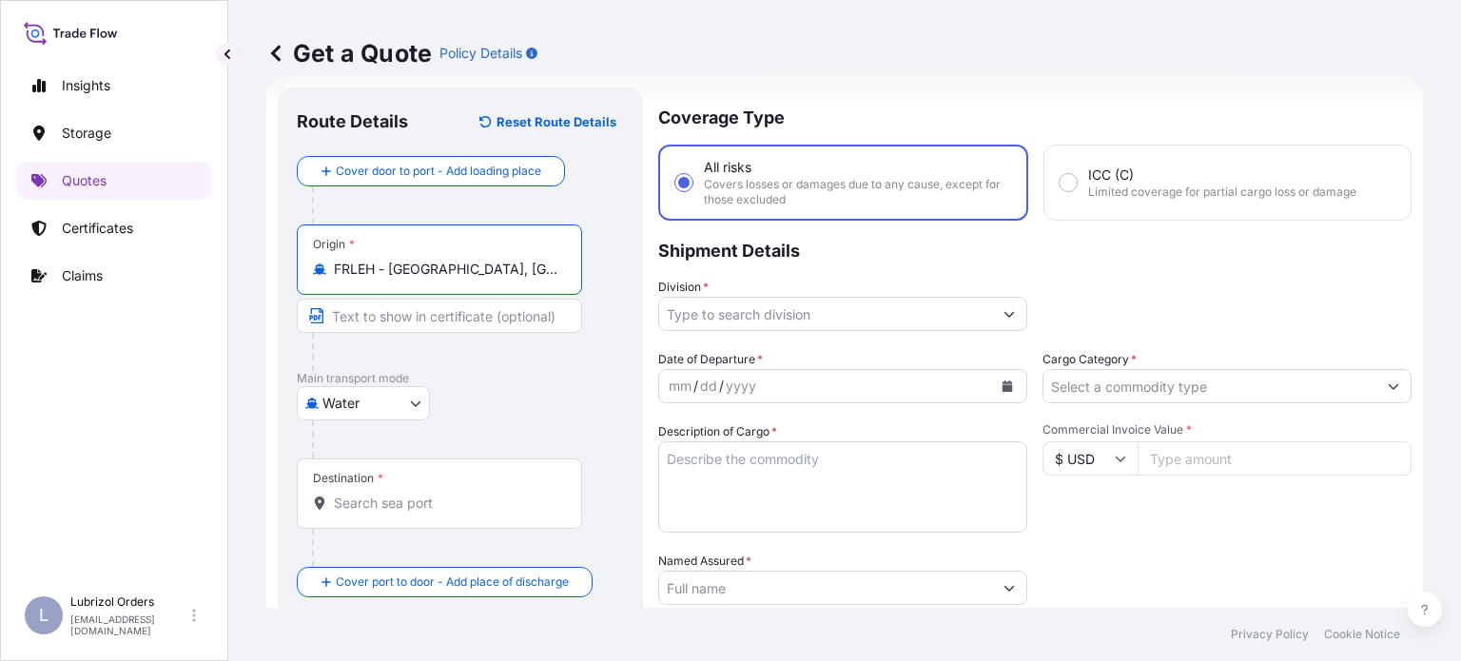
type input "FRLEH - [GEOGRAPHIC_DATA], [GEOGRAPHIC_DATA]"
click at [402, 517] on div "Destination *" at bounding box center [439, 493] width 285 height 70
click at [402, 513] on input "Destination *" at bounding box center [446, 503] width 224 height 19
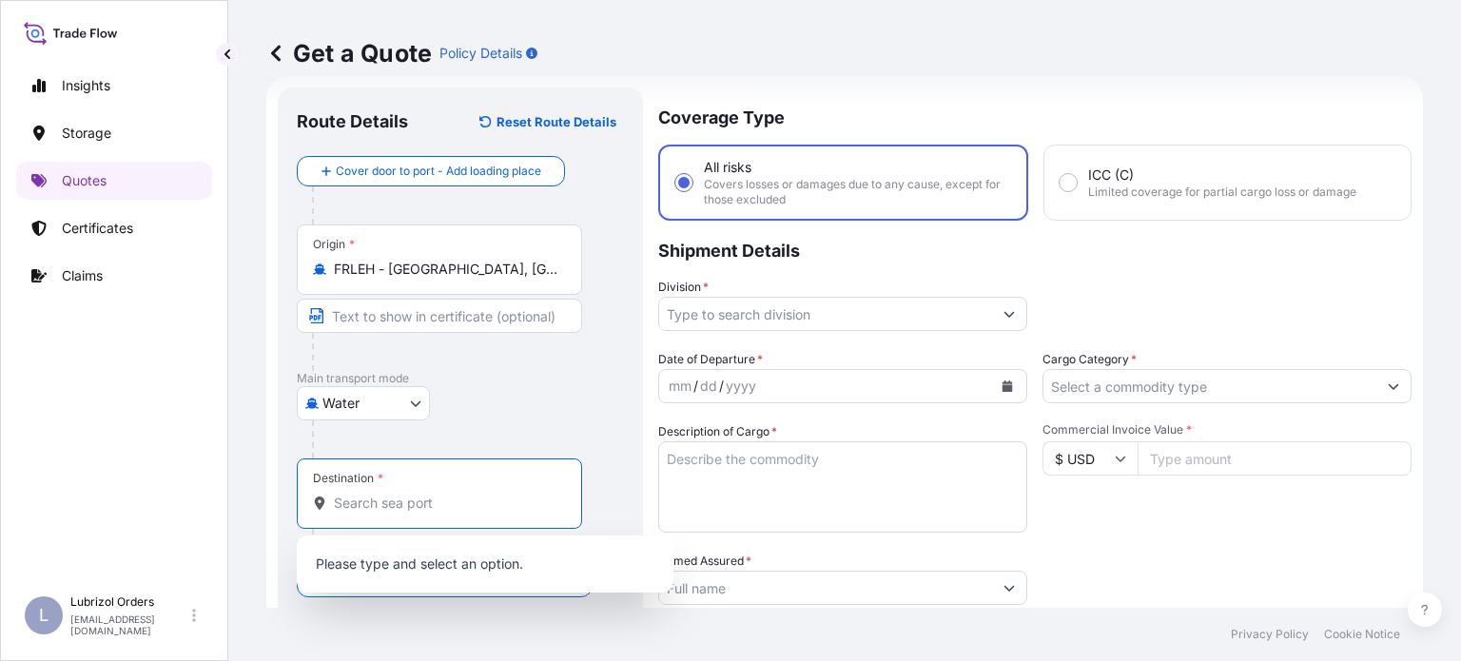
type input "e"
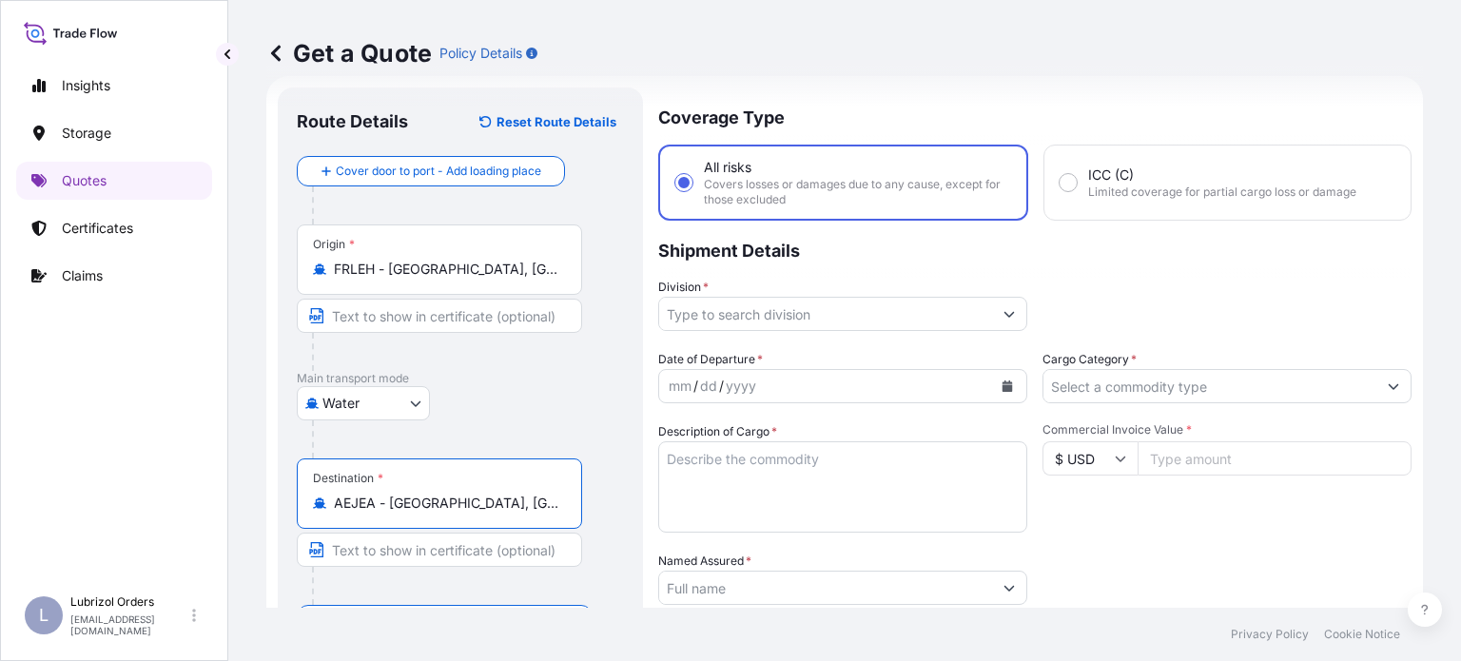
scroll to position [0, 0]
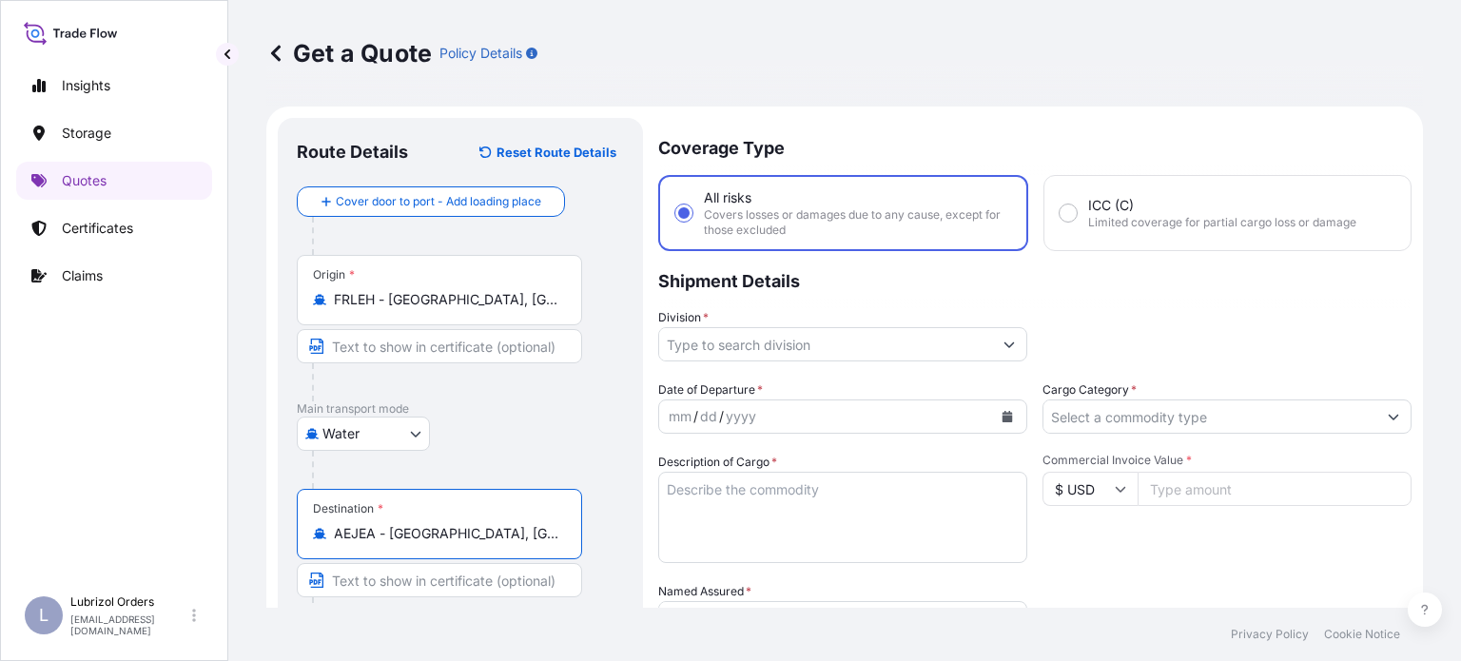
type input "AEJEA - [GEOGRAPHIC_DATA], [GEOGRAPHIC_DATA]"
click at [965, 345] on input "Division *" at bounding box center [825, 344] width 333 height 34
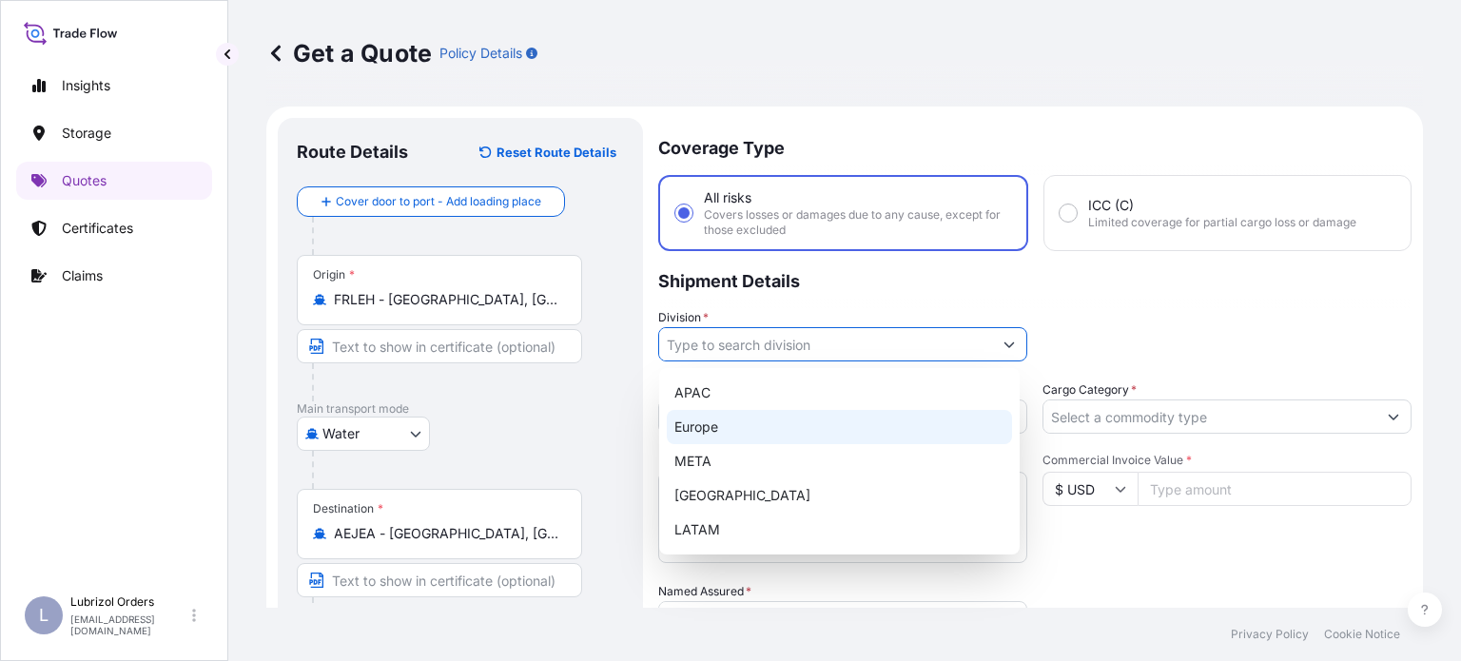
click at [724, 427] on div "Europe" at bounding box center [839, 427] width 345 height 34
type input "Europe"
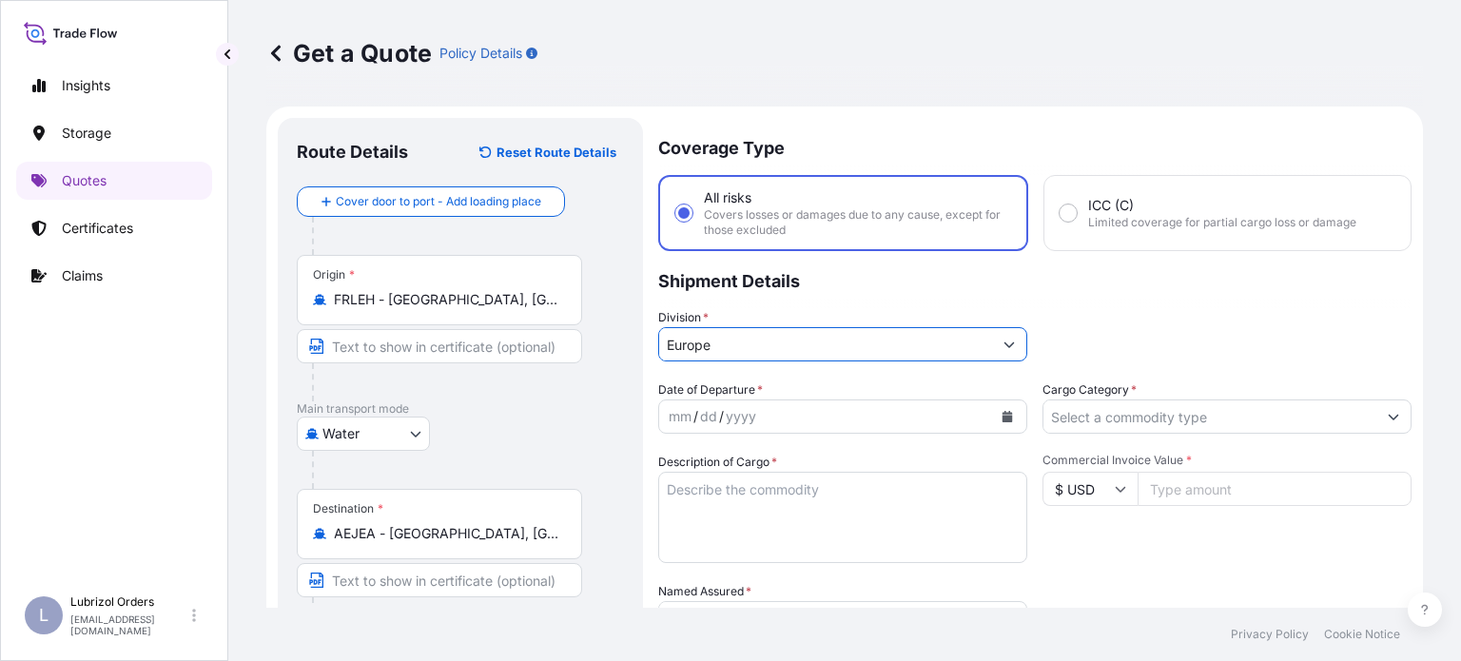
click at [887, 414] on div "mm / dd / yyyy" at bounding box center [825, 417] width 333 height 34
click at [1002, 414] on icon "Calendar" at bounding box center [1007, 416] width 11 height 11
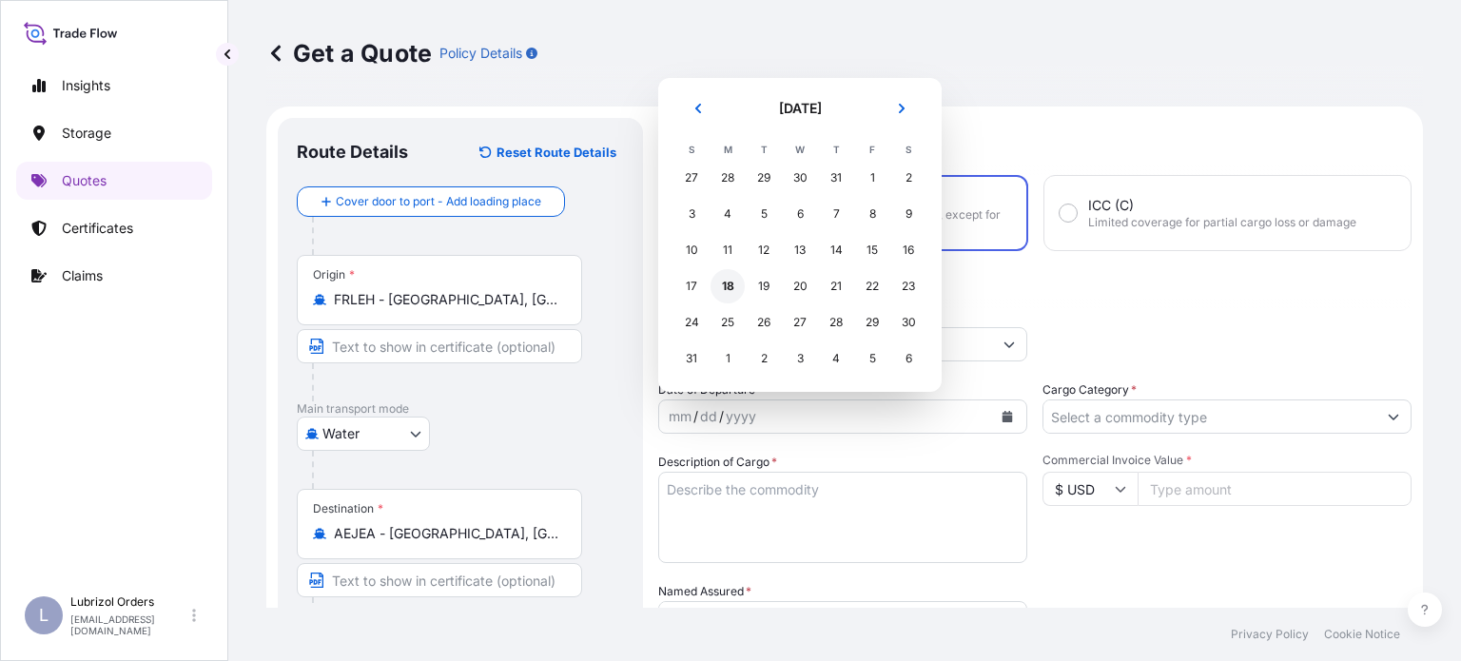
click at [731, 289] on div "18" at bounding box center [728, 286] width 34 height 34
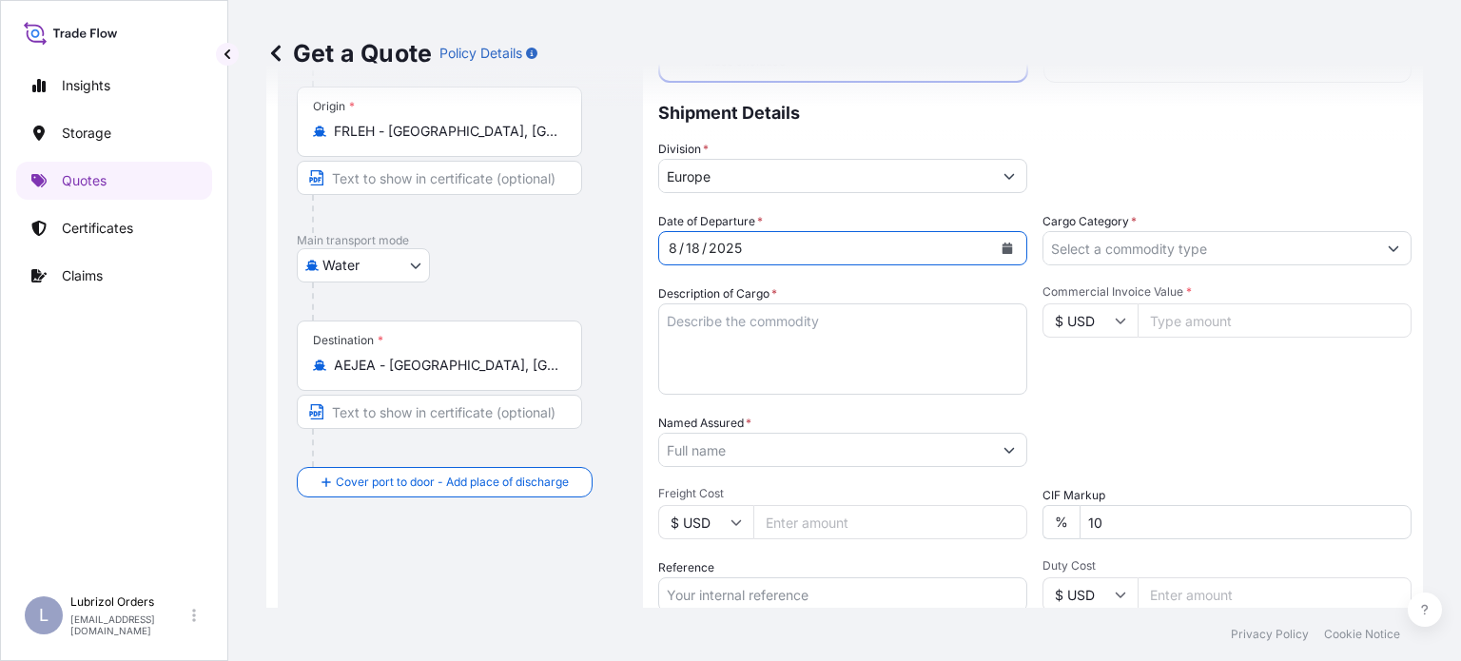
scroll to position [190, 0]
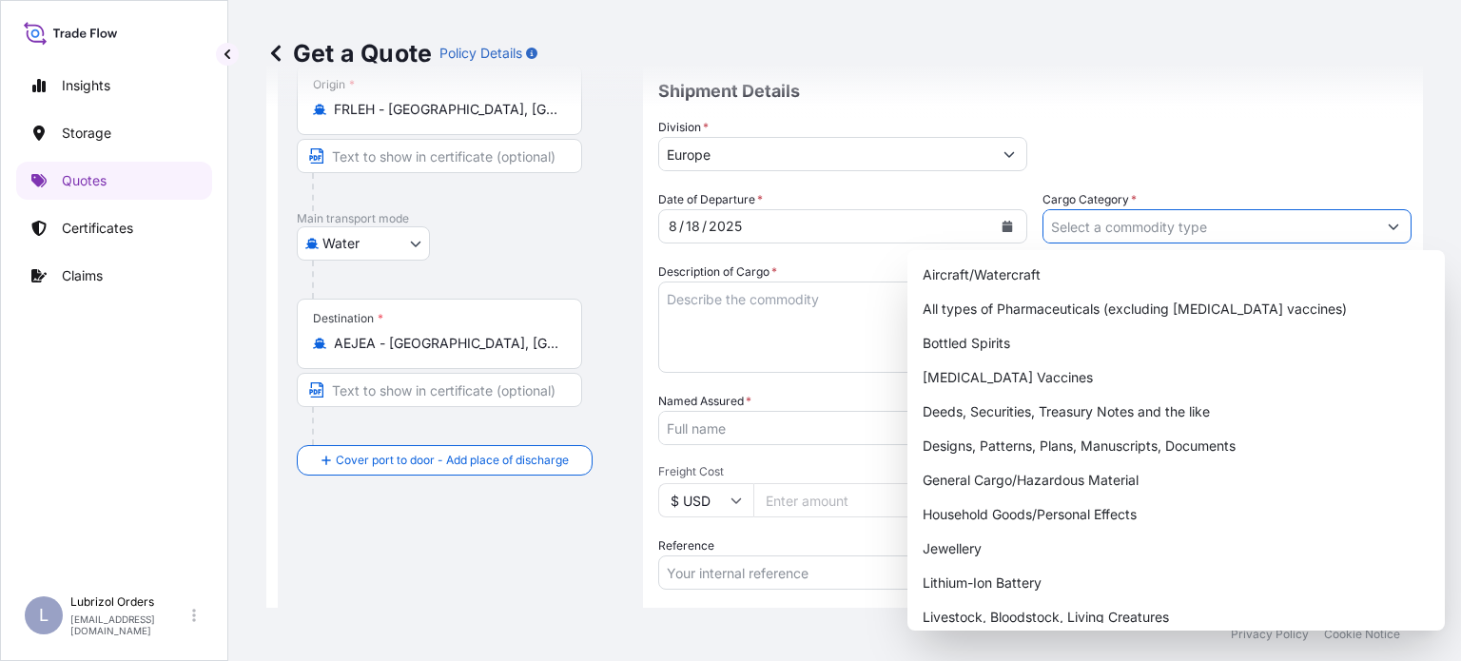
click at [1288, 224] on input "Cargo Category *" at bounding box center [1209, 226] width 333 height 34
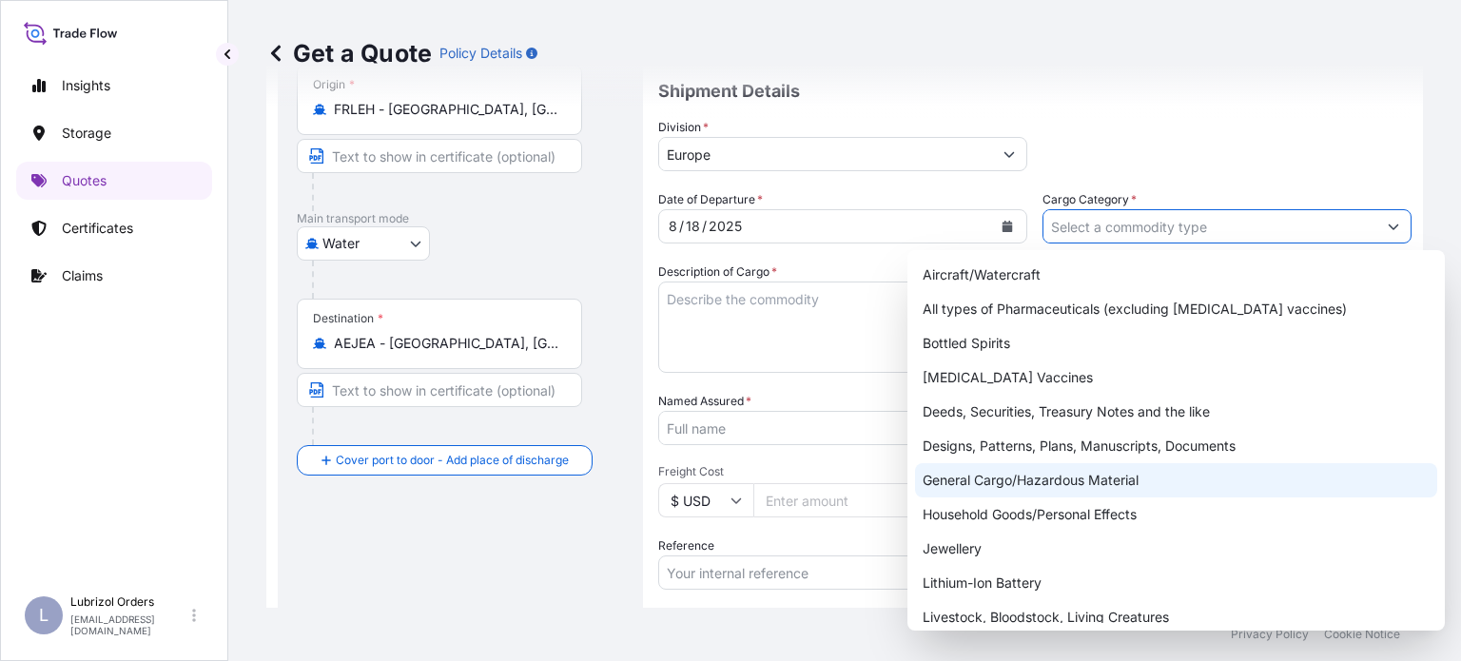
click at [1181, 482] on div "General Cargo/Hazardous Material" at bounding box center [1176, 480] width 522 height 34
type input "General Cargo/Hazardous Material"
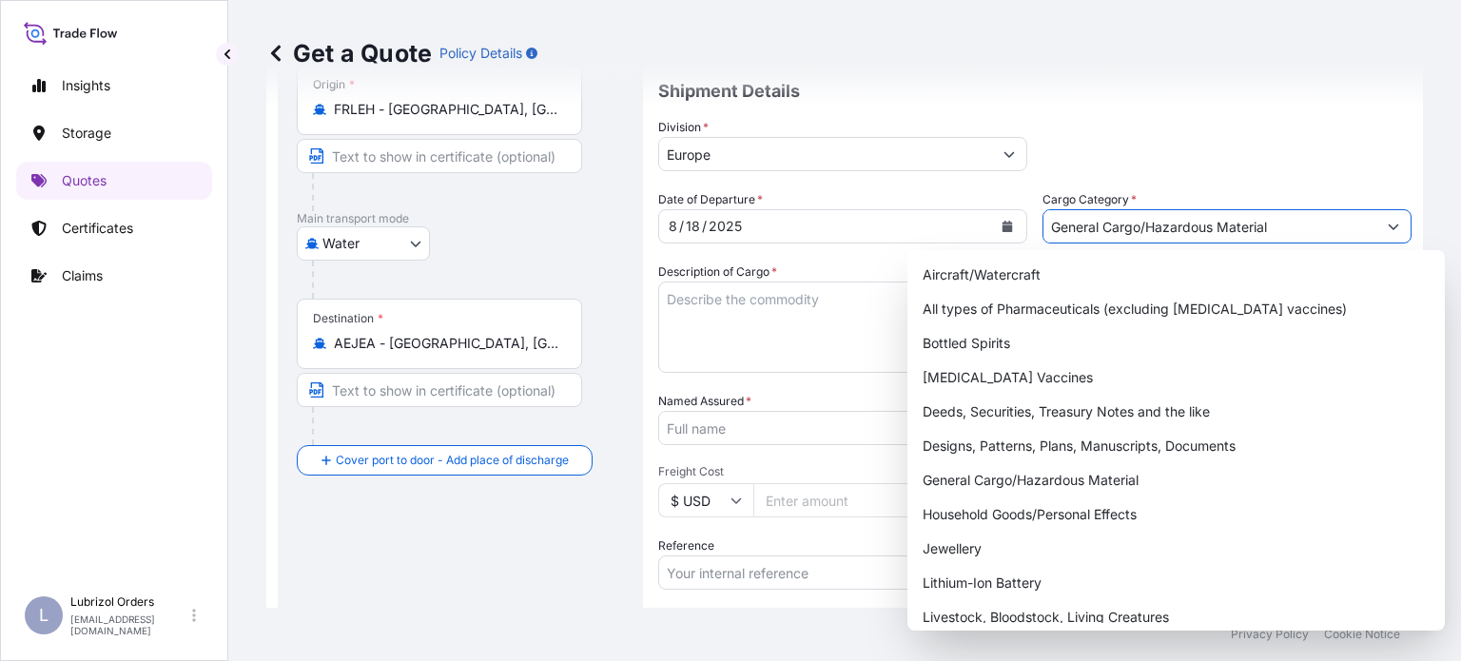
click at [749, 308] on textarea "Description of Cargo *" at bounding box center [842, 327] width 369 height 91
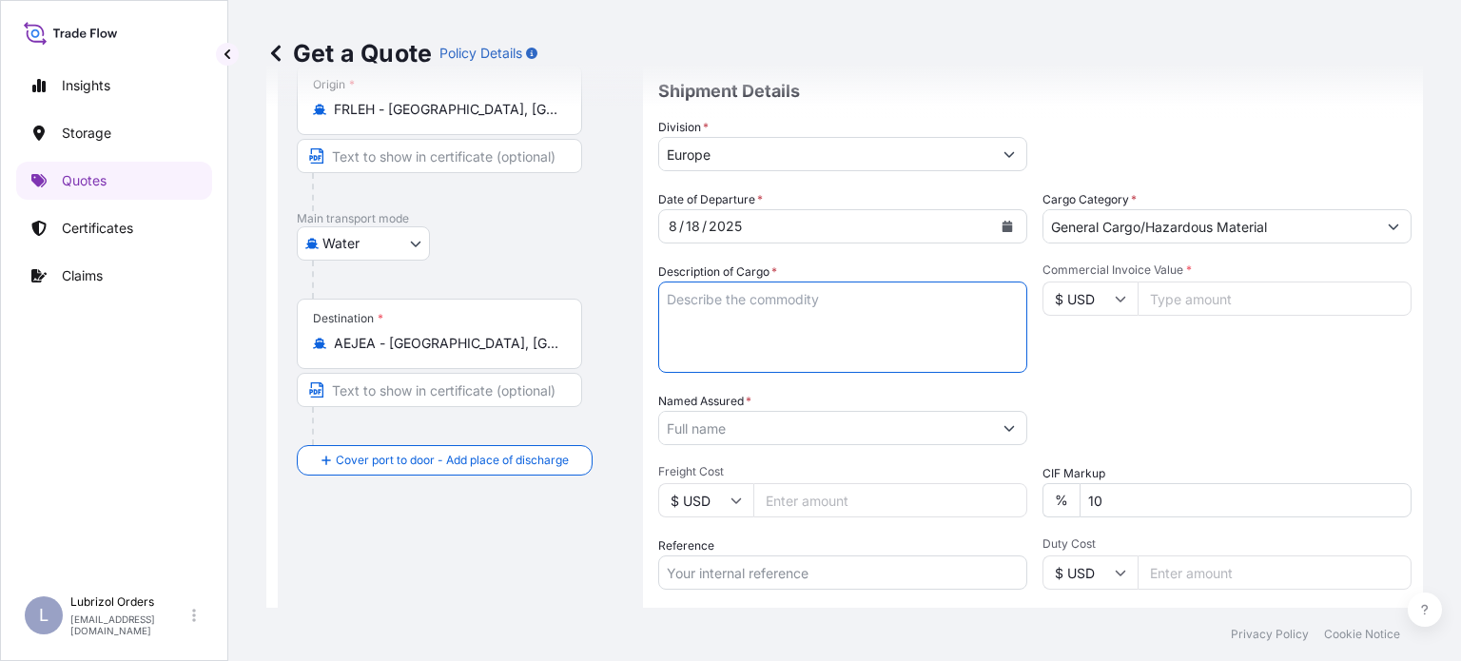
paste textarea "R01492A"
paste textarea "R01331B"
paste textarea "R14718A"
type textarea "R01492A R01331B R14718A"
click at [1004, 425] on icon "Show suggestions" at bounding box center [1009, 427] width 11 height 11
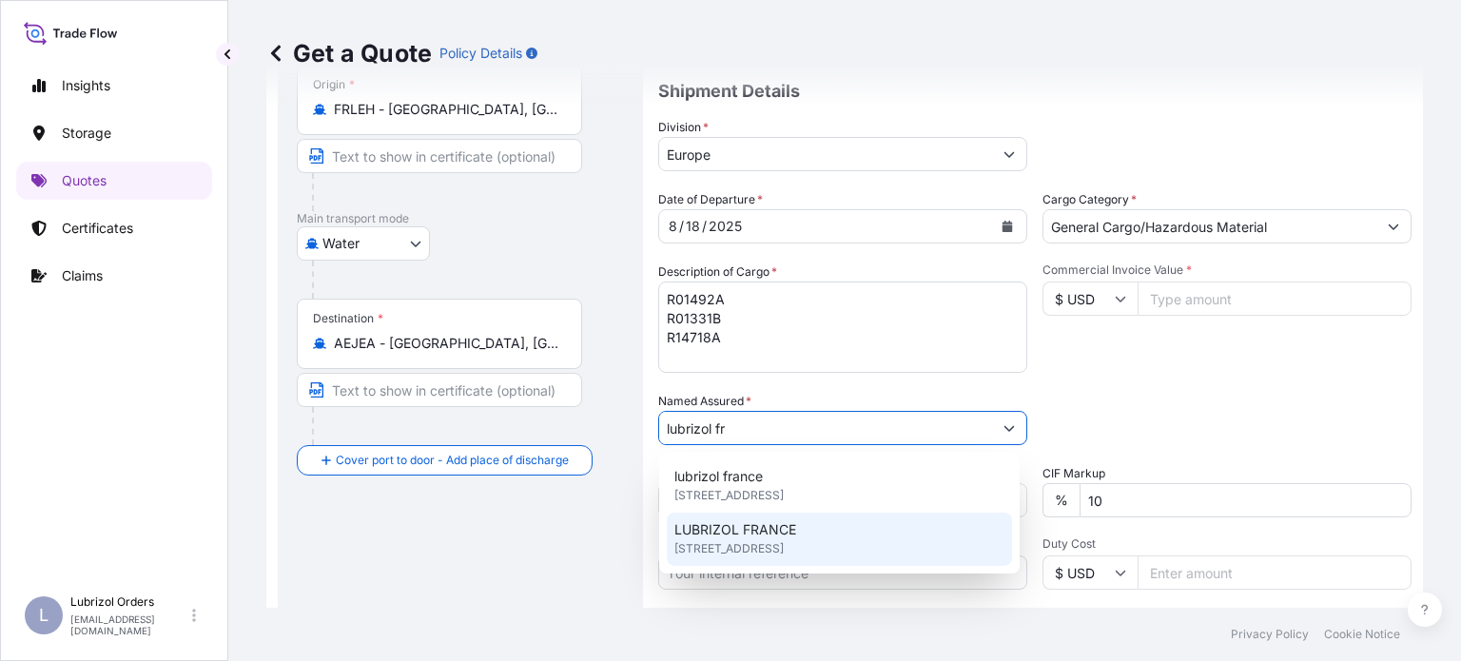
click at [811, 529] on div "LUBRIZOL [GEOGRAPHIC_DATA] [STREET_ADDRESS]" at bounding box center [839, 539] width 345 height 53
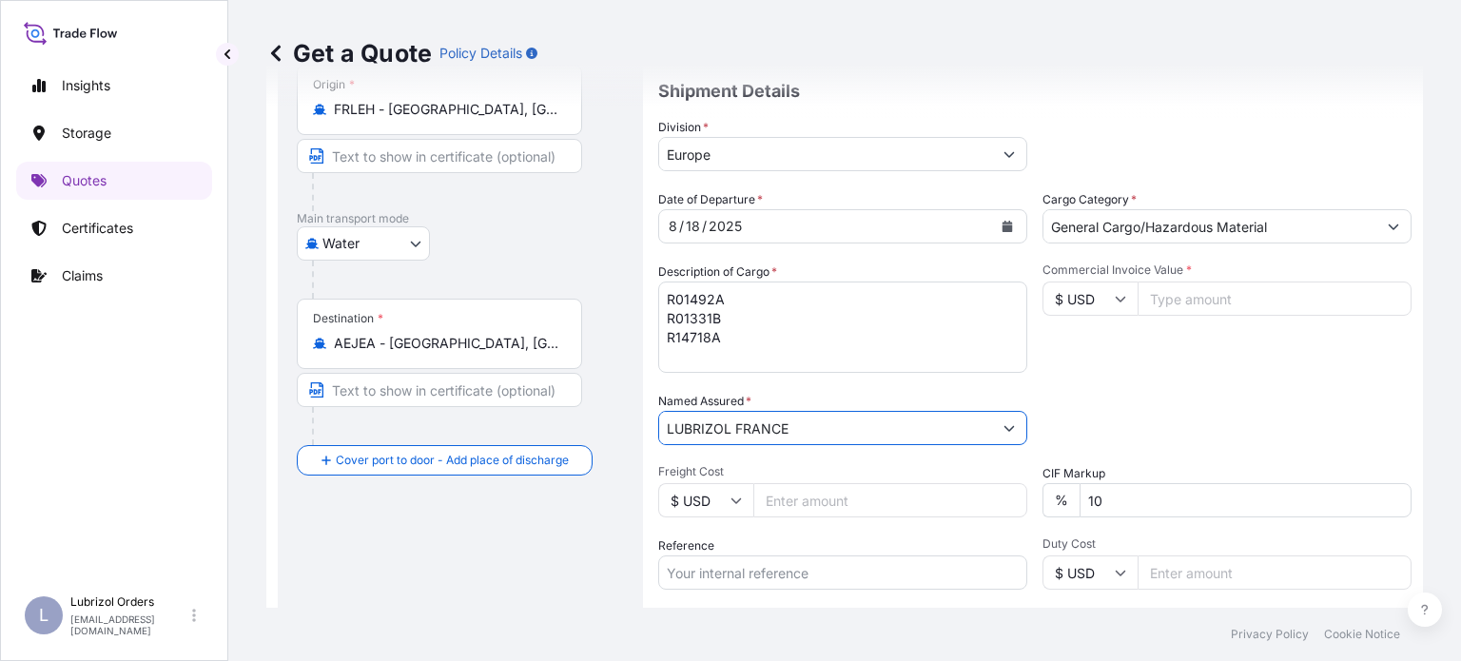
type input "LUBRIZOL FRANCE"
click at [1103, 307] on input "$ USD" at bounding box center [1090, 299] width 95 height 34
click at [1087, 349] on div "€ EUR" at bounding box center [1083, 350] width 80 height 36
type input "€ EUR"
click at [1180, 305] on input "Commercial Invoice Value *" at bounding box center [1275, 299] width 274 height 34
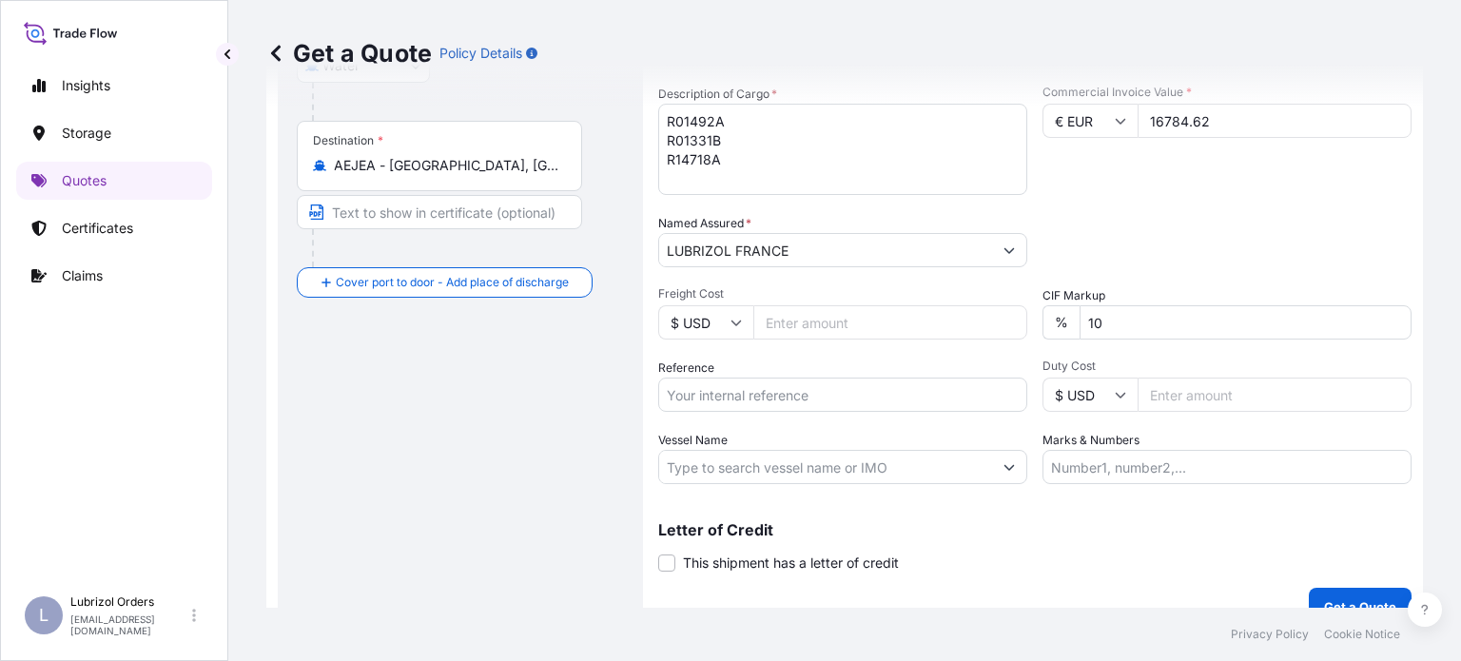
scroll to position [380, 0]
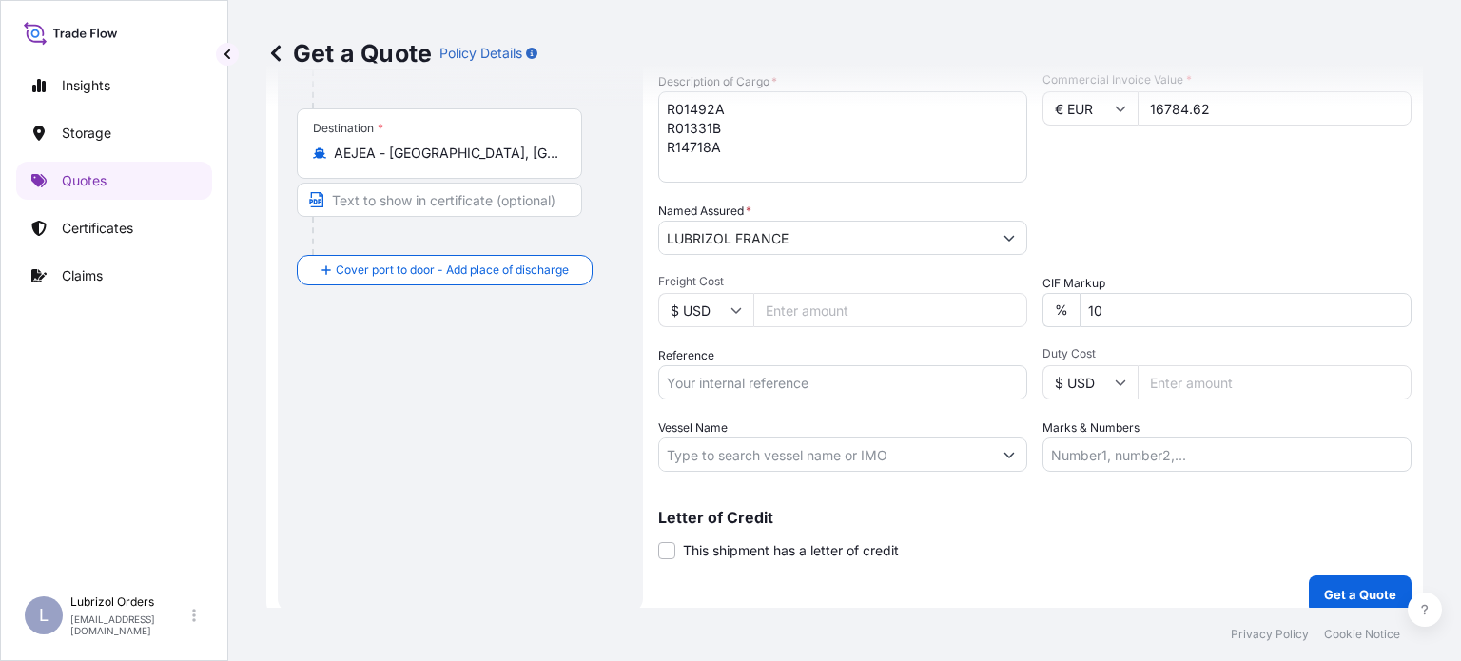
type input "16784.62"
click at [751, 380] on input "Reference" at bounding box center [842, 382] width 369 height 34
paste input "1155536711"
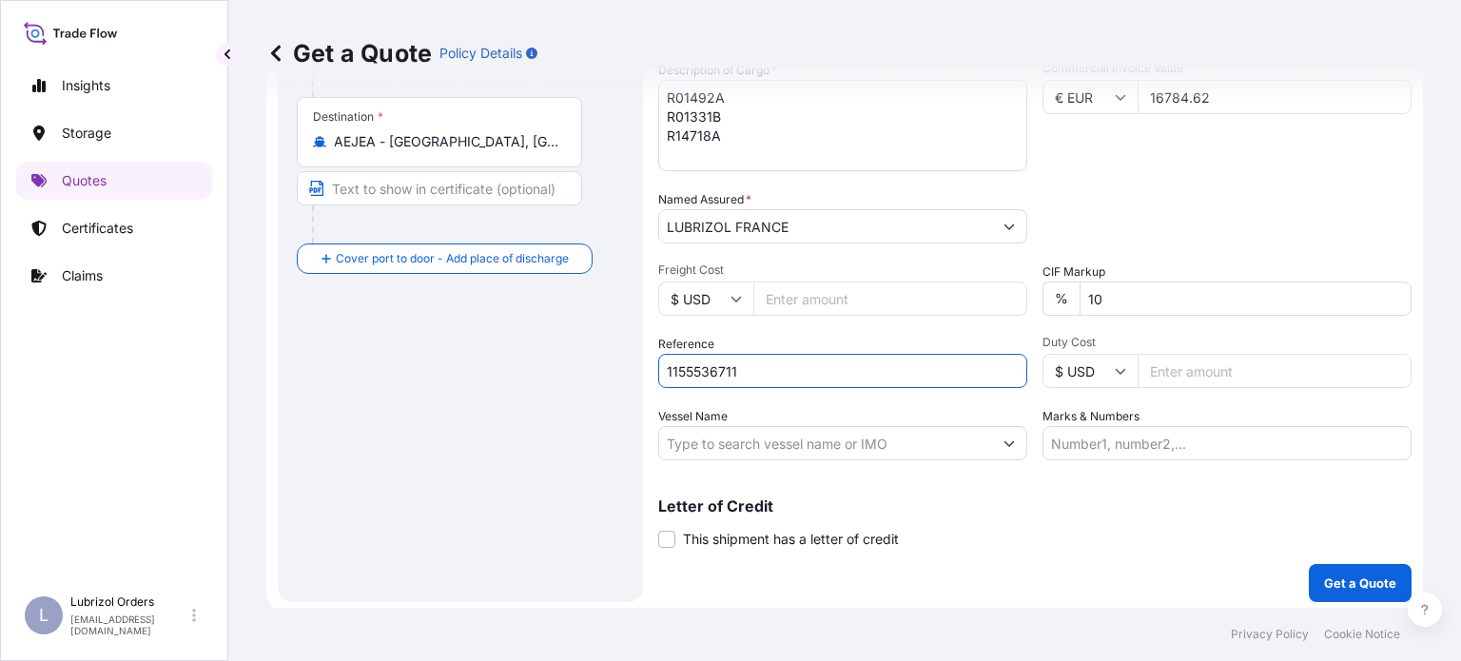
scroll to position [396, 0]
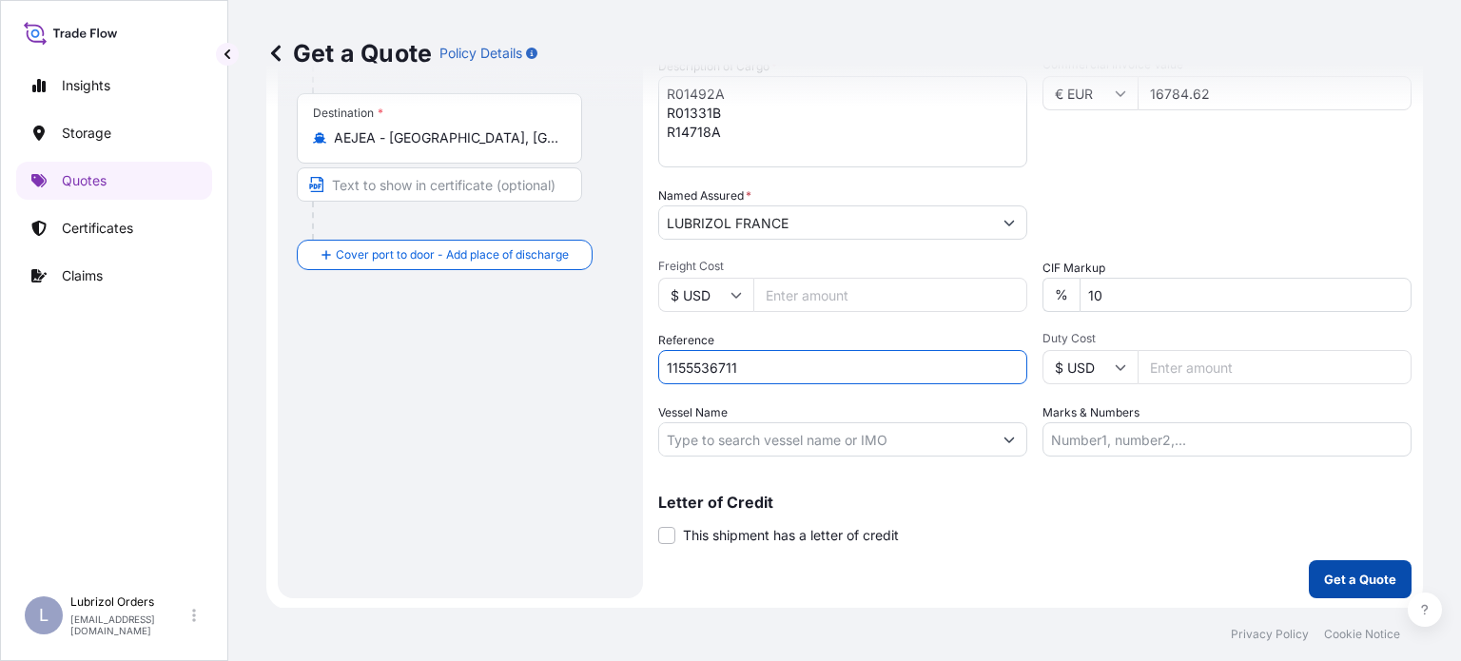
type input "1155536711"
click at [1339, 570] on p "Get a Quote" at bounding box center [1360, 579] width 72 height 19
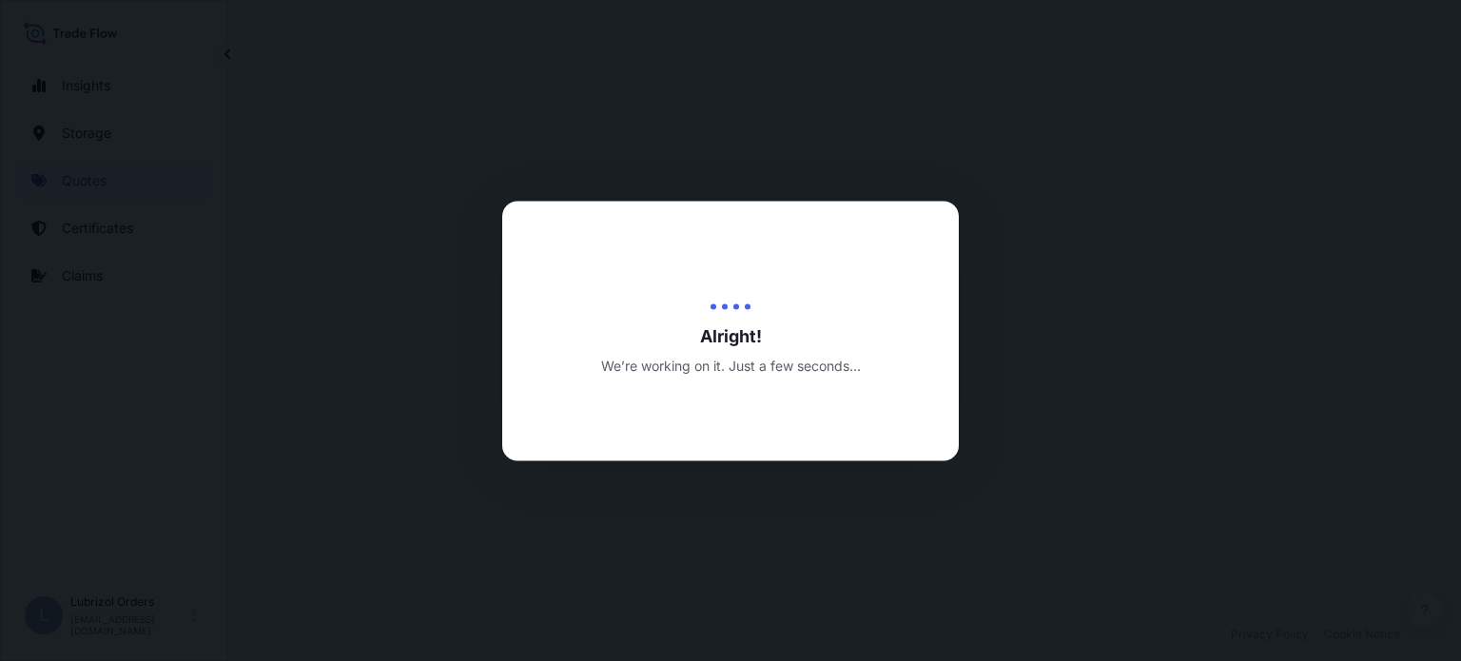
select select "Water"
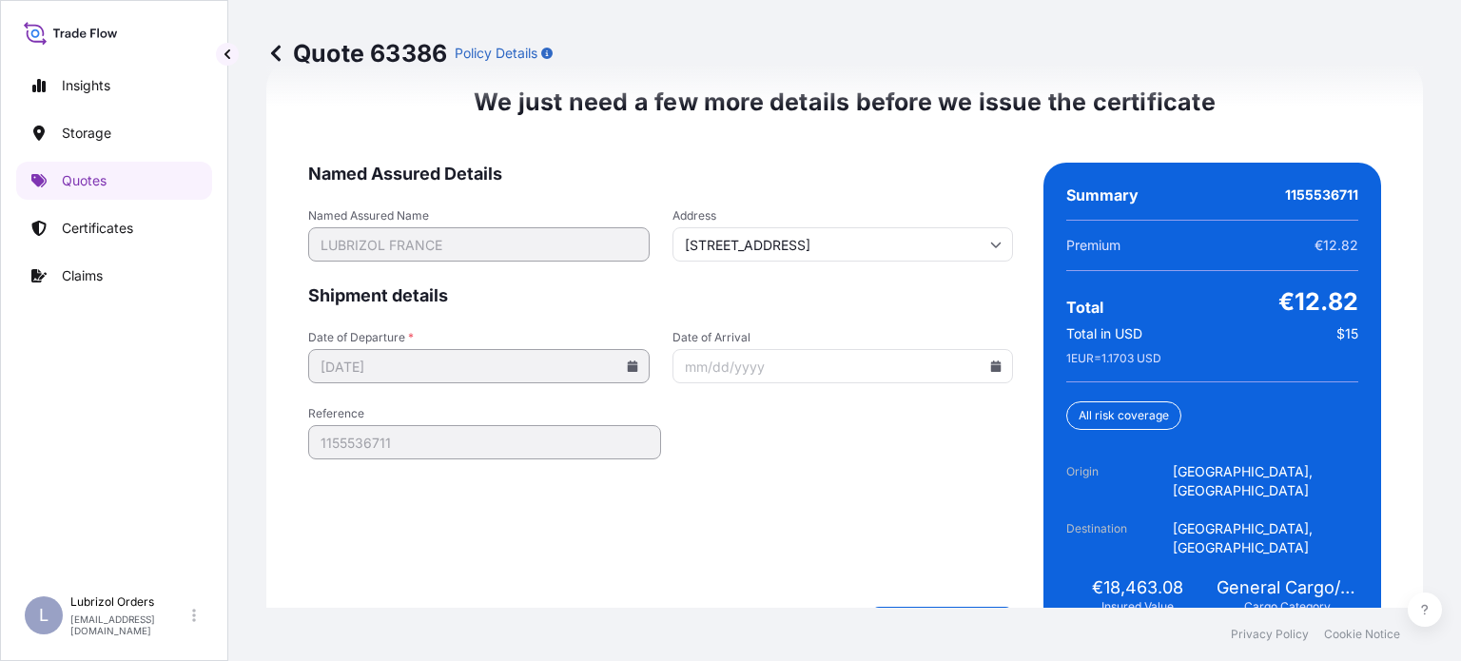
scroll to position [3029, 0]
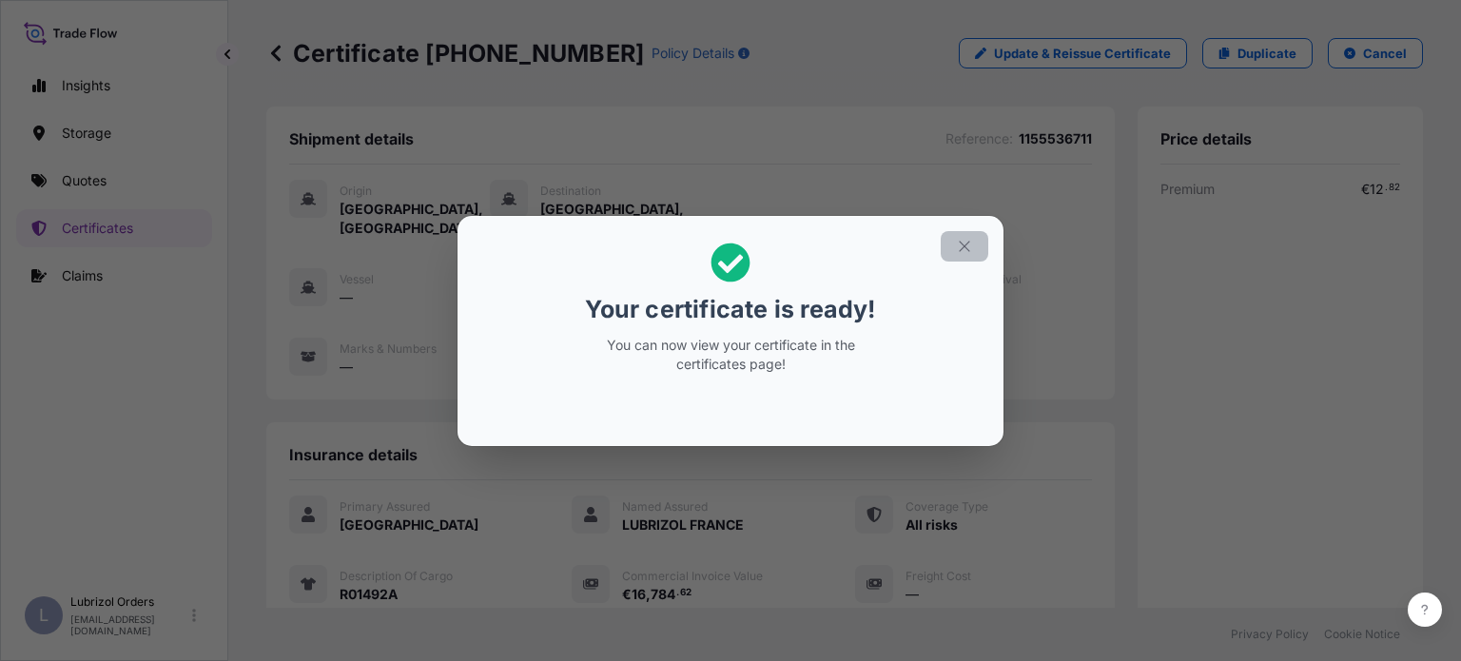
click at [955, 241] on button "button" at bounding box center [965, 246] width 48 height 30
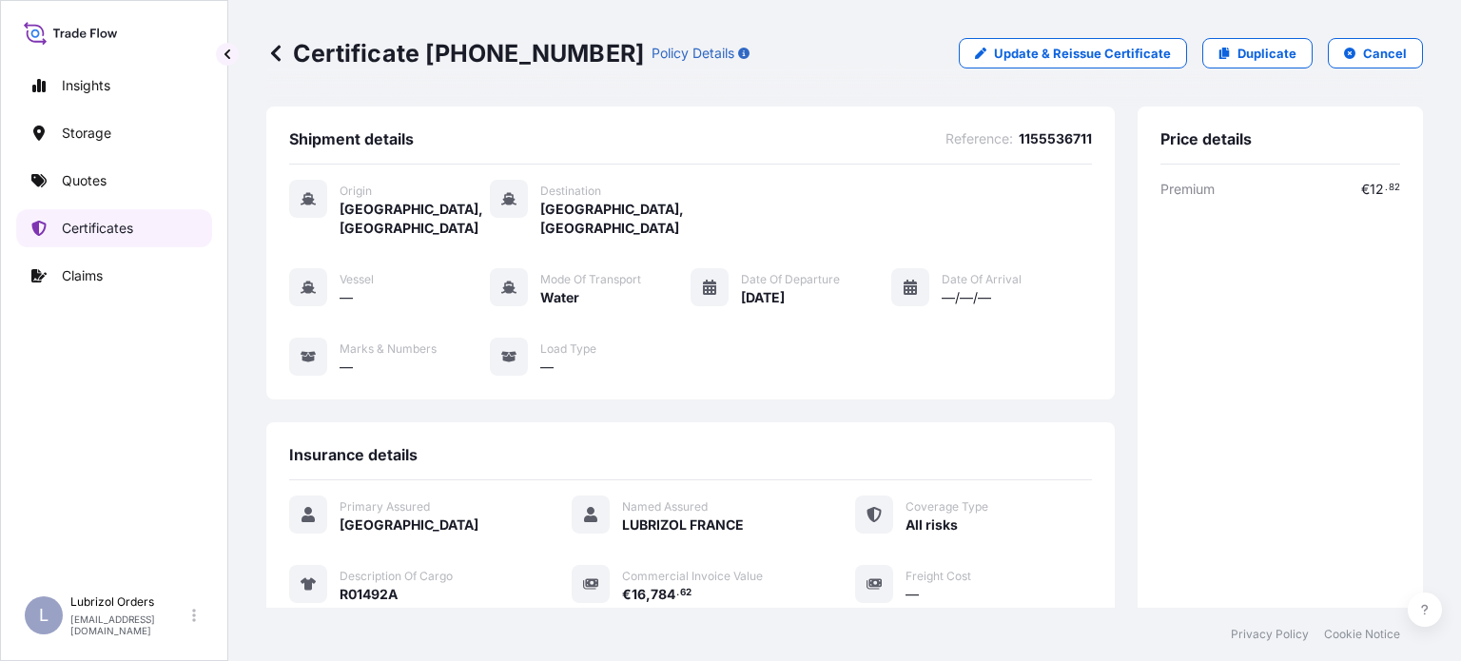
click at [114, 226] on p "Certificates" at bounding box center [97, 228] width 71 height 19
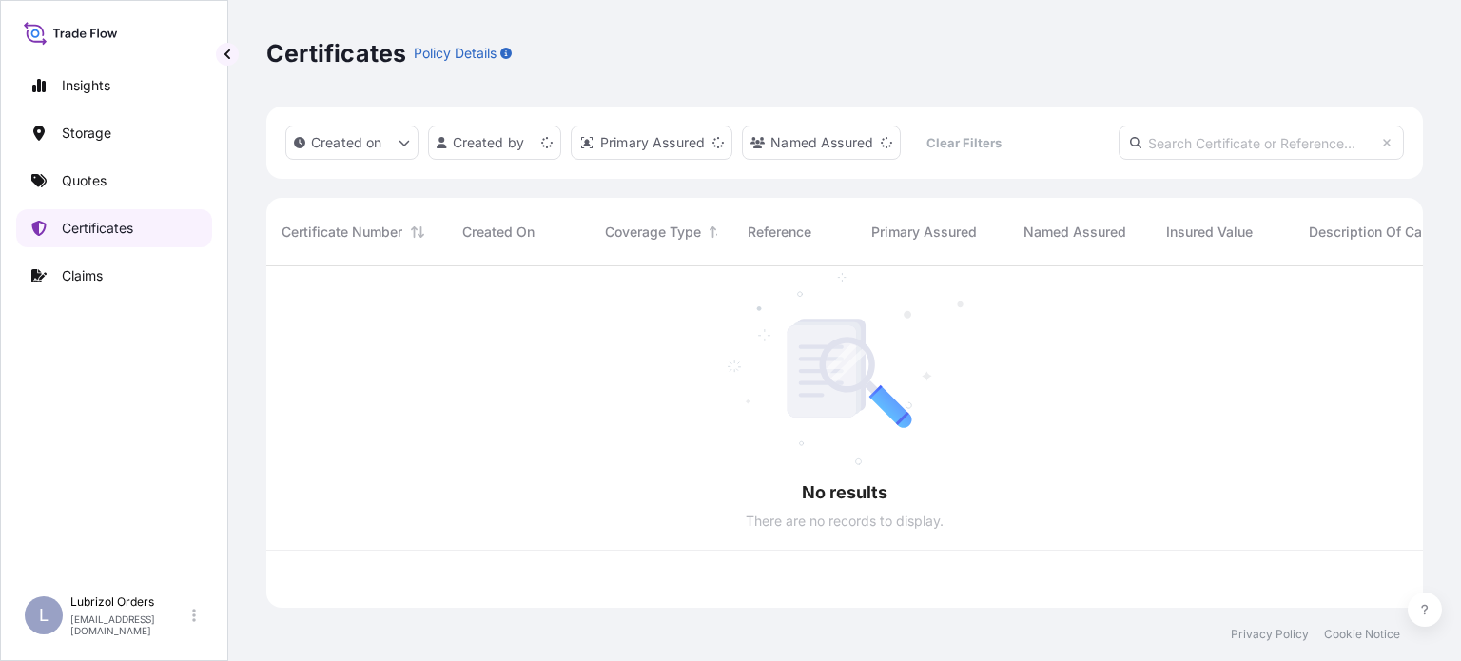
scroll to position [338, 1141]
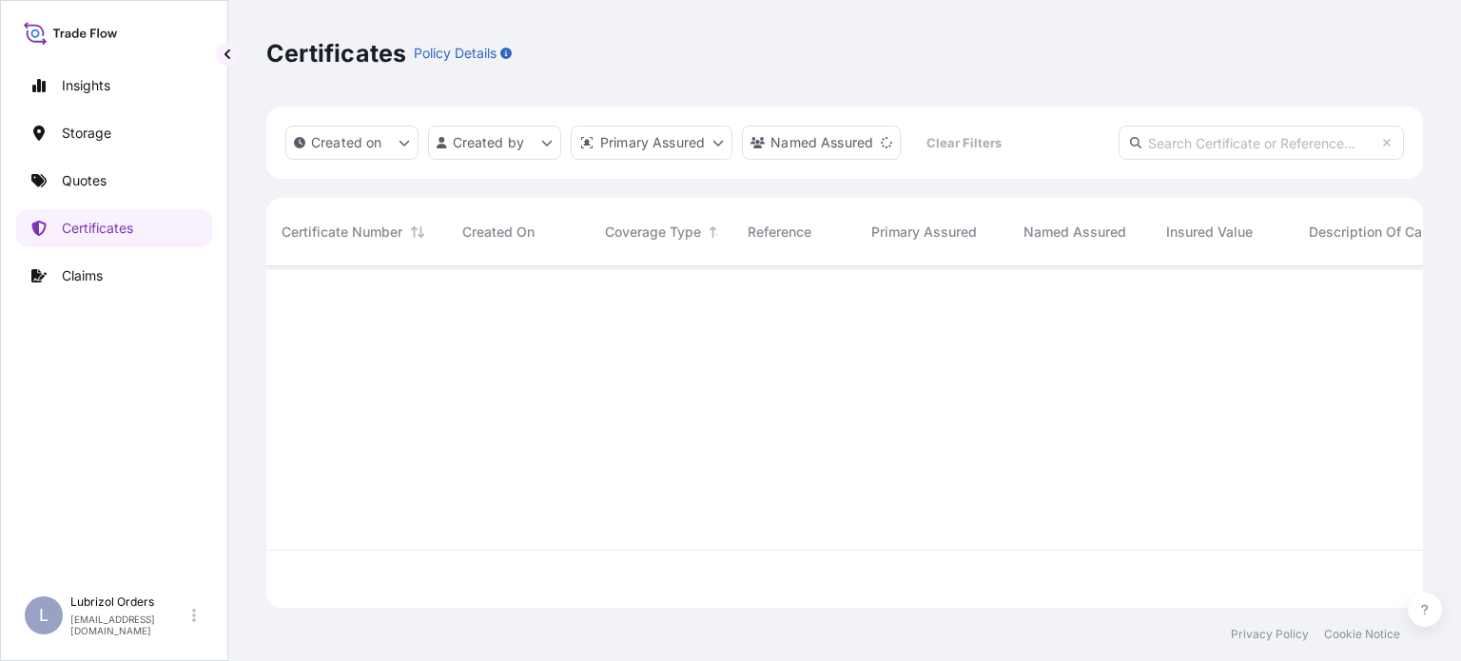
click at [1266, 132] on input "text" at bounding box center [1261, 143] width 285 height 34
paste input "1155536690"
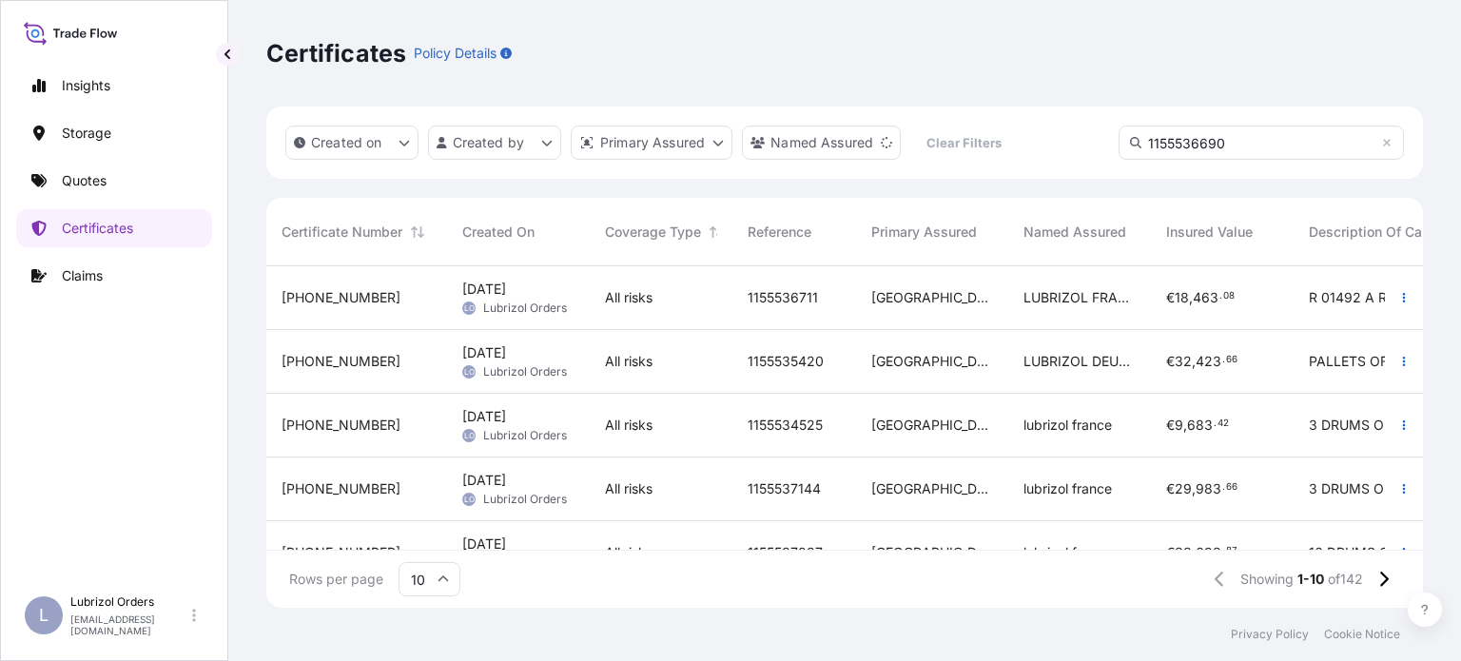
type input "1155536690"
click at [1258, 136] on input "1155536690" at bounding box center [1261, 143] width 285 height 34
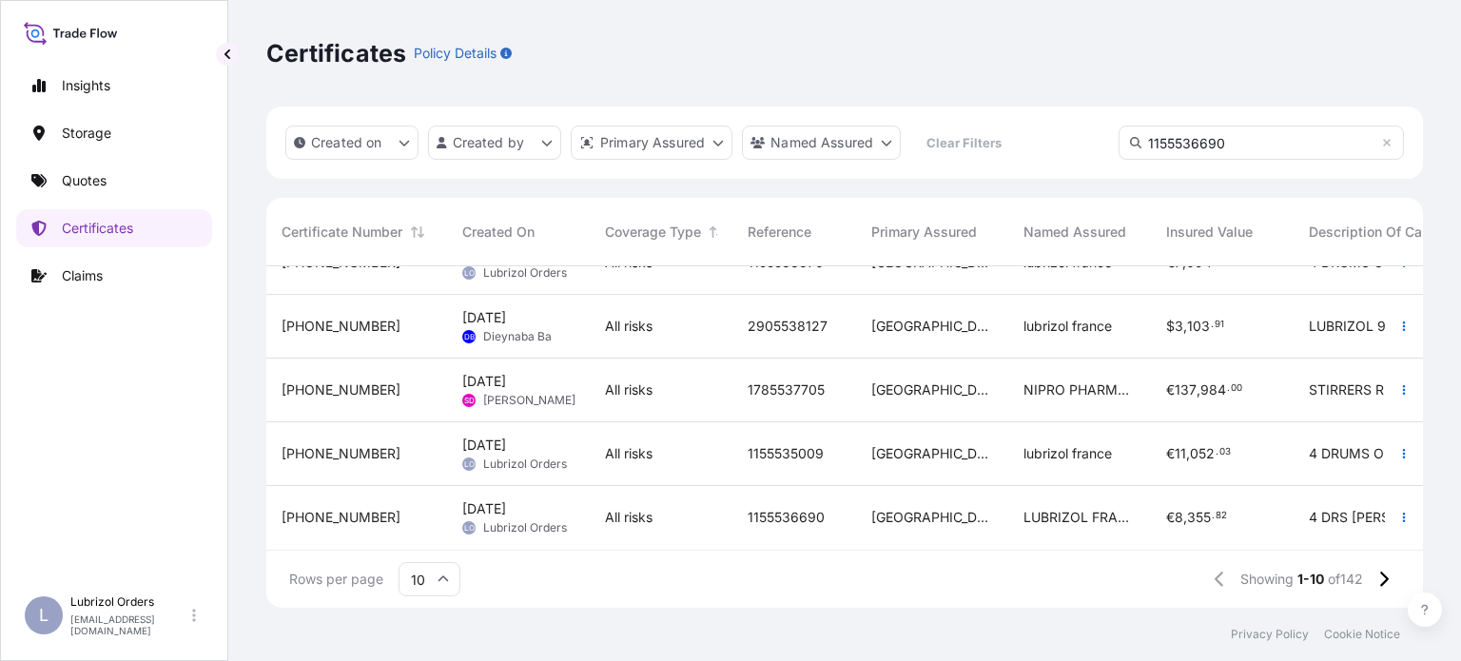
scroll to position [0, 0]
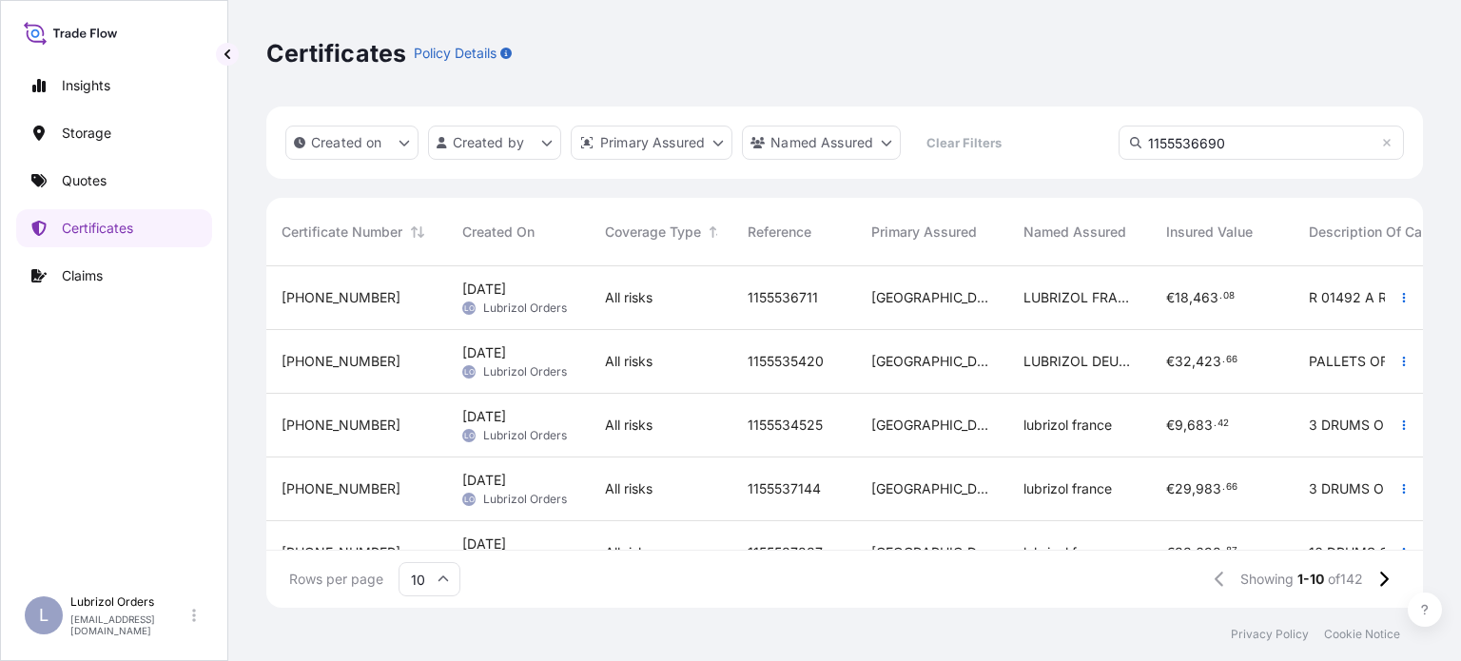
click at [1274, 140] on input "1155536690" at bounding box center [1261, 143] width 285 height 34
click at [85, 189] on p "Quotes" at bounding box center [84, 180] width 45 height 19
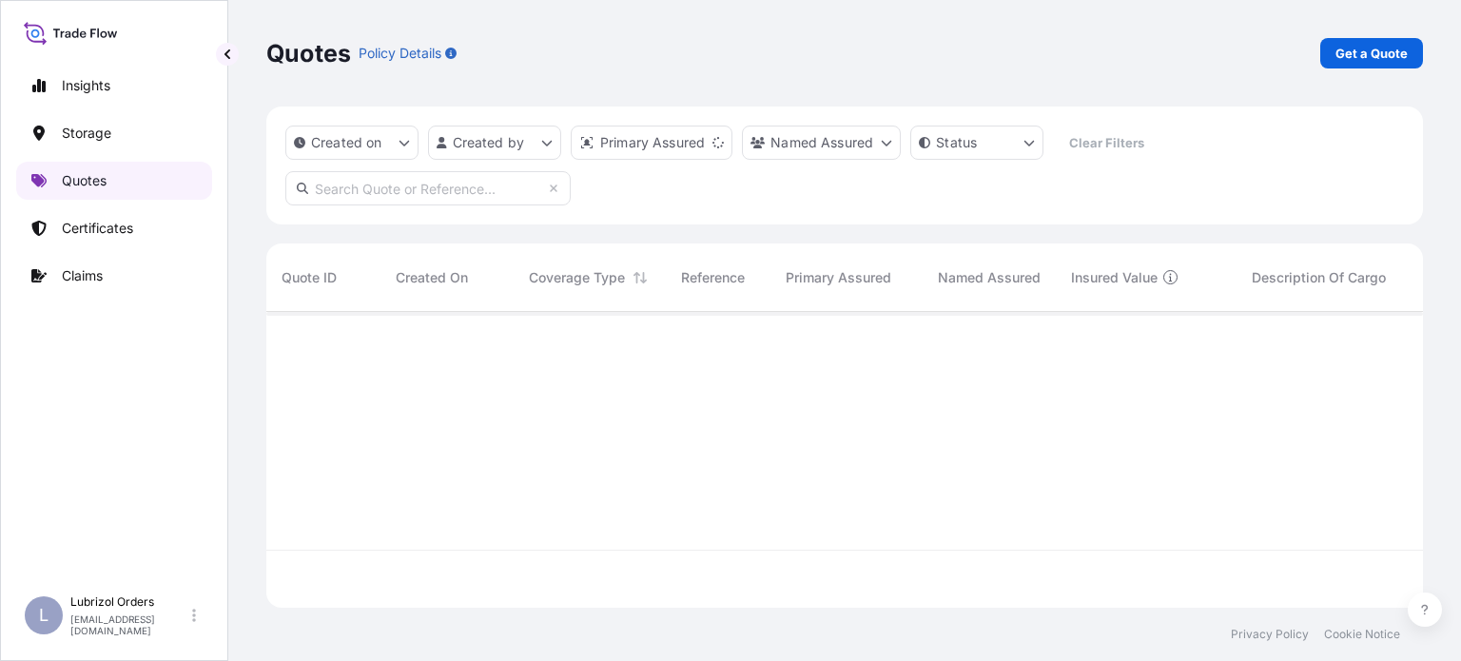
scroll to position [292, 1141]
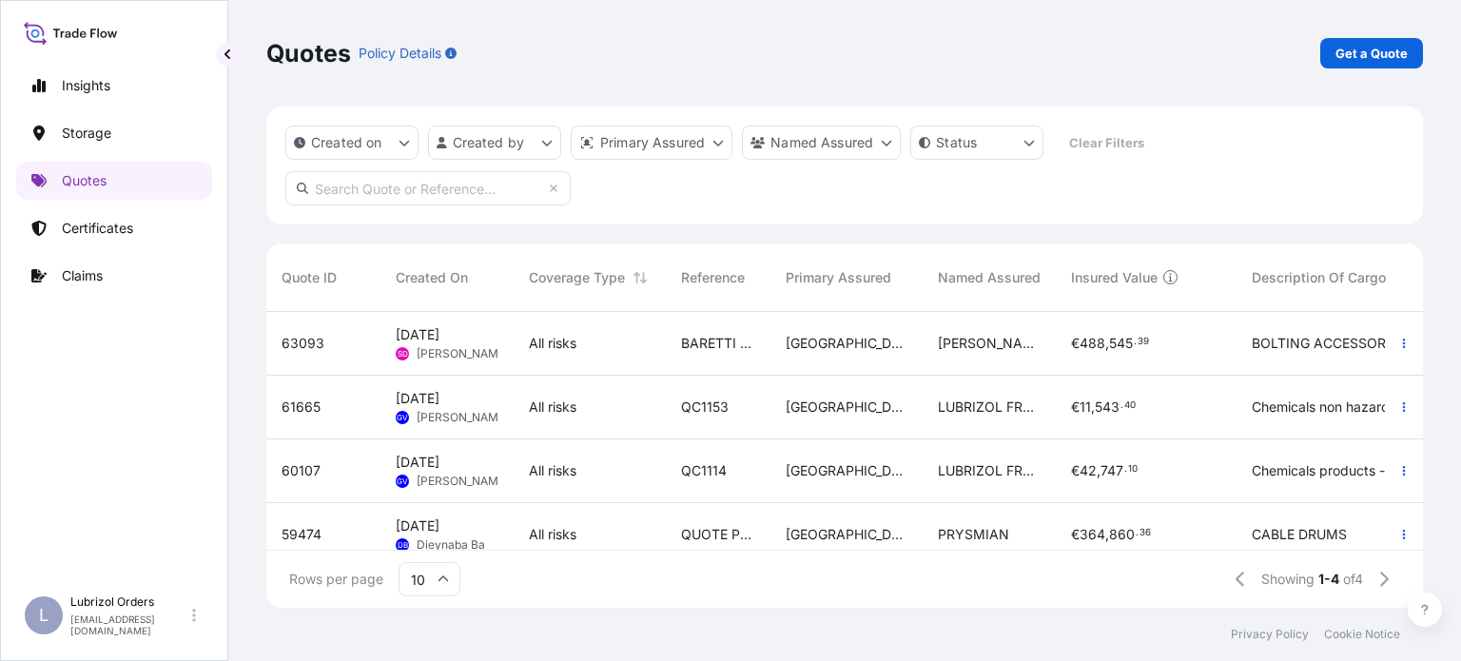
click at [387, 201] on input "text" at bounding box center [427, 188] width 285 height 34
click at [396, 197] on input "text" at bounding box center [427, 188] width 285 height 34
paste input "1155536690"
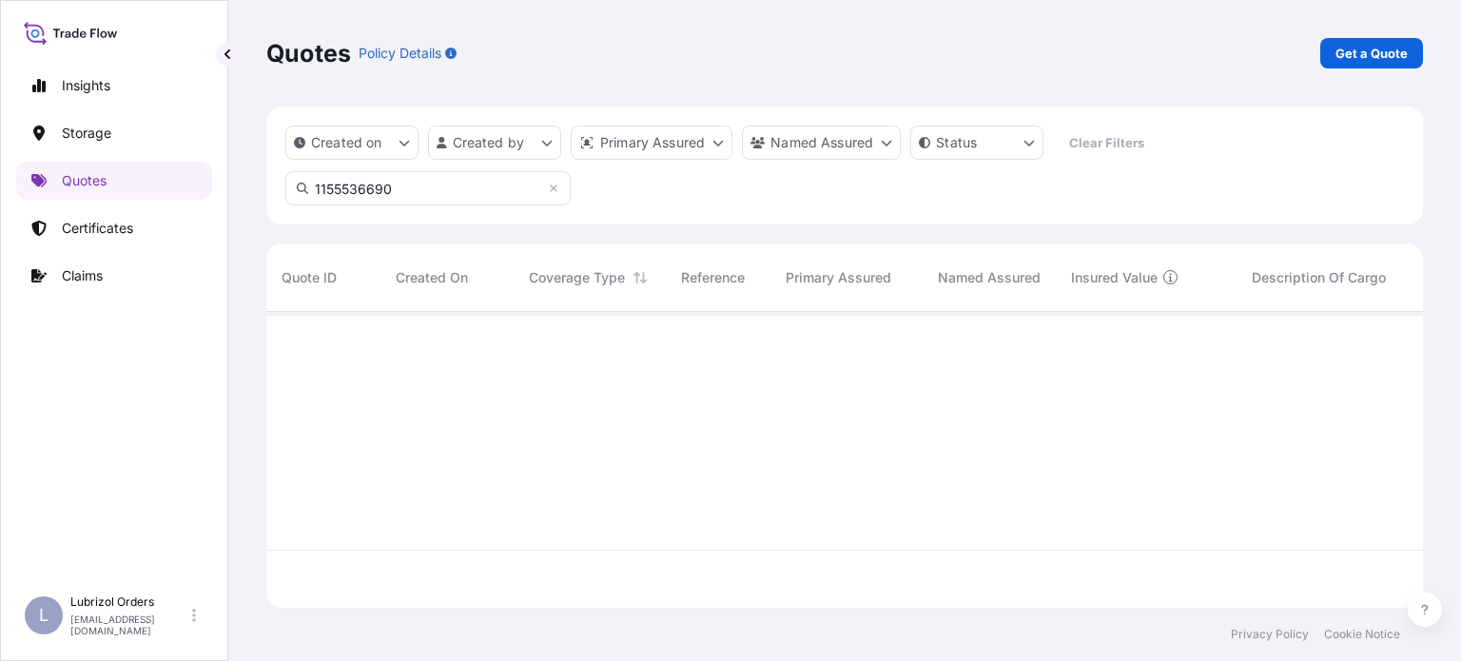
scroll to position [350, 1141]
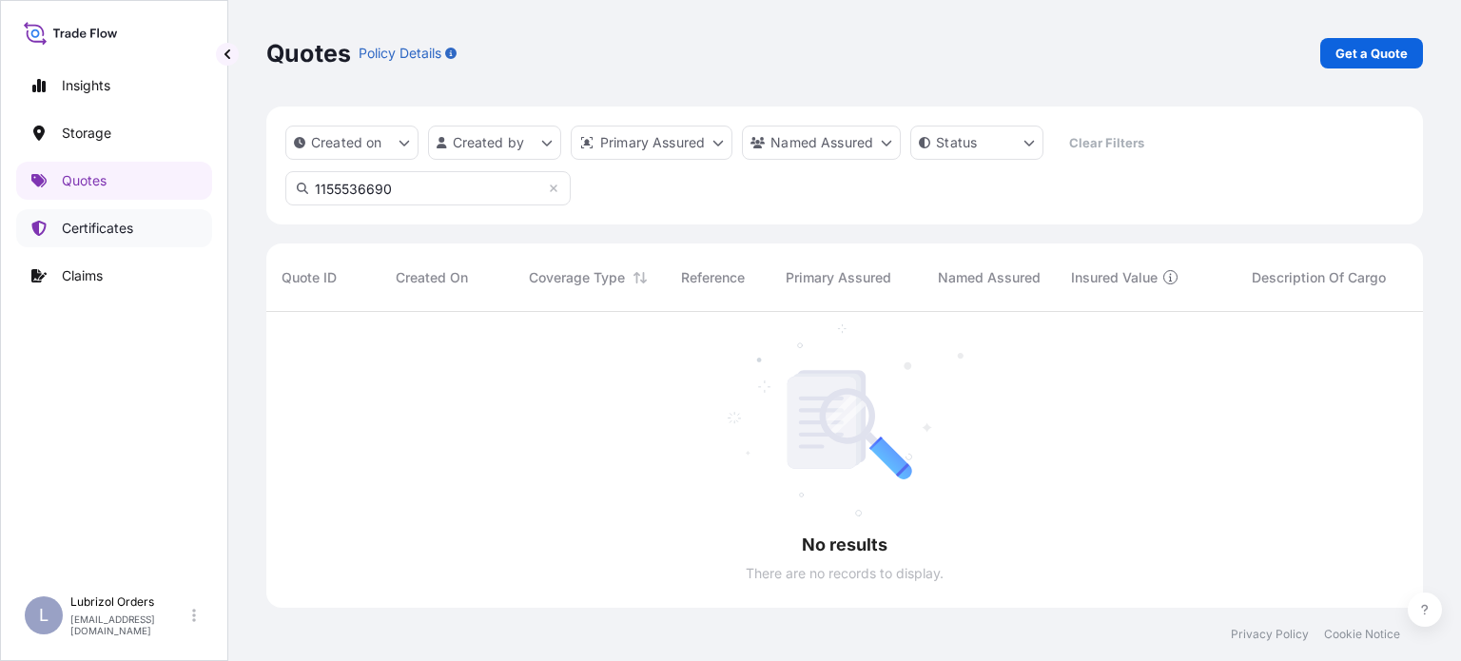
type input "1155536690"
click at [99, 237] on p "Certificates" at bounding box center [97, 228] width 71 height 19
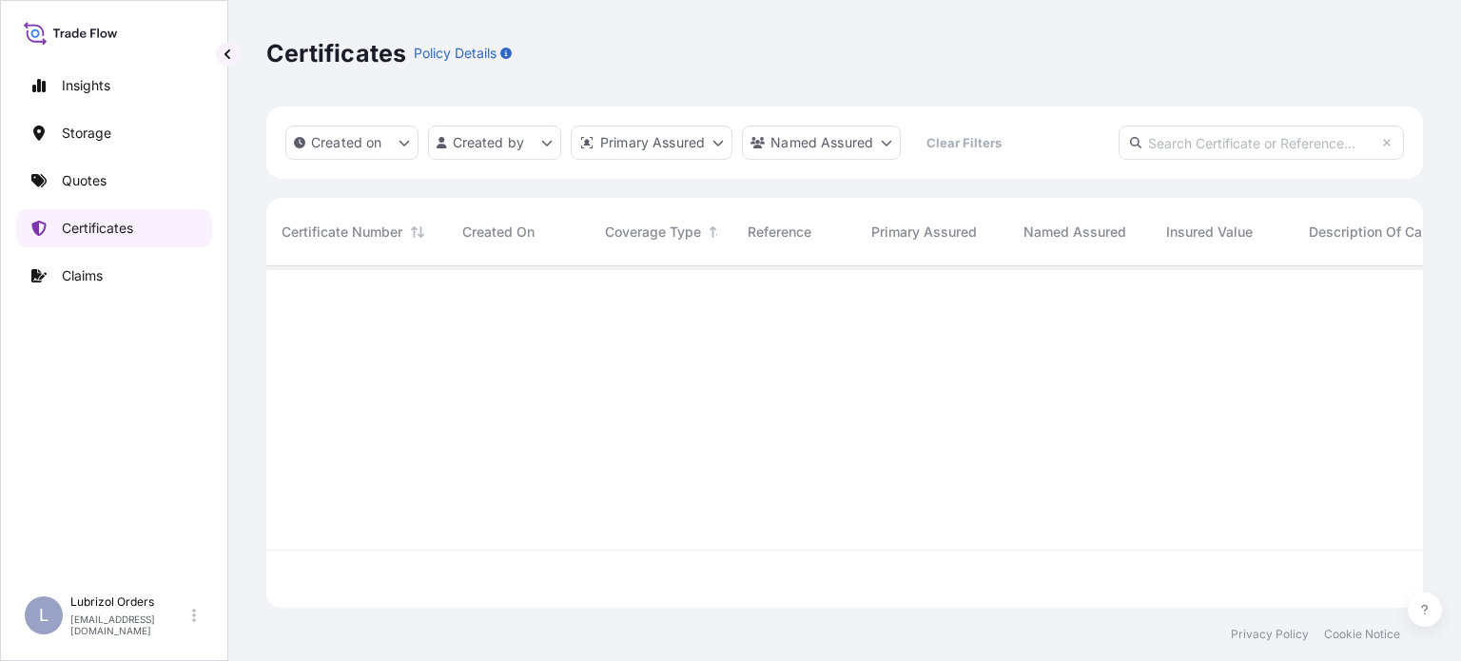
scroll to position [338, 1141]
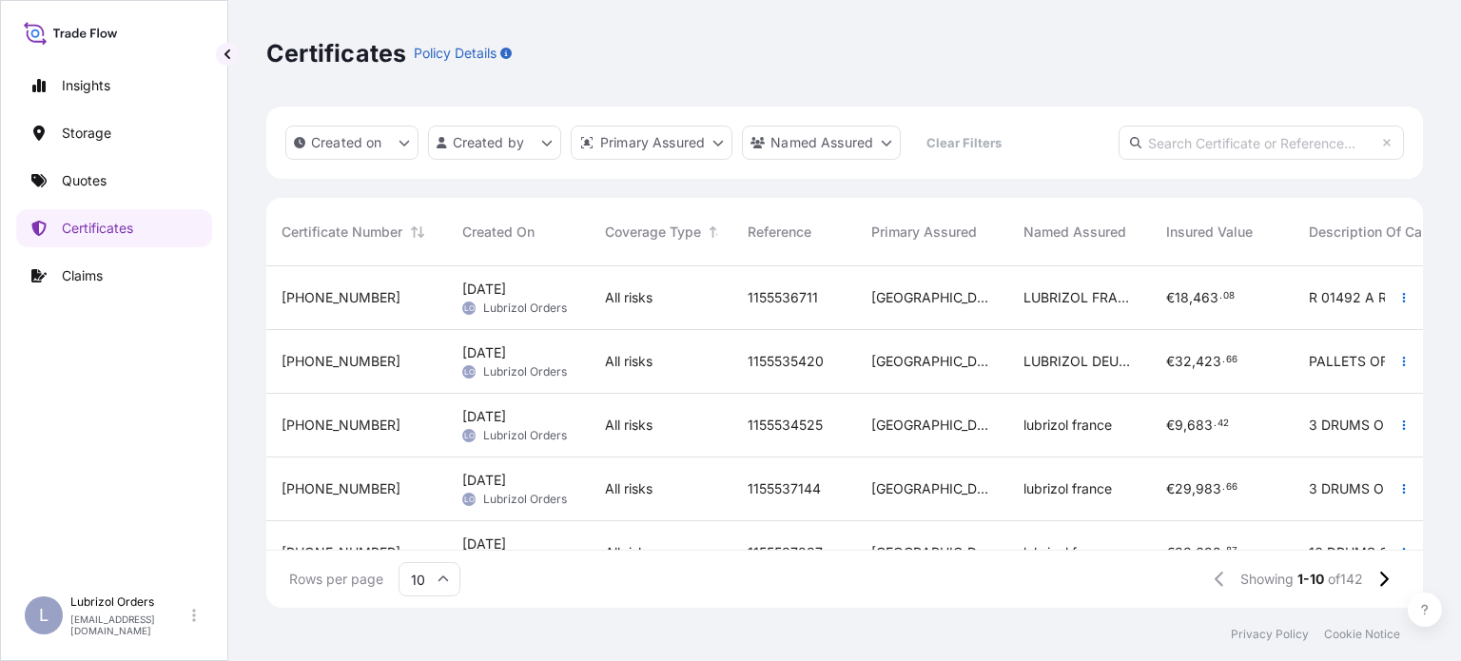
click at [1229, 151] on input "text" at bounding box center [1261, 143] width 285 height 34
paste input "1155536690"
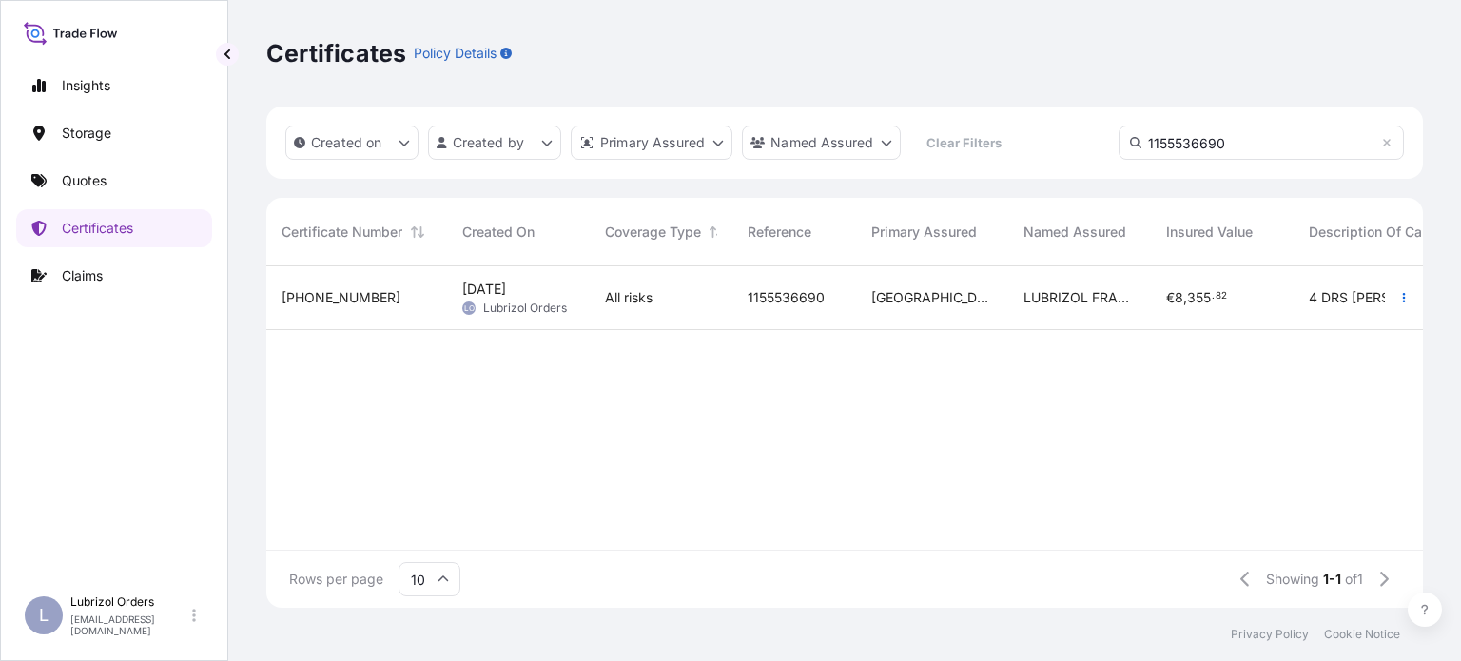
type input "1155536690"
